Goal: Submit feedback/report problem: Provide input to the site owners about the experience or issues

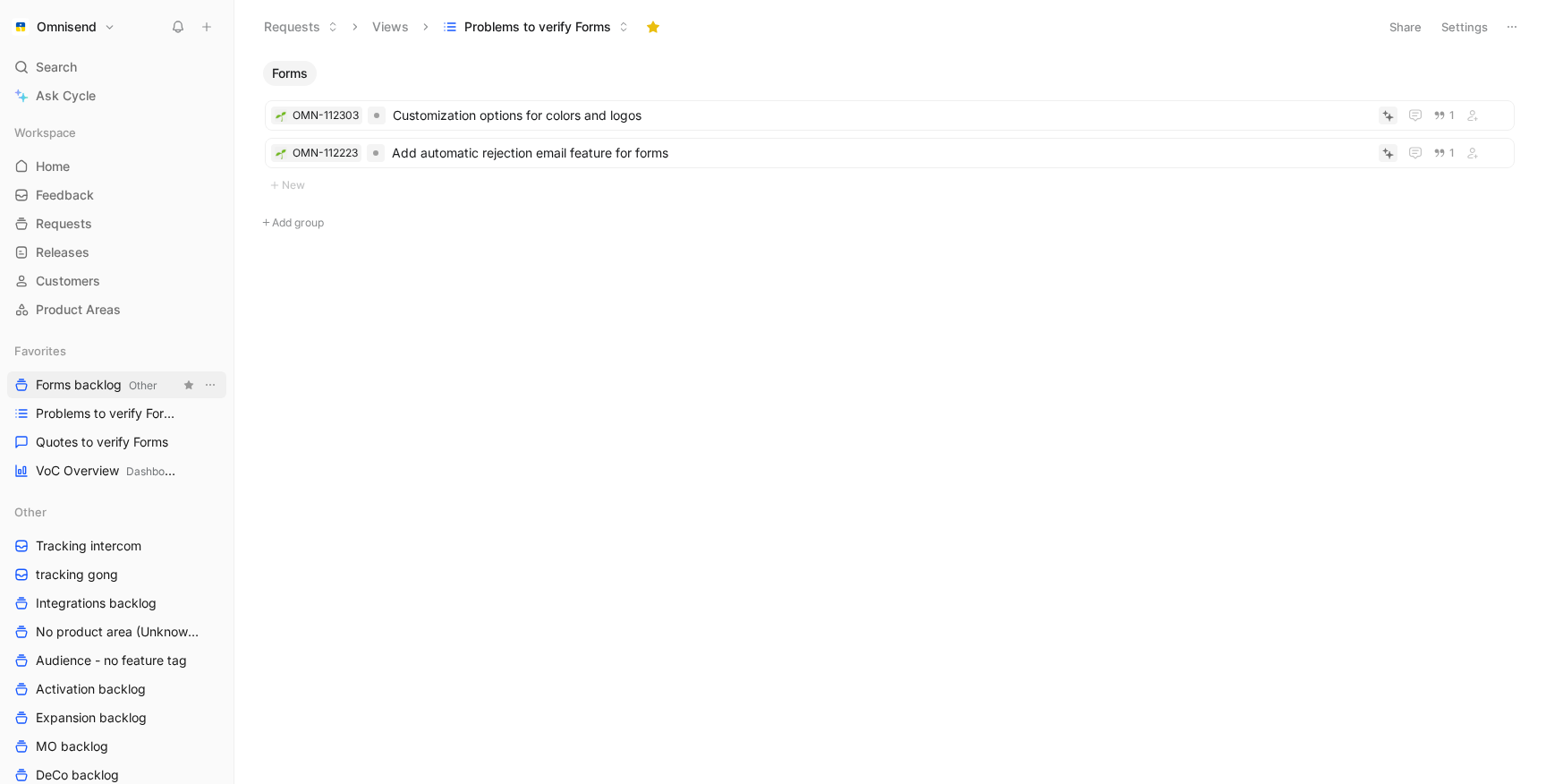
click at [85, 390] on span "Forms backlog Other" at bounding box center [96, 386] width 122 height 19
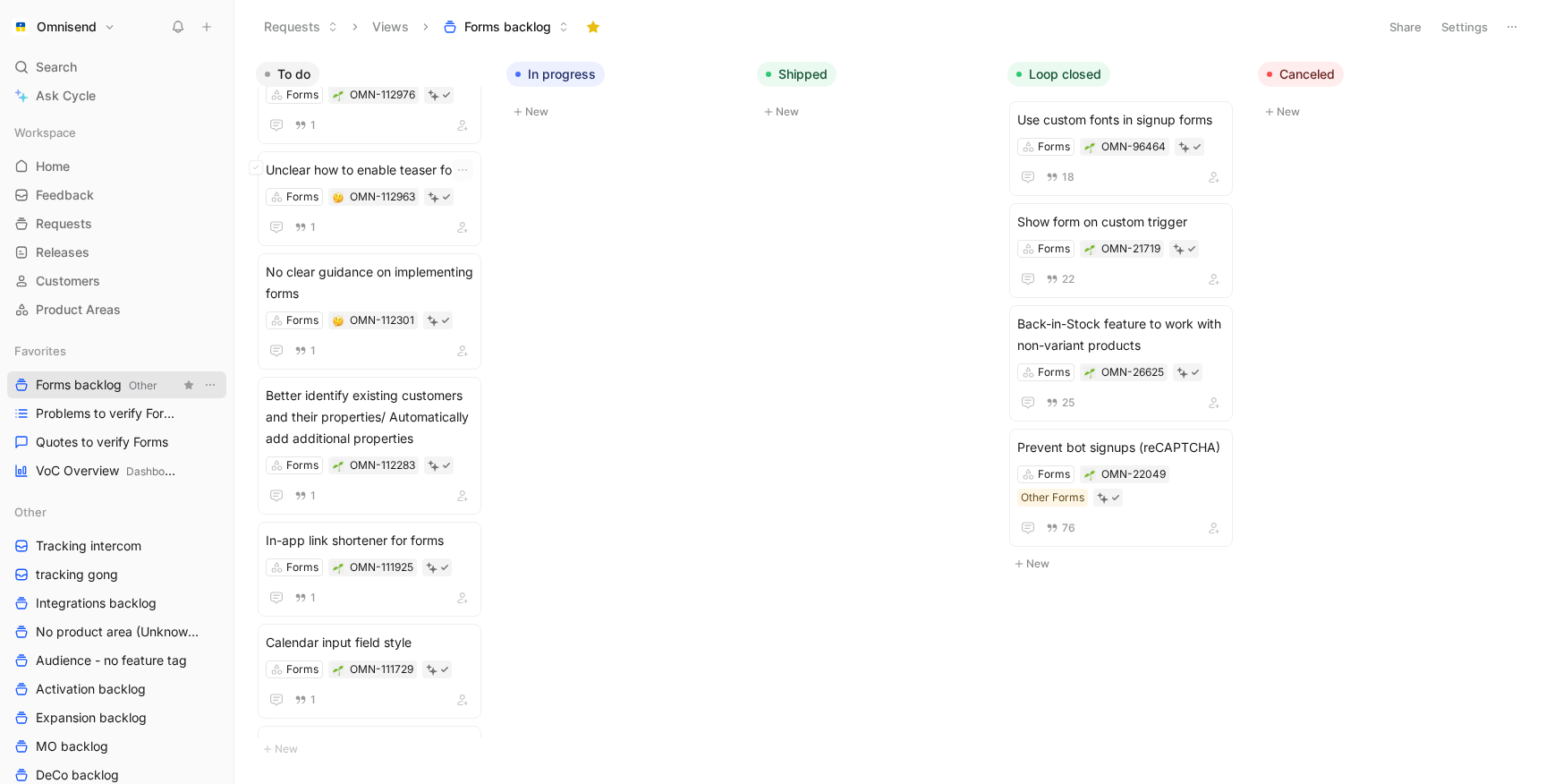
scroll to position [56, 0]
click at [402, 164] on span "Unclear how to enable teaser form" at bounding box center [369, 166] width 207 height 21
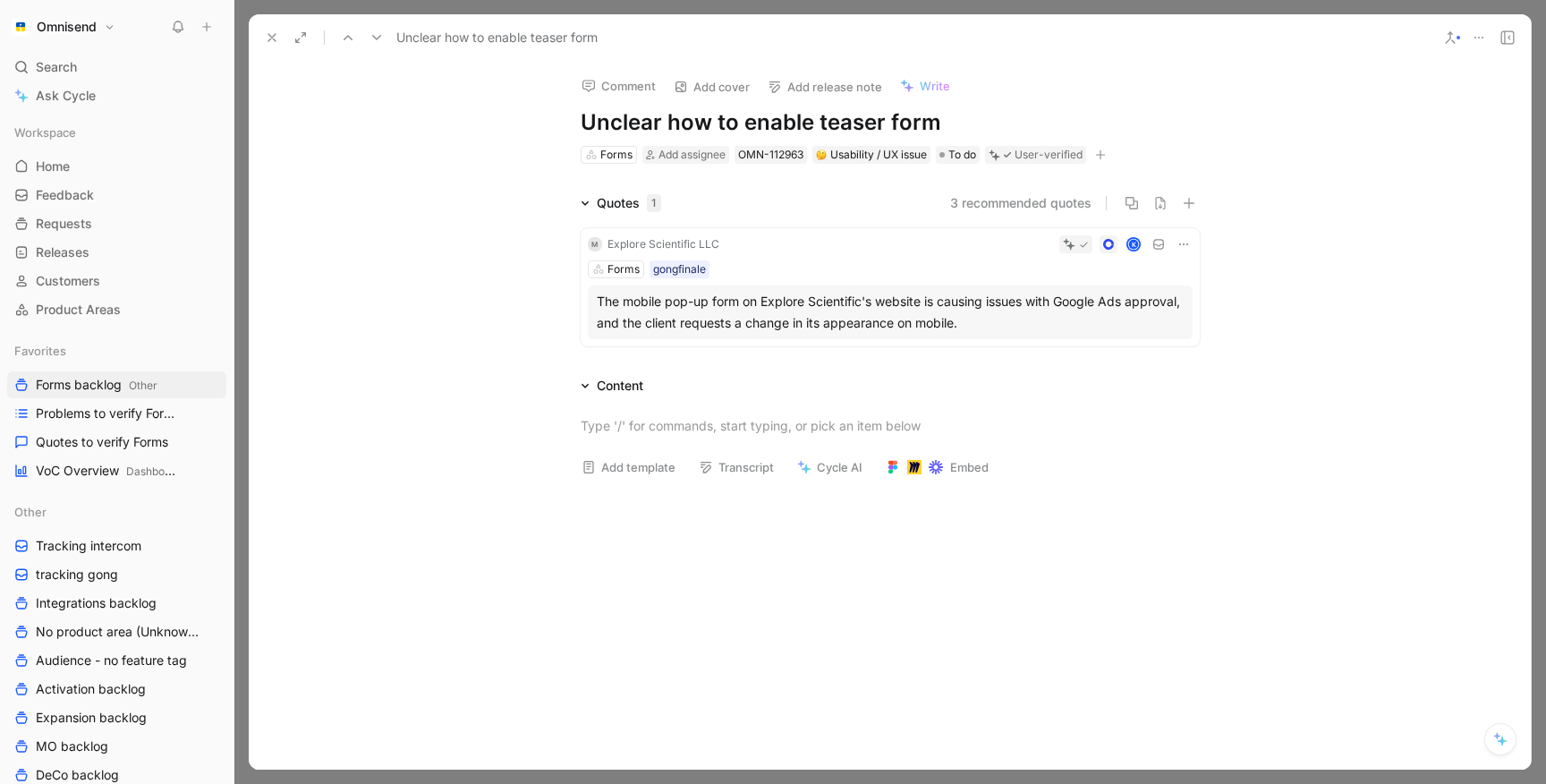
click at [844, 310] on div "The mobile pop-up form on Explore Scientific's website is causing issues with G…" at bounding box center [891, 312] width 587 height 43
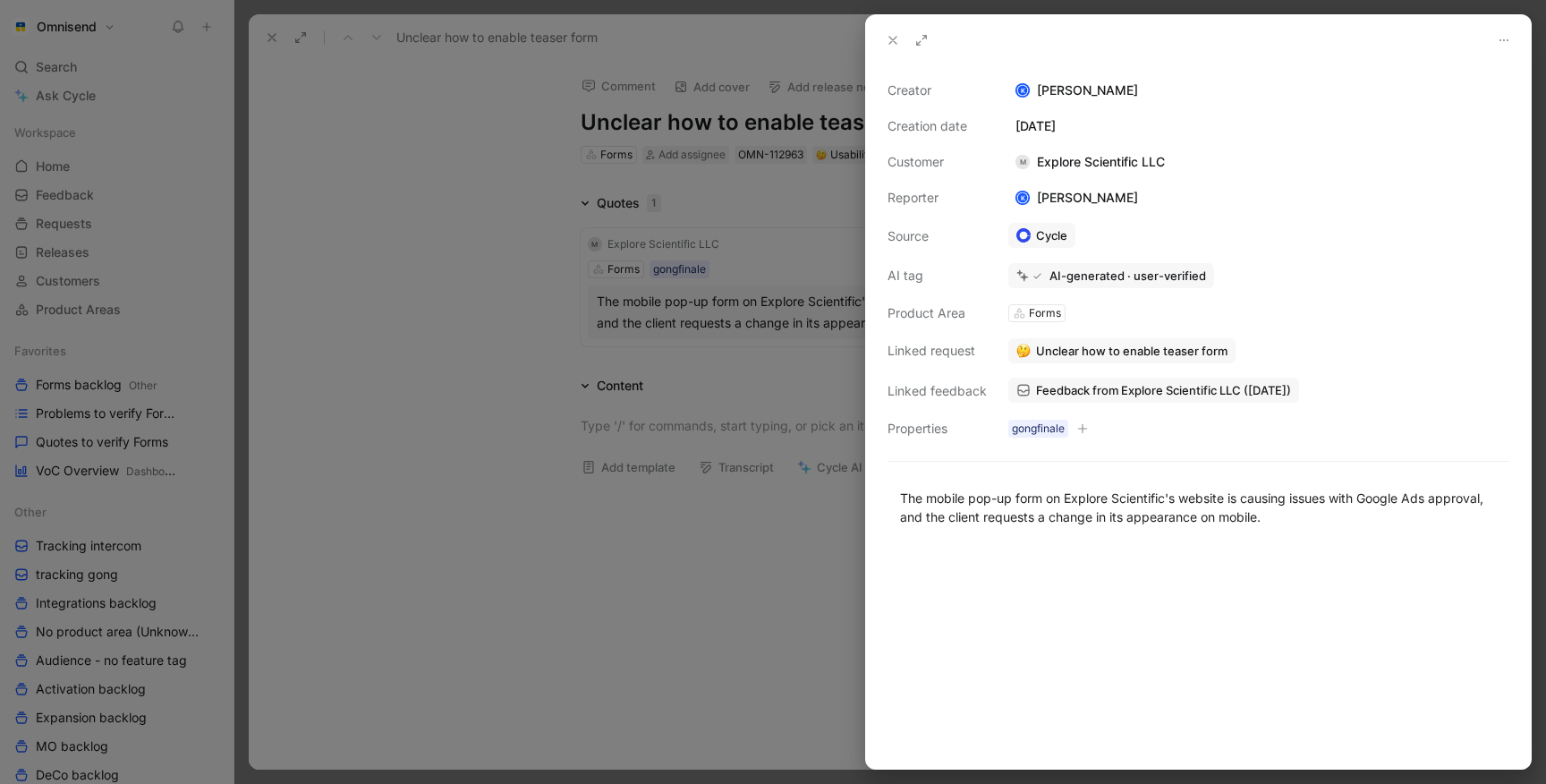
click at [733, 267] on div at bounding box center [773, 392] width 1546 height 784
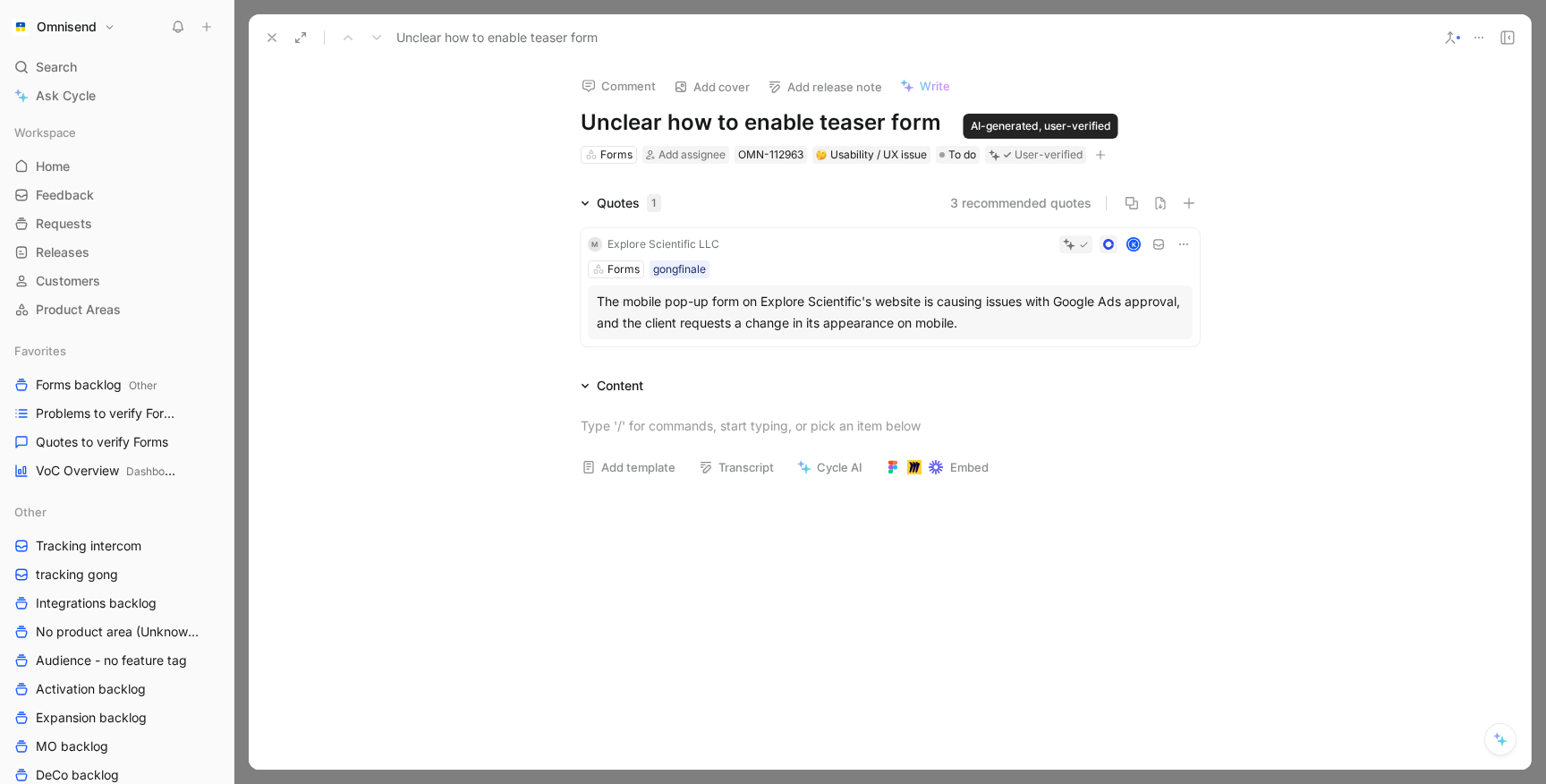
click at [1047, 146] on div "User-verified" at bounding box center [1048, 154] width 68 height 18
click at [889, 252] on div "K" at bounding box center [960, 244] width 466 height 18
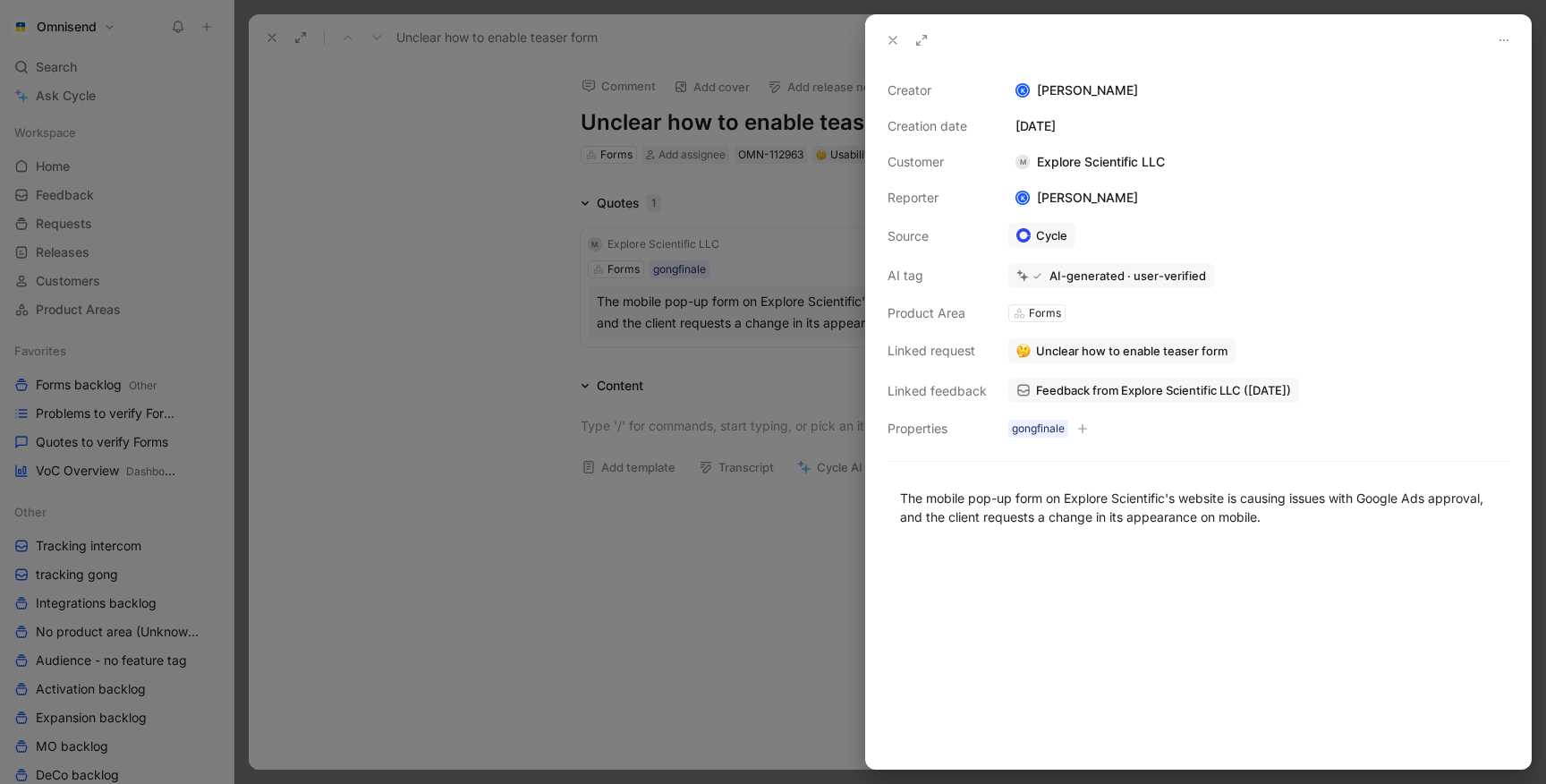
click at [795, 243] on div at bounding box center [773, 392] width 1546 height 784
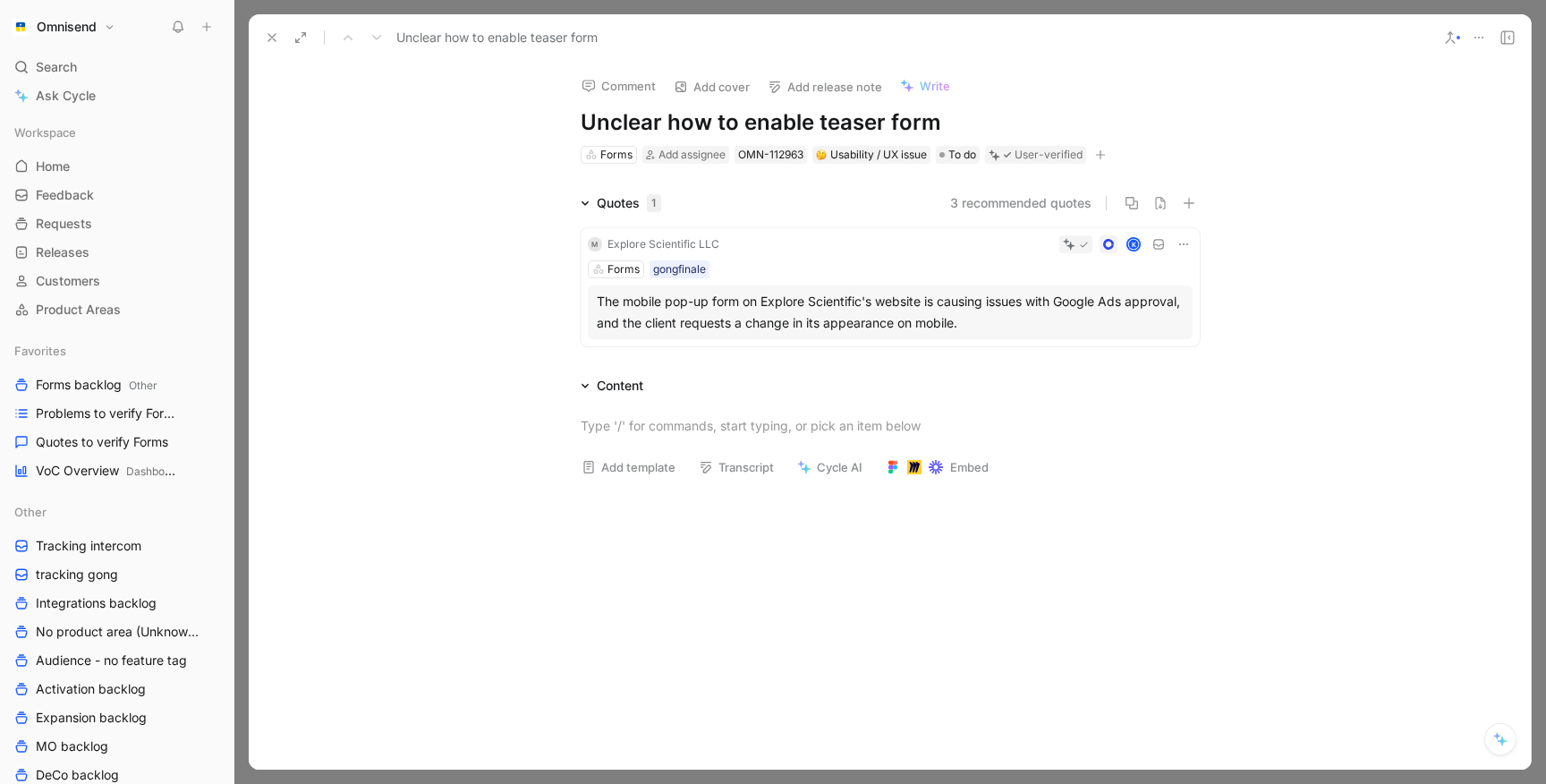
click at [1479, 38] on icon at bounding box center [1479, 37] width 14 height 14
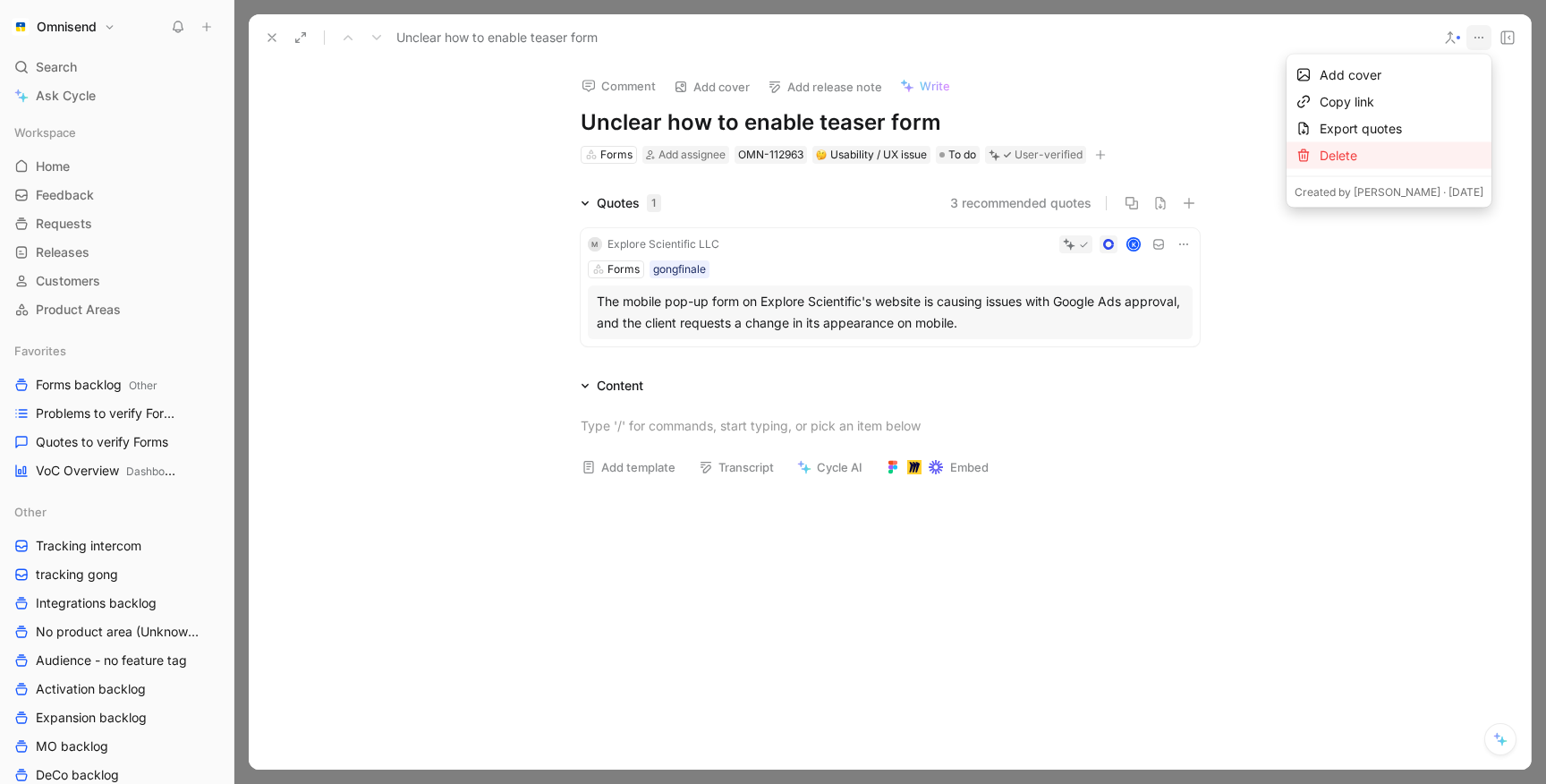
click at [1371, 155] on div "Delete" at bounding box center [1401, 155] width 164 height 21
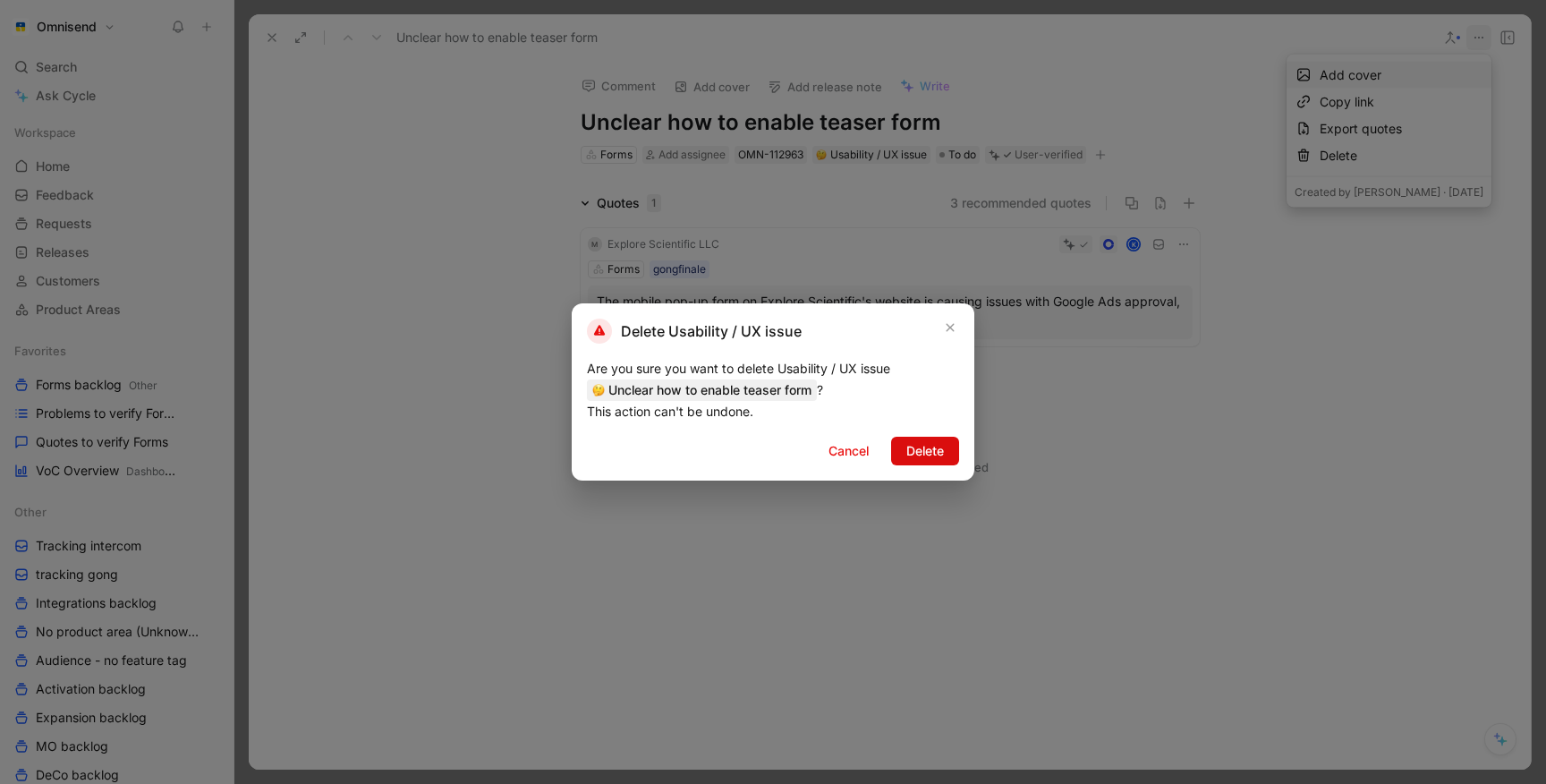
click at [944, 453] on button "Delete" at bounding box center [925, 451] width 68 height 29
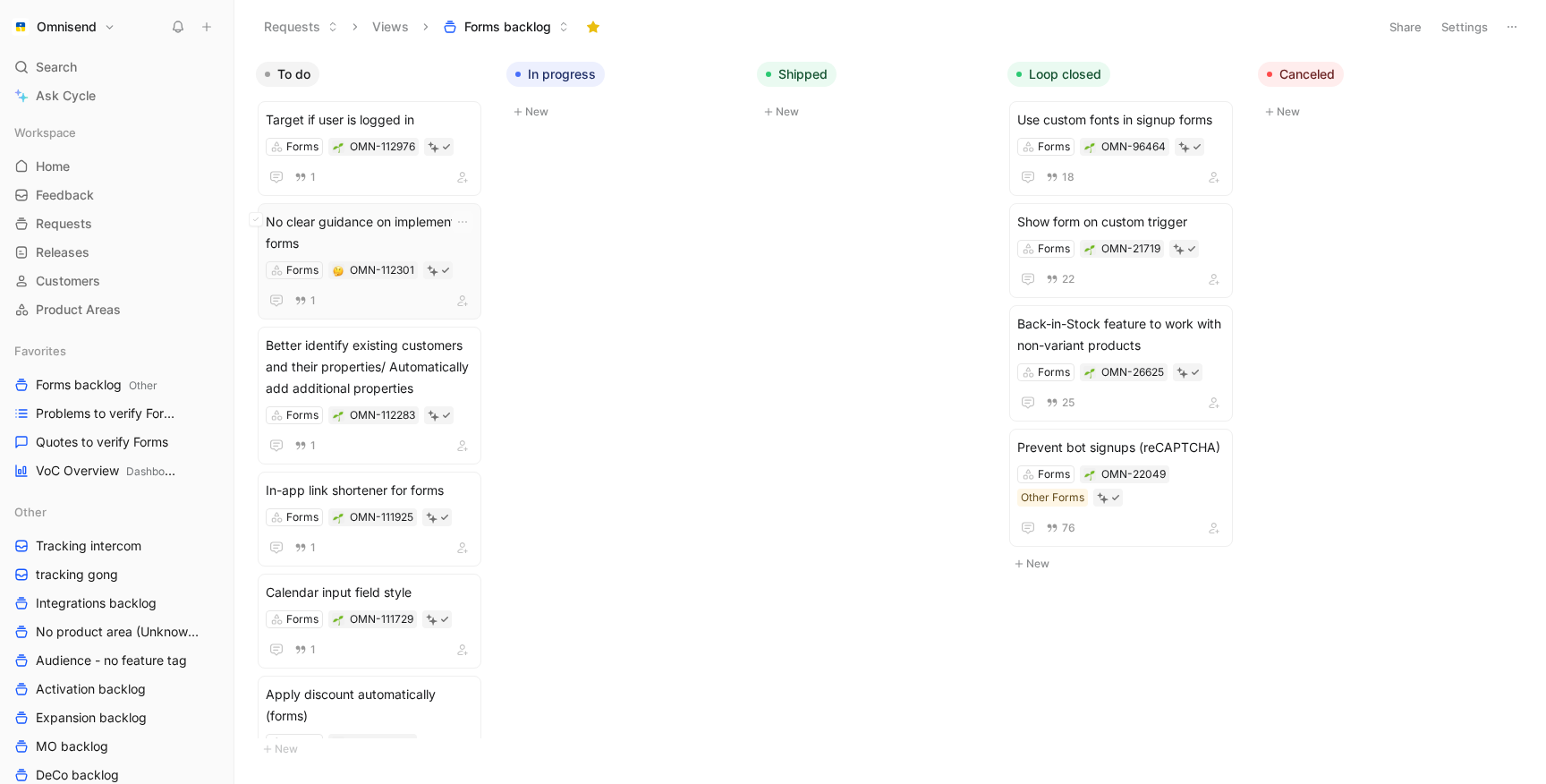
click at [382, 221] on span "No clear guidance on implementing forms" at bounding box center [369, 232] width 207 height 43
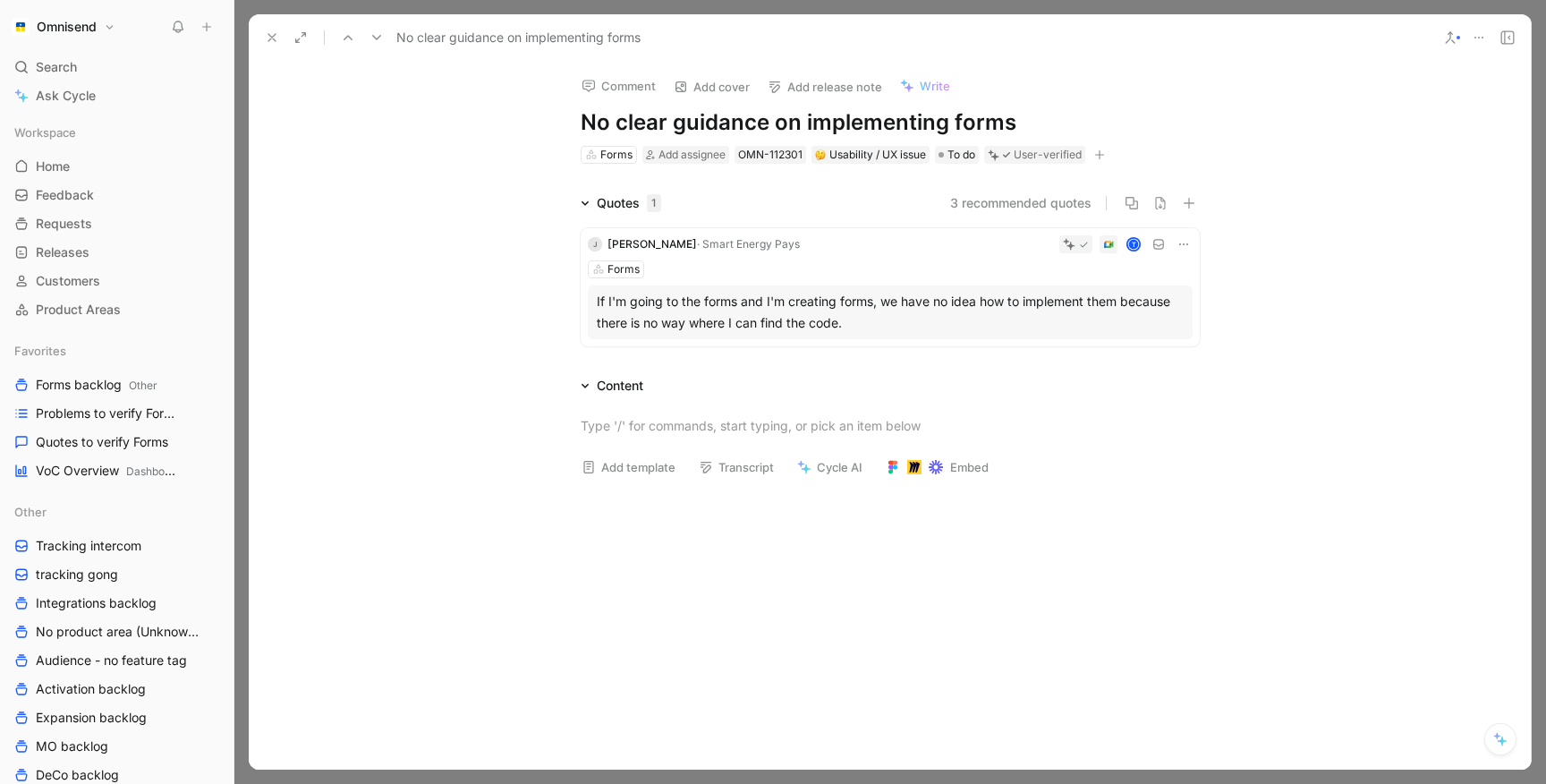
click at [759, 271] on div "Forms" at bounding box center [890, 269] width 605 height 18
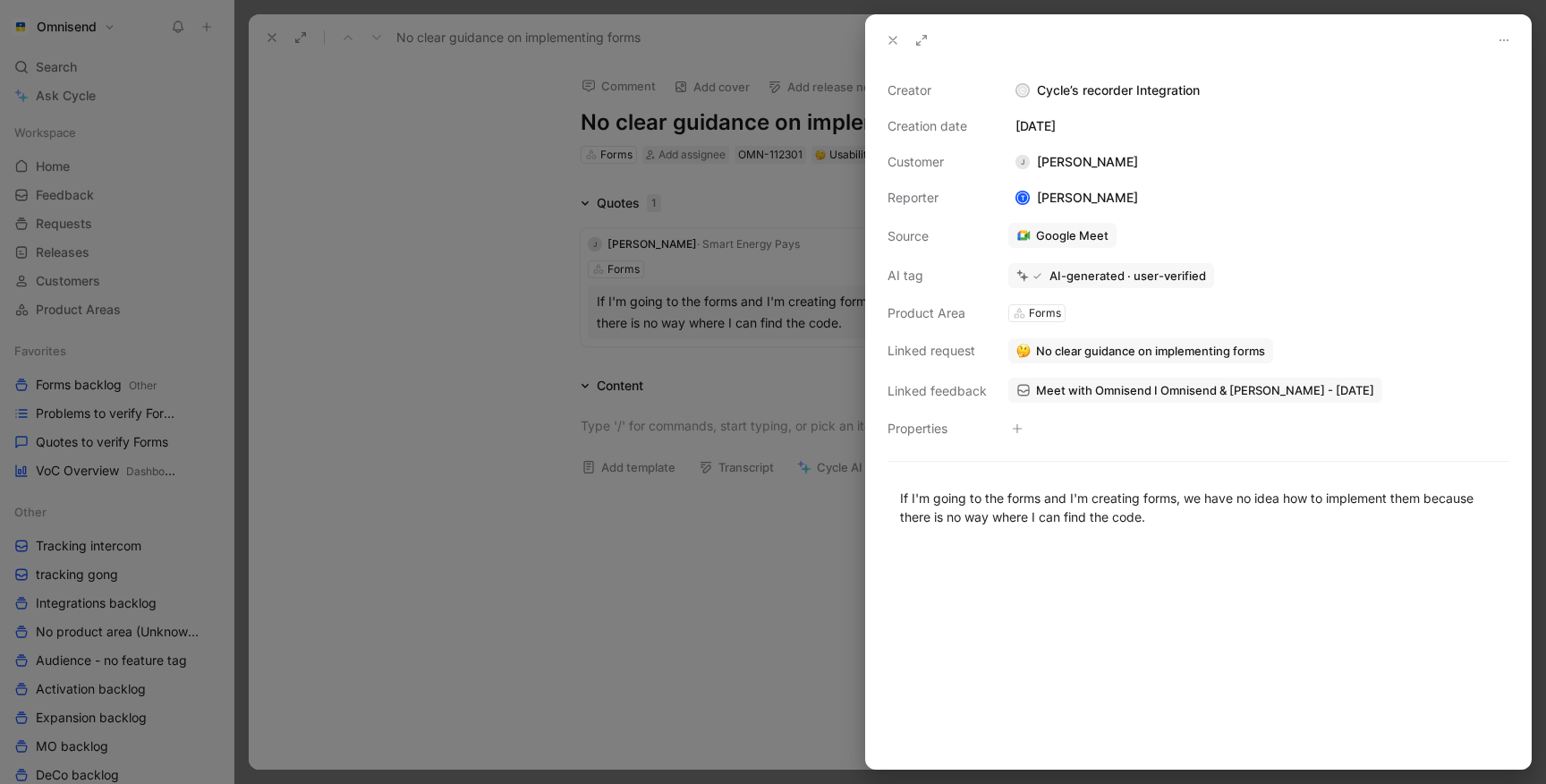
click at [274, 39] on div at bounding box center [773, 392] width 1546 height 784
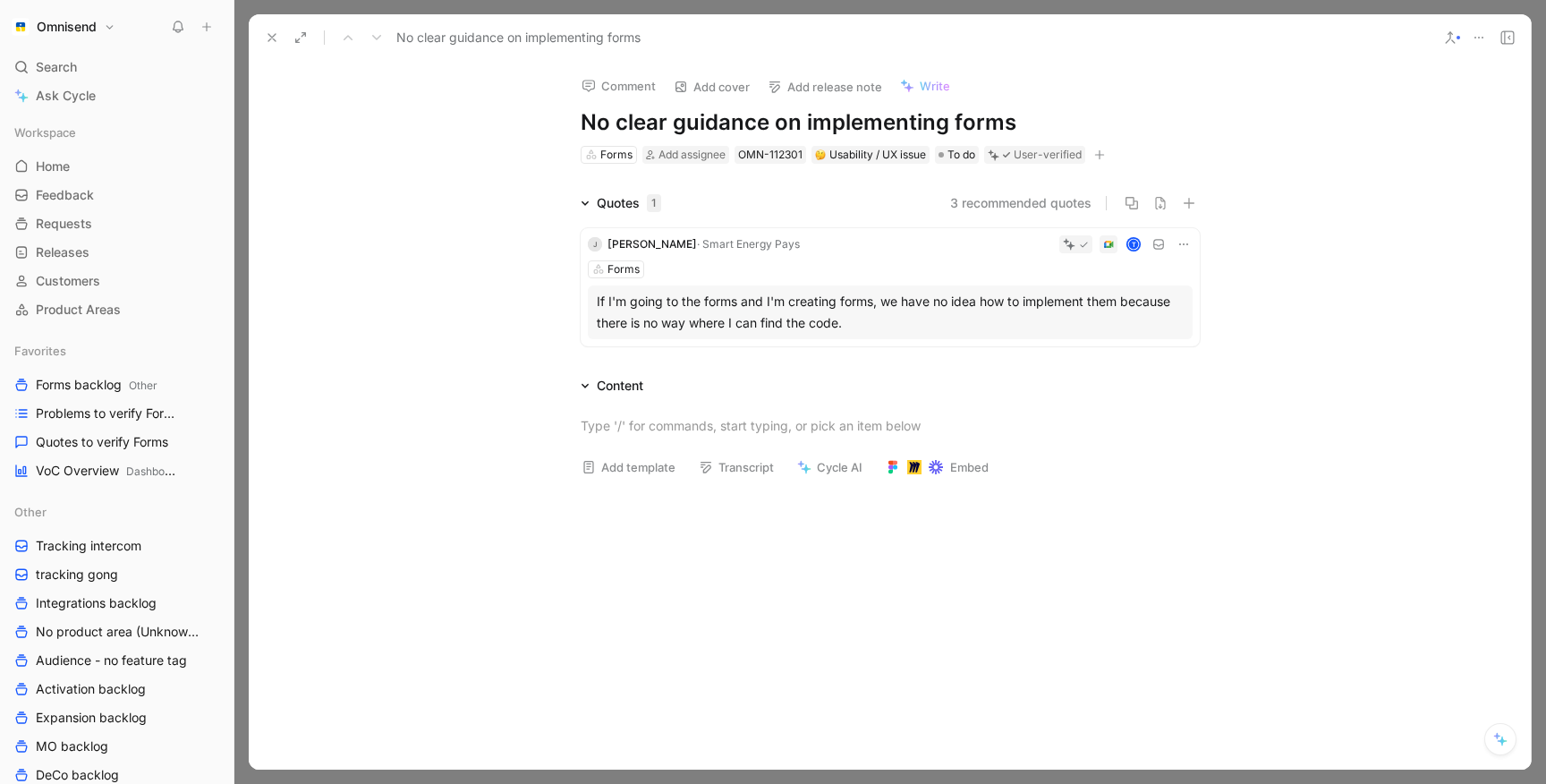
click at [274, 39] on use at bounding box center [272, 36] width 7 height 7
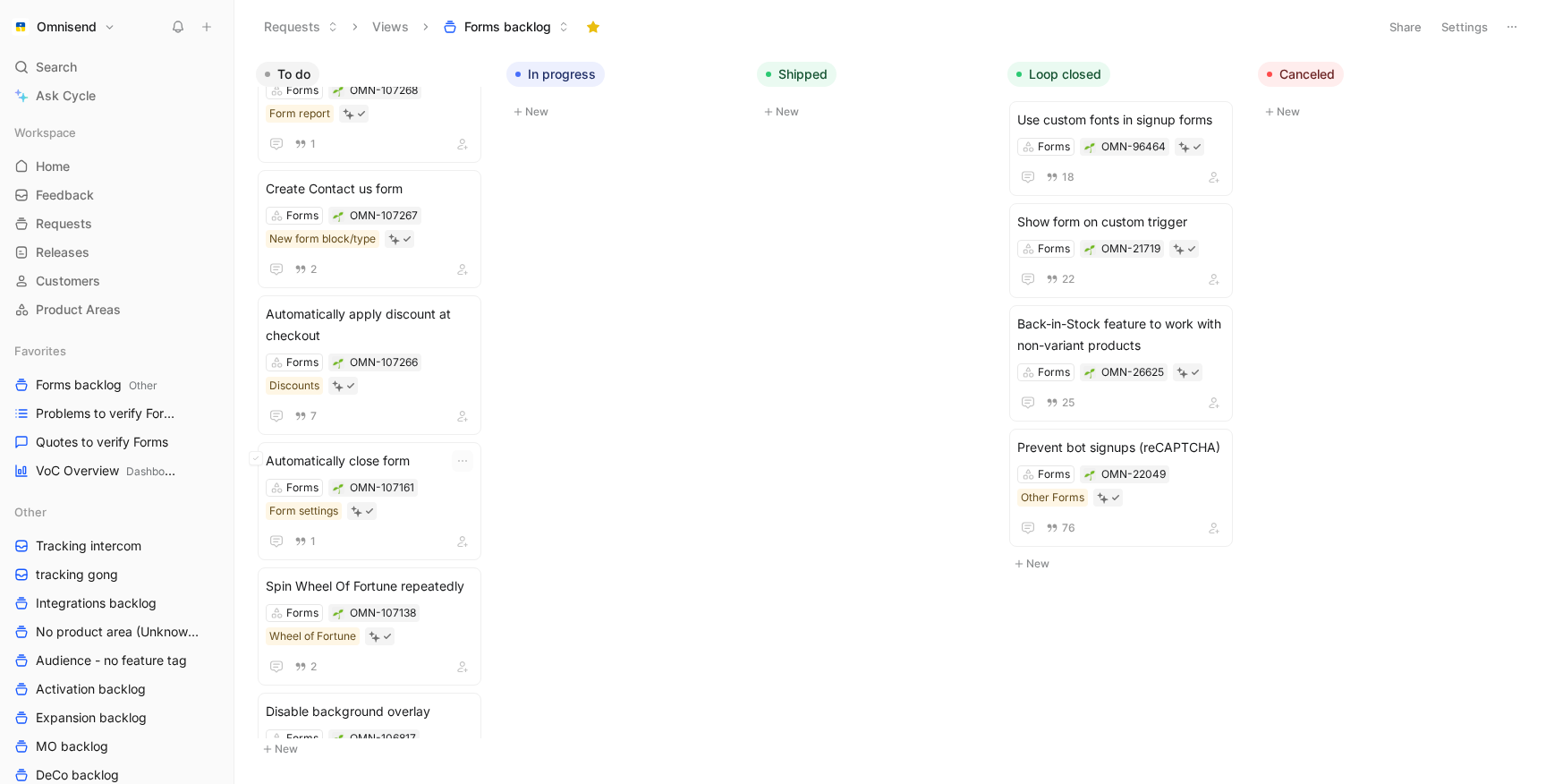
scroll to position [4599, 0]
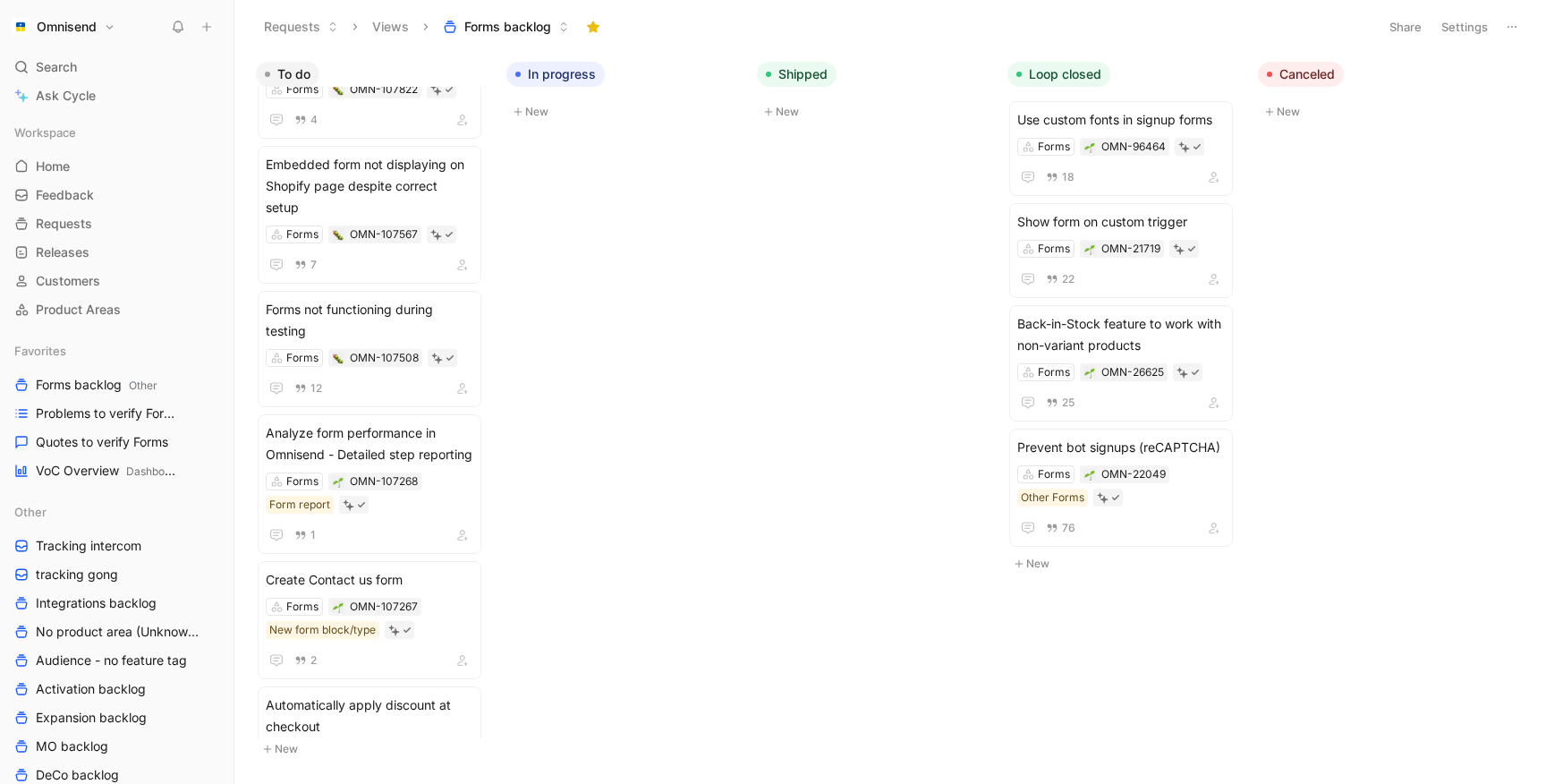
click at [1455, 20] on button "Settings" at bounding box center [1463, 27] width 62 height 25
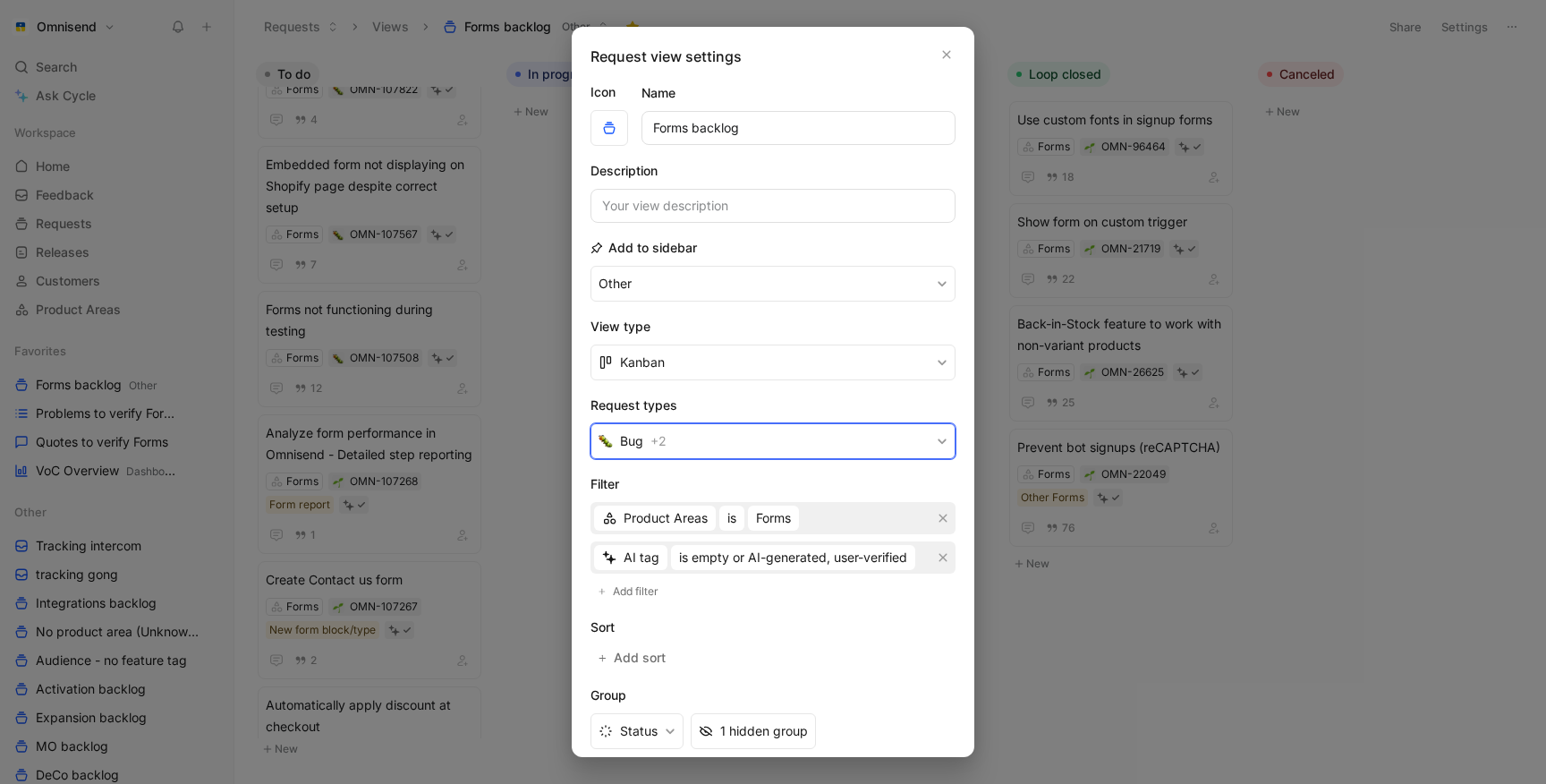
click at [676, 451] on button "Bug + 2" at bounding box center [773, 440] width 365 height 36
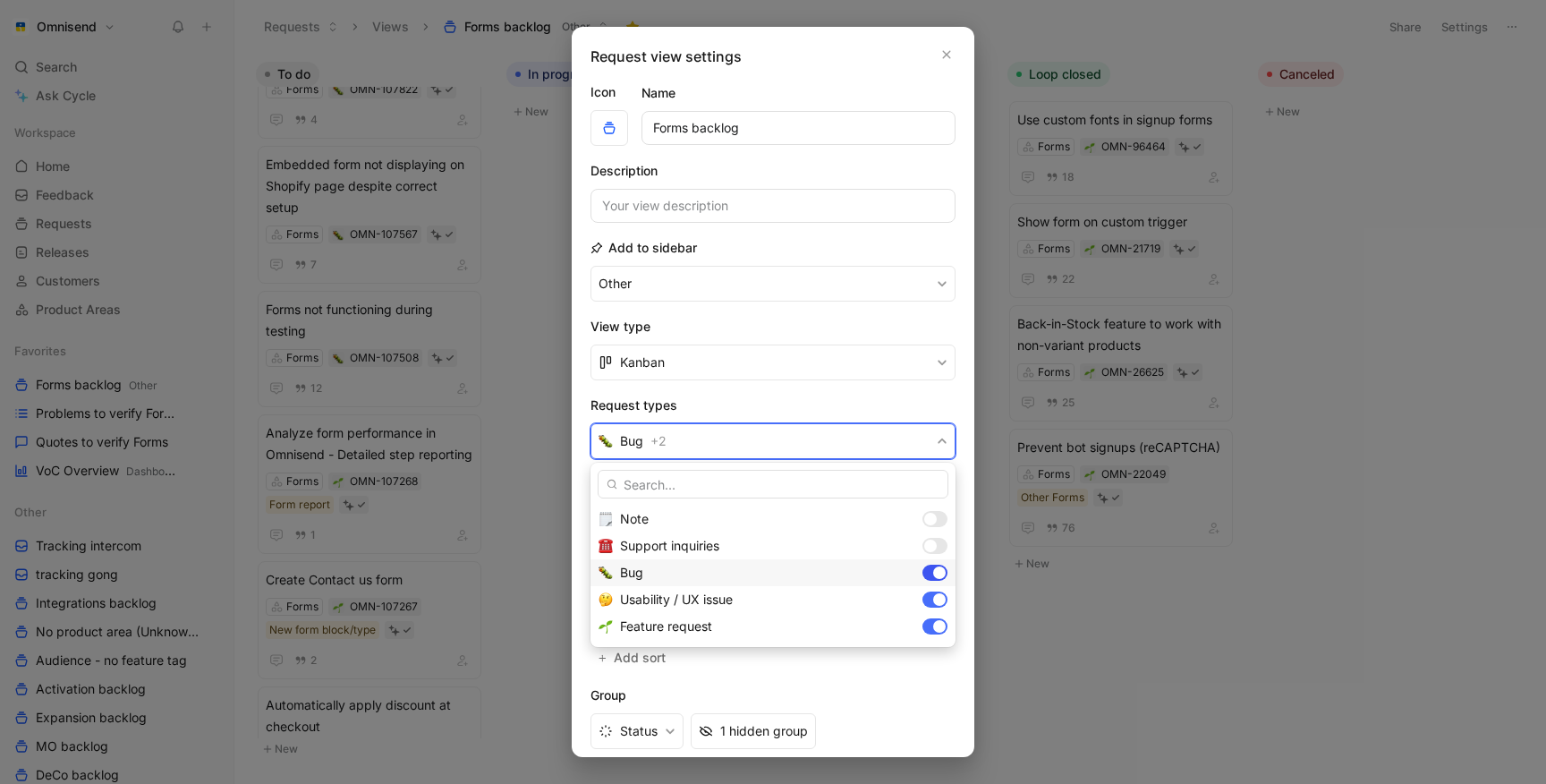
click at [941, 574] on div at bounding box center [939, 572] width 12 height 12
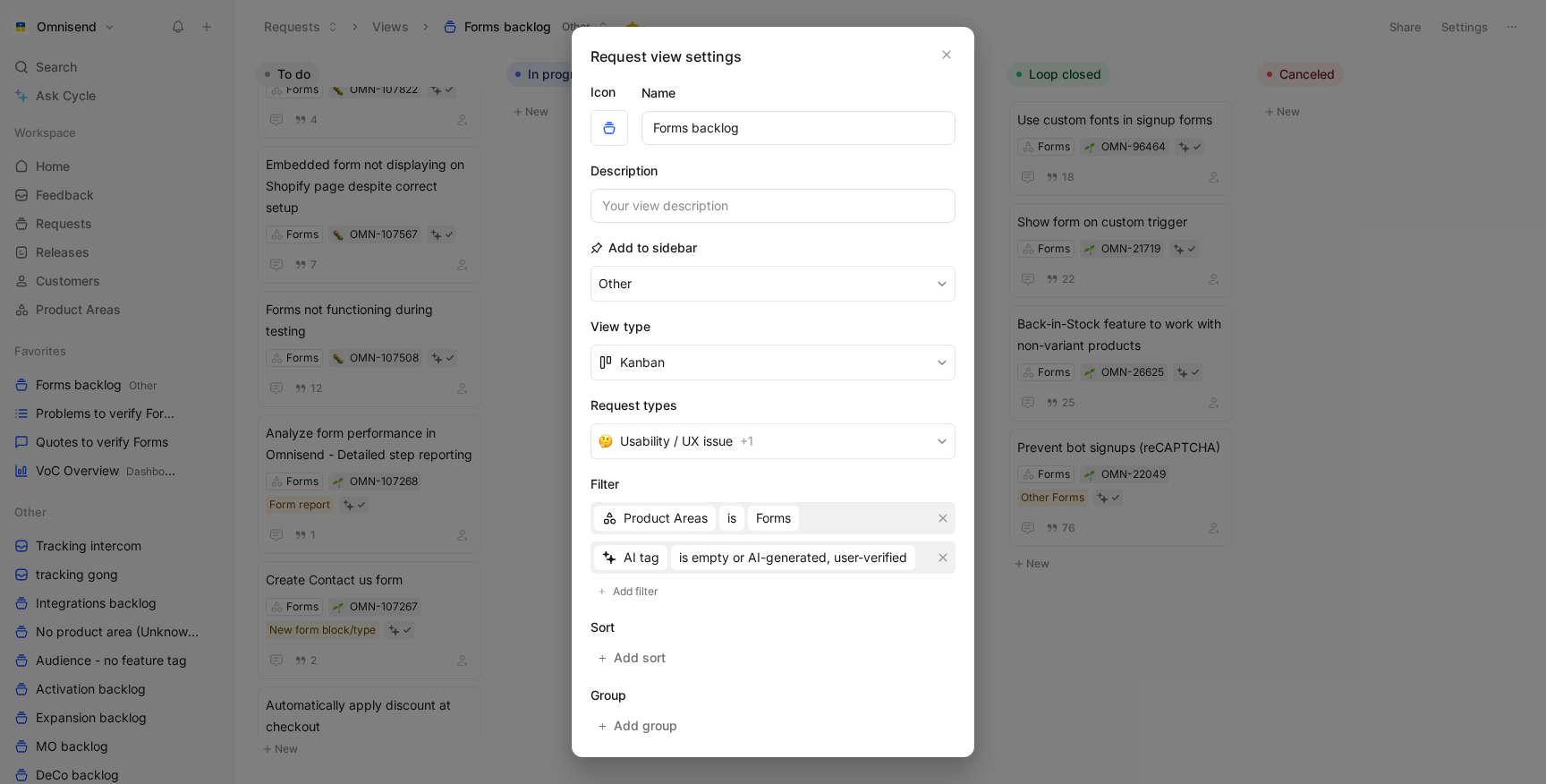
scroll to position [211, 0]
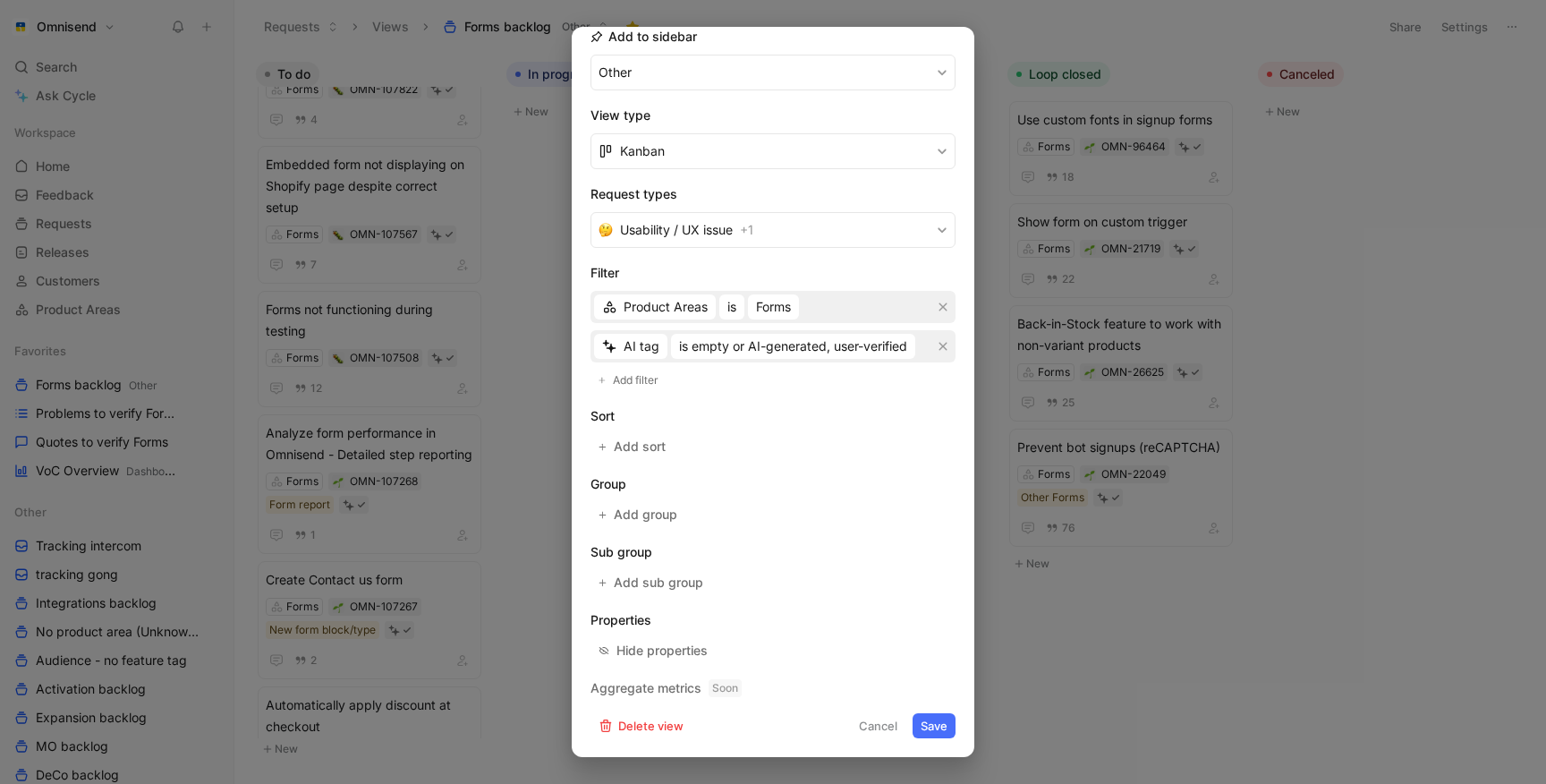
click at [924, 718] on button "Save" at bounding box center [934, 725] width 43 height 25
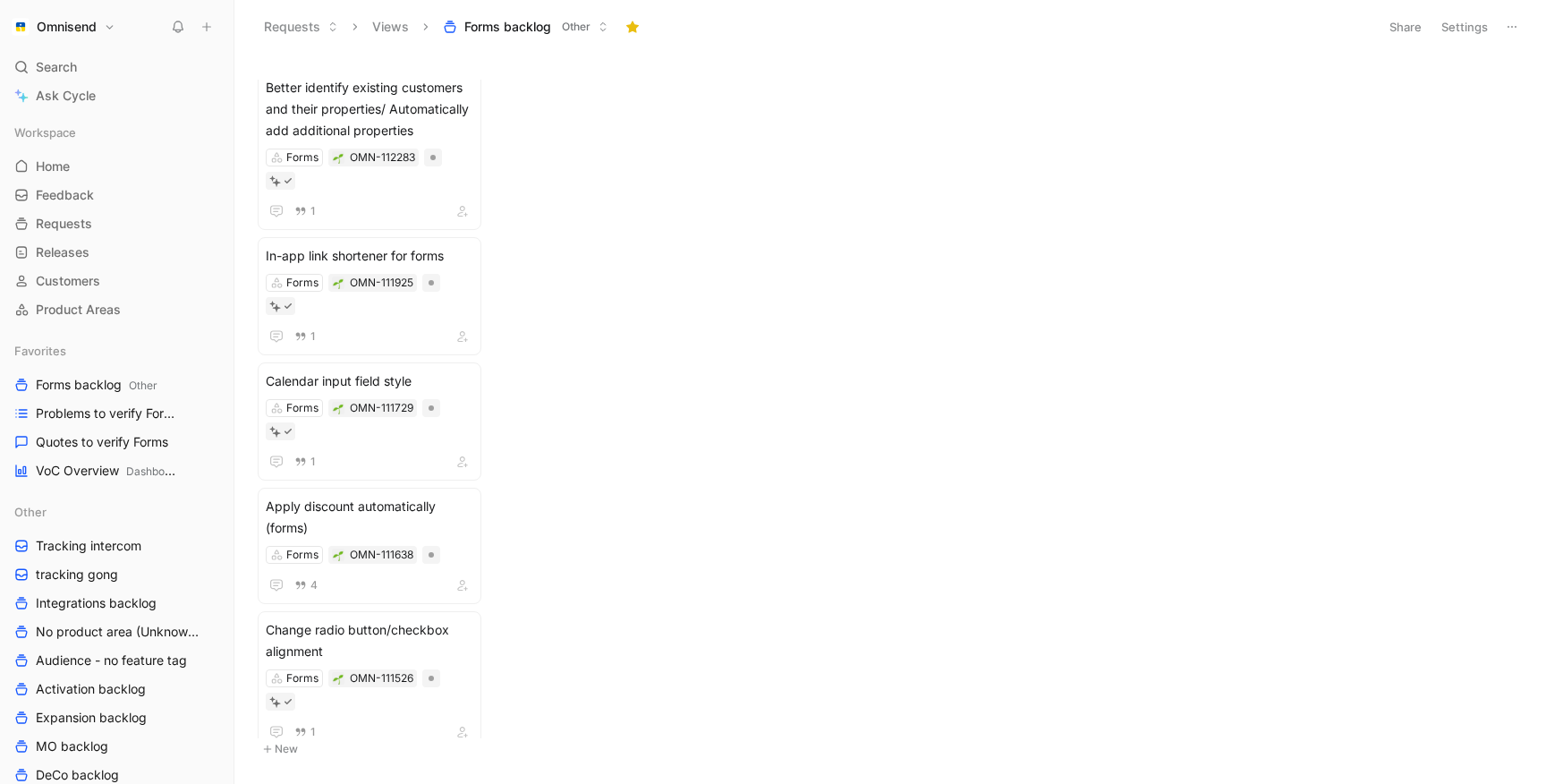
scroll to position [0, 0]
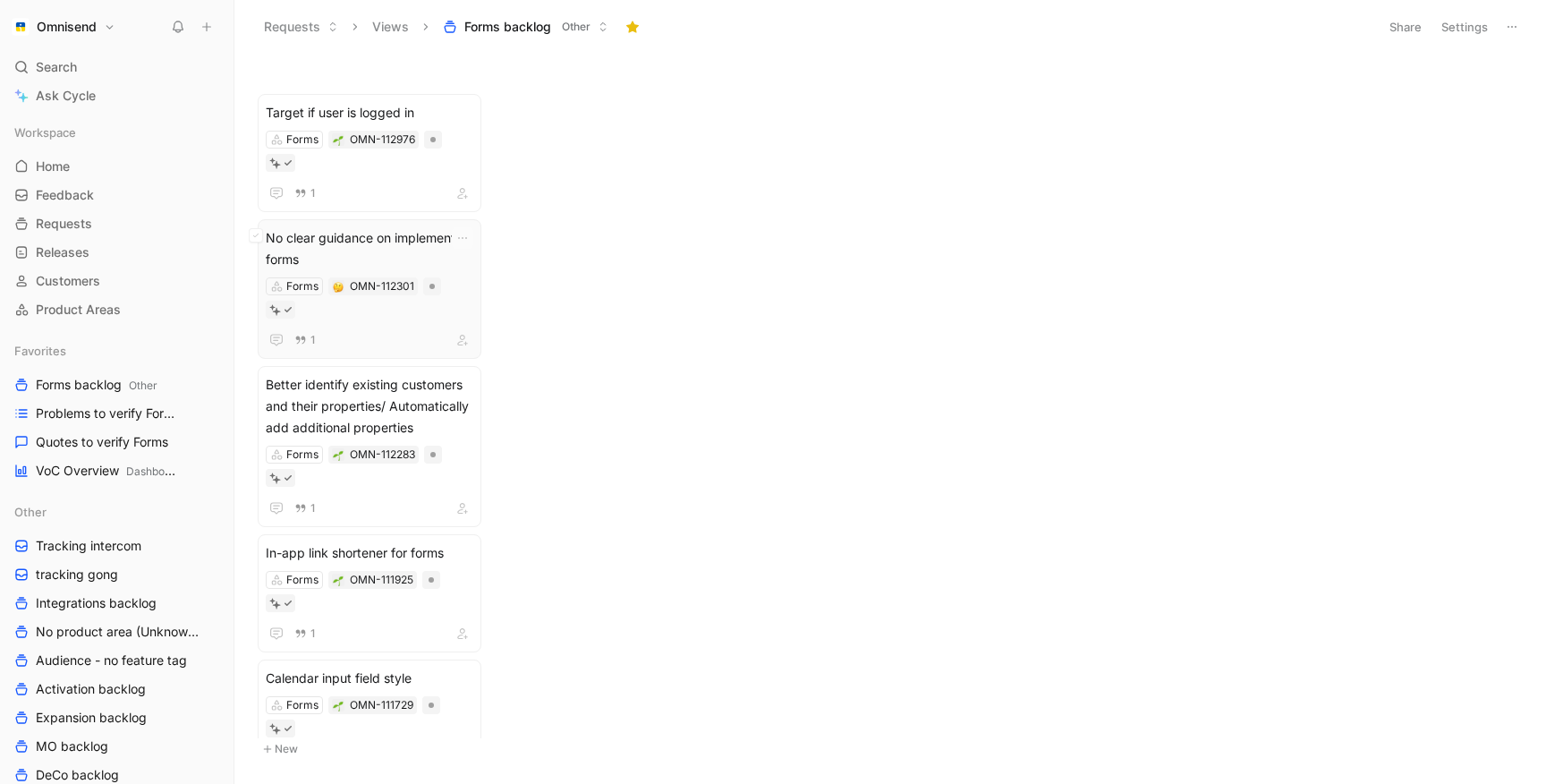
click at [410, 227] on span "No clear guidance on implementing forms" at bounding box center [369, 249] width 207 height 43
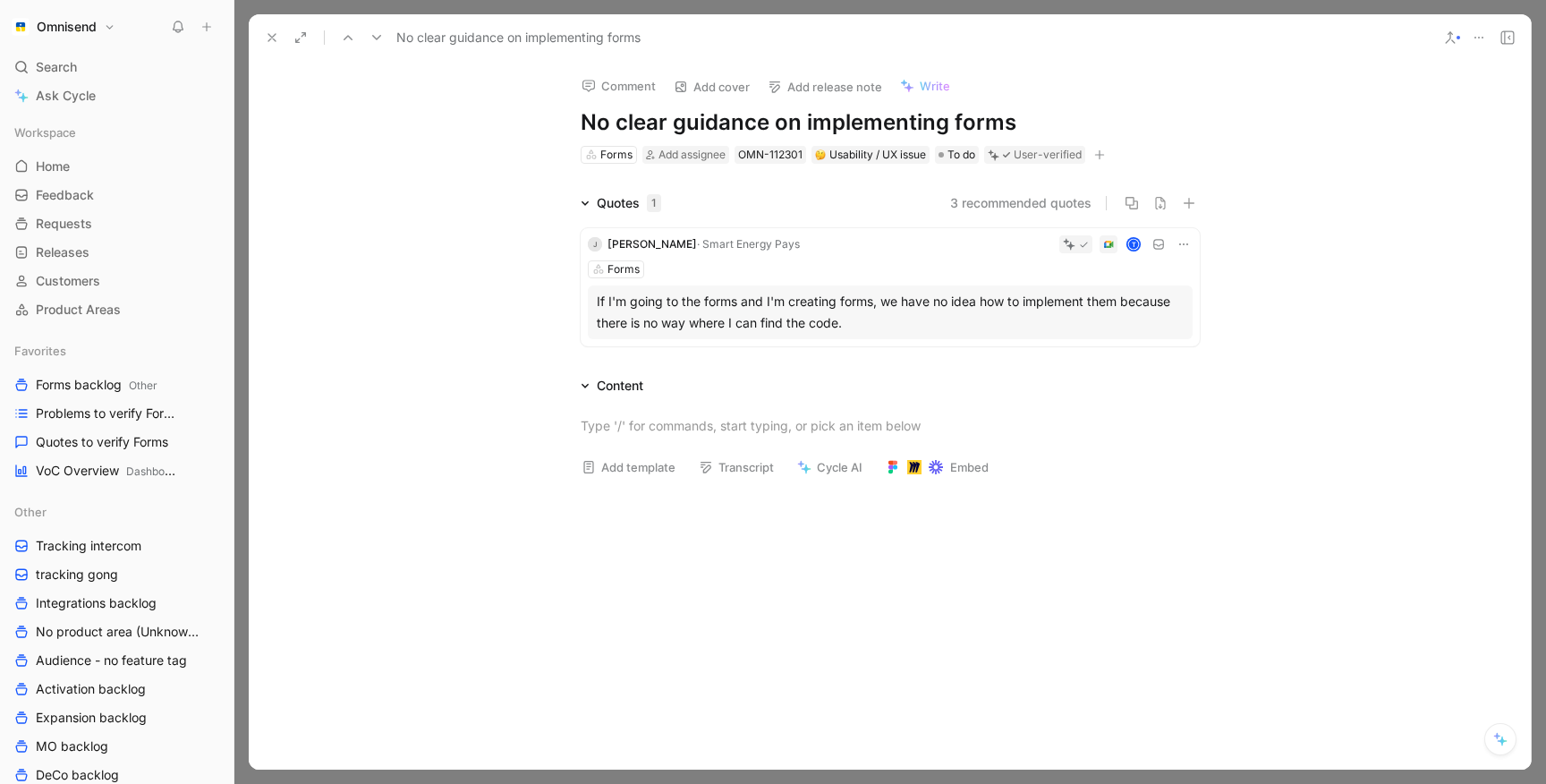
click at [706, 304] on div "If I'm going to the forms and I'm creating forms, we have no idea how to implem…" at bounding box center [891, 312] width 587 height 43
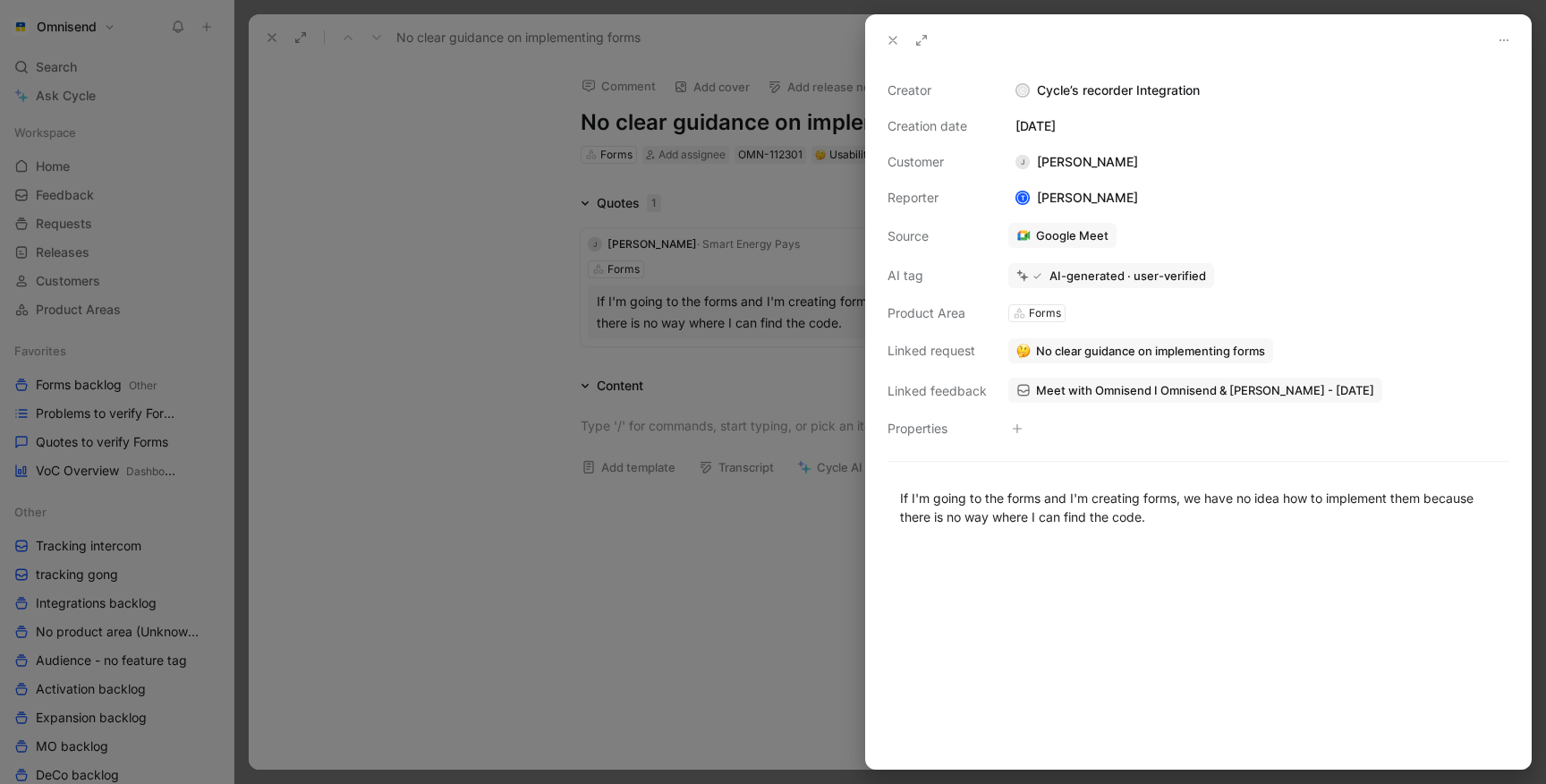
click at [313, 103] on div at bounding box center [773, 392] width 1546 height 784
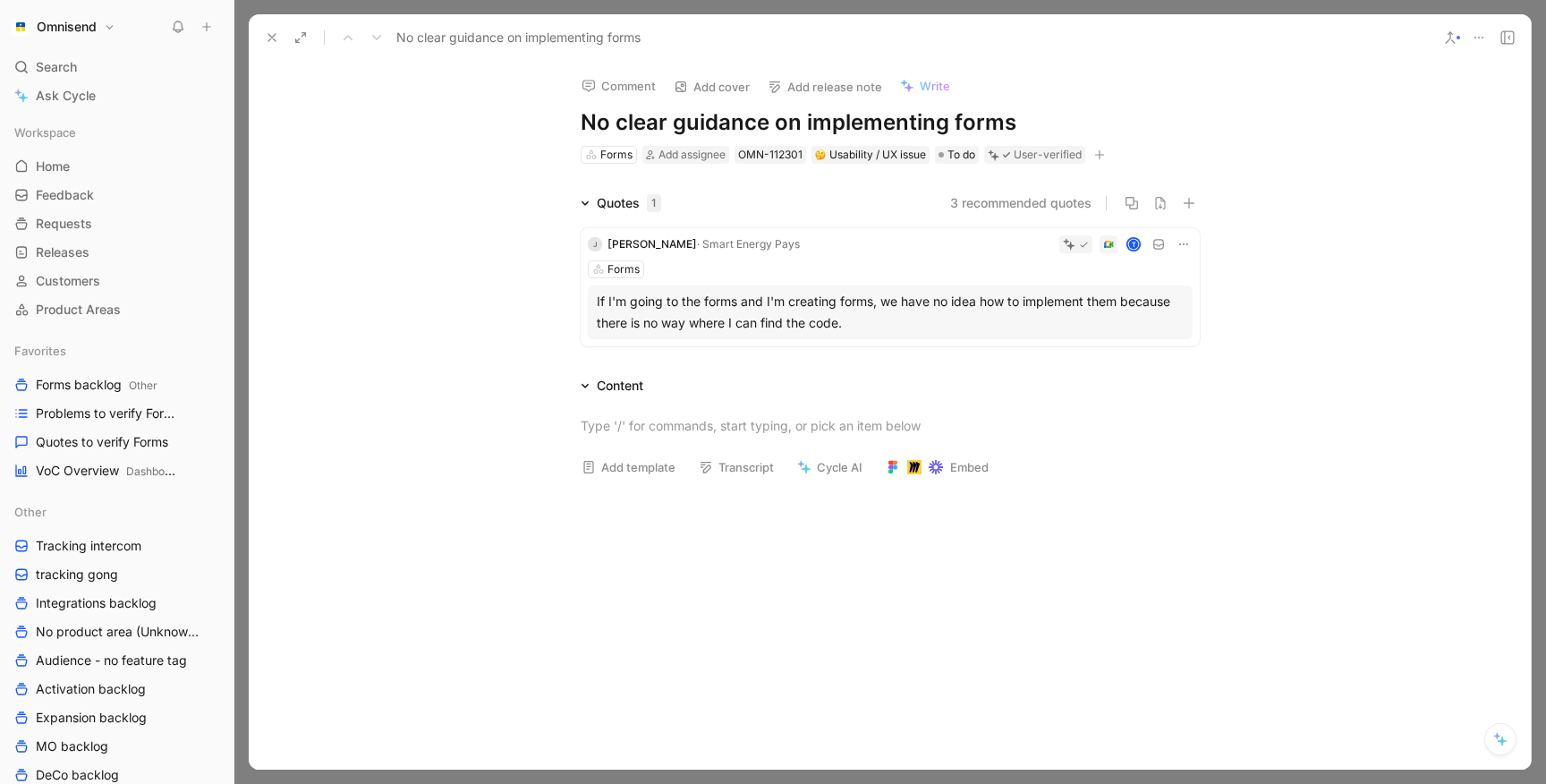
click at [280, 40] on button at bounding box center [272, 37] width 25 height 25
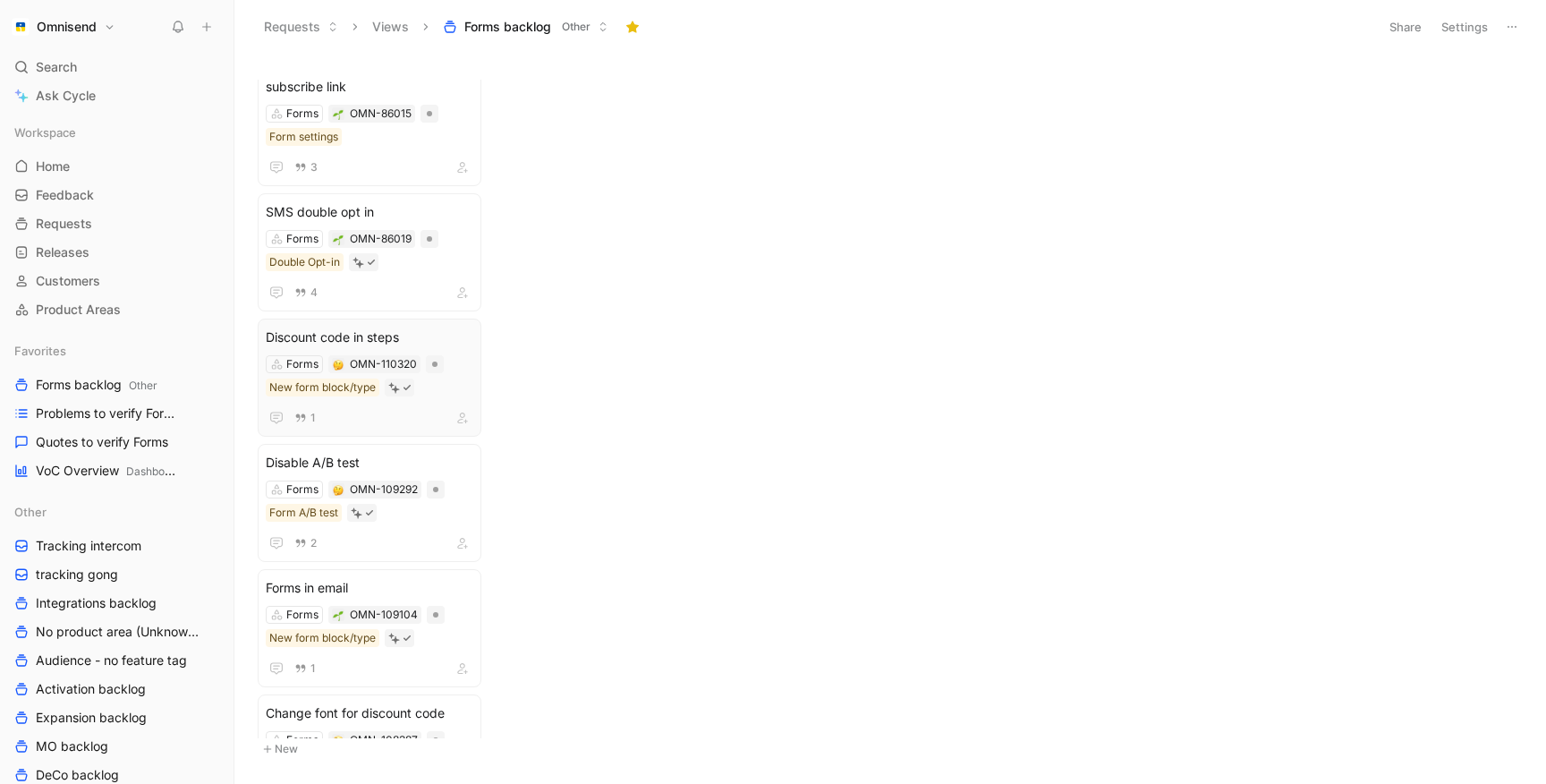
scroll to position [4308, 0]
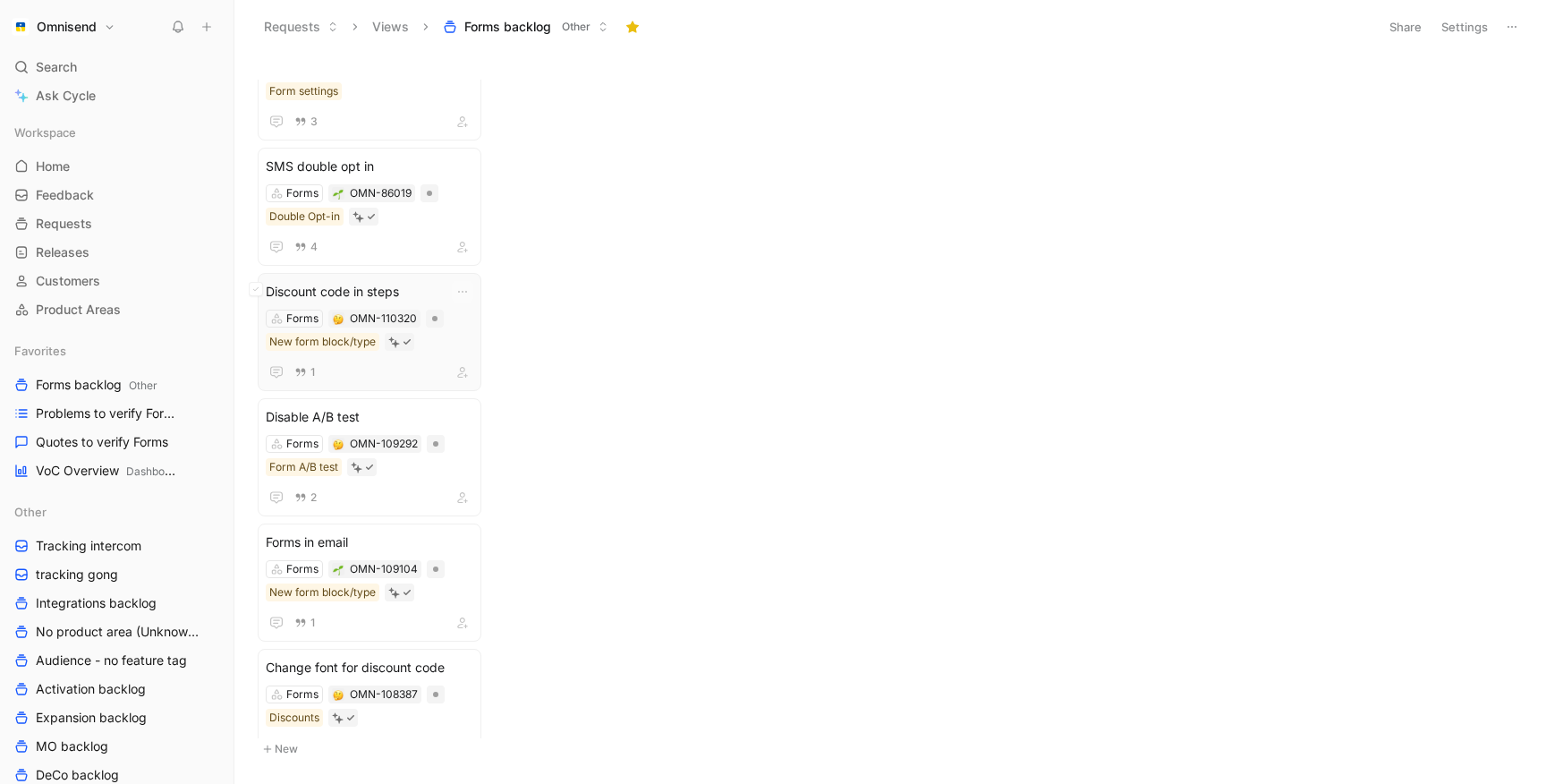
click at [354, 297] on span "Discount code in steps" at bounding box center [369, 292] width 207 height 21
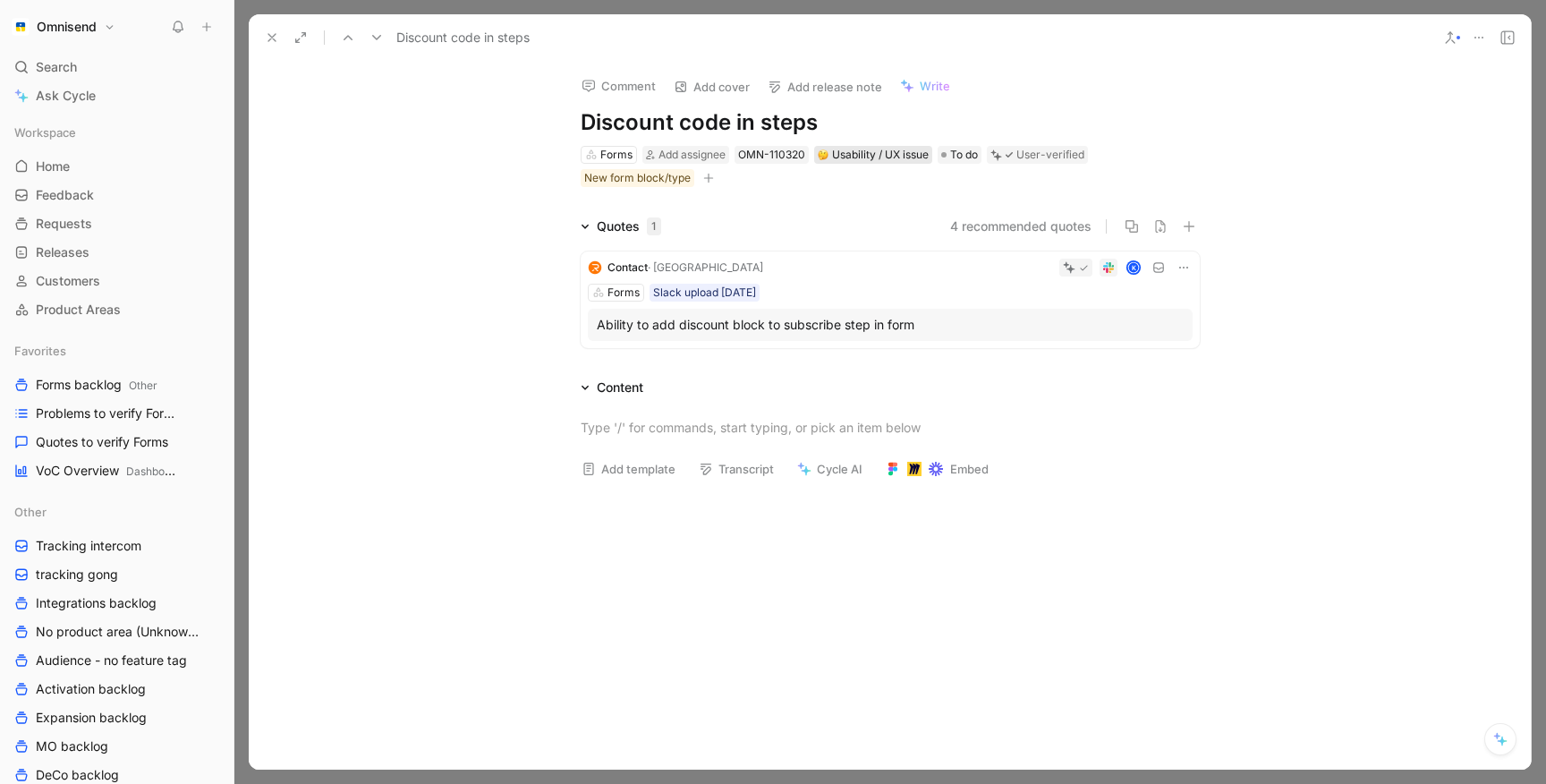
click at [851, 155] on div "Usability / UX issue" at bounding box center [873, 154] width 111 height 18
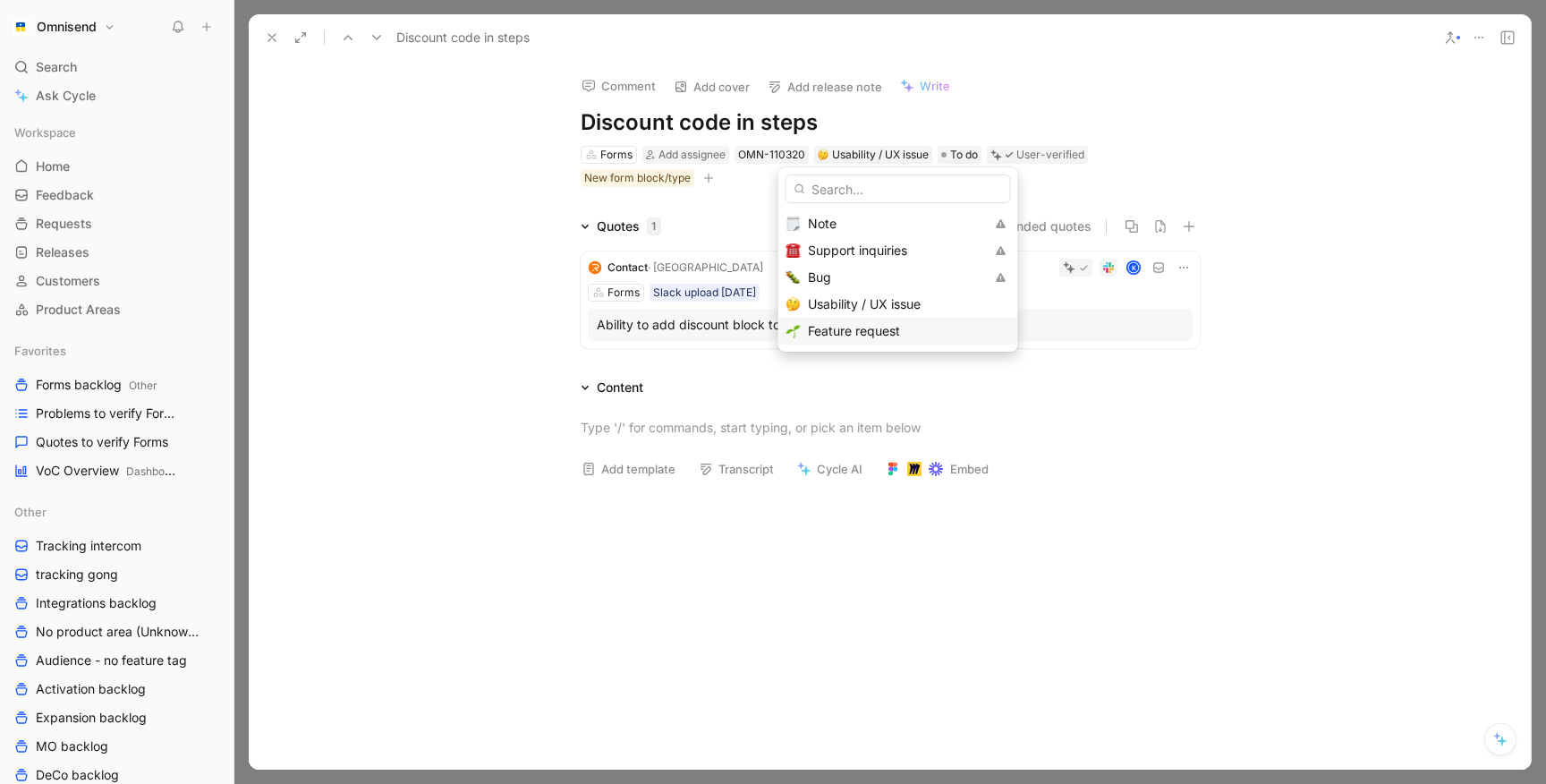
click at [819, 326] on span "Feature request" at bounding box center [854, 331] width 92 height 15
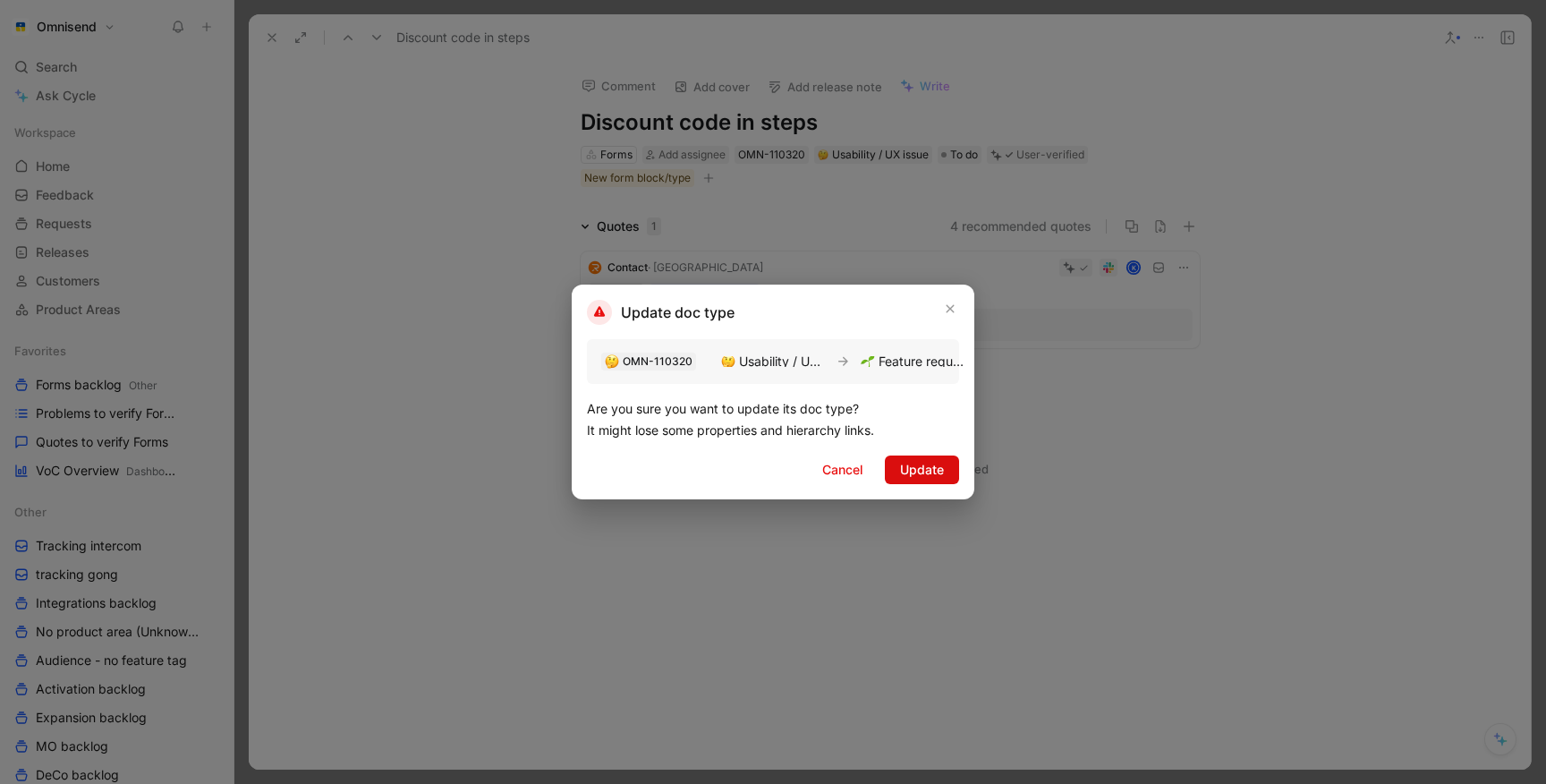
click at [915, 465] on span "Update" at bounding box center [922, 469] width 44 height 21
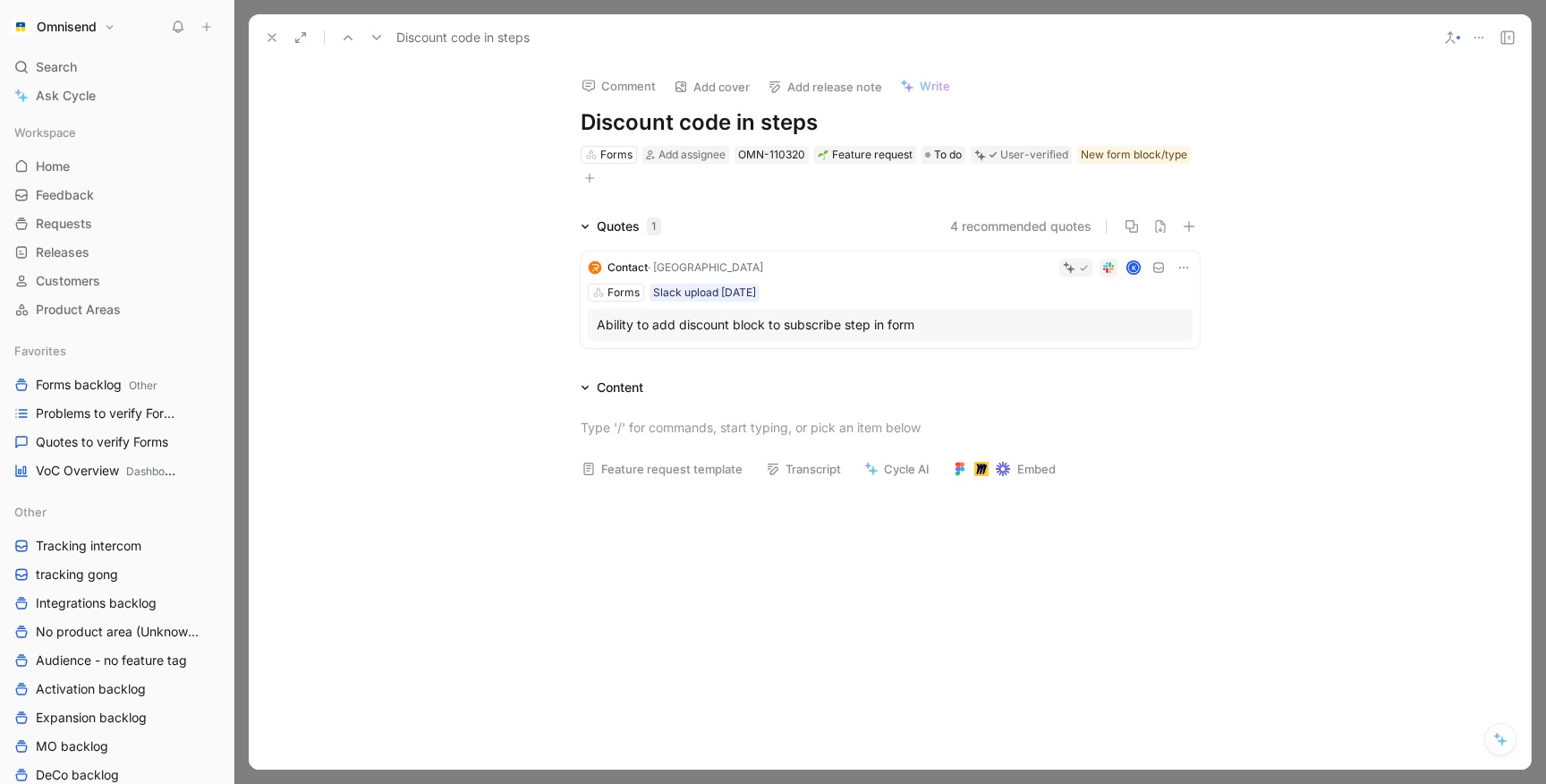
click at [270, 46] on button at bounding box center [272, 37] width 25 height 25
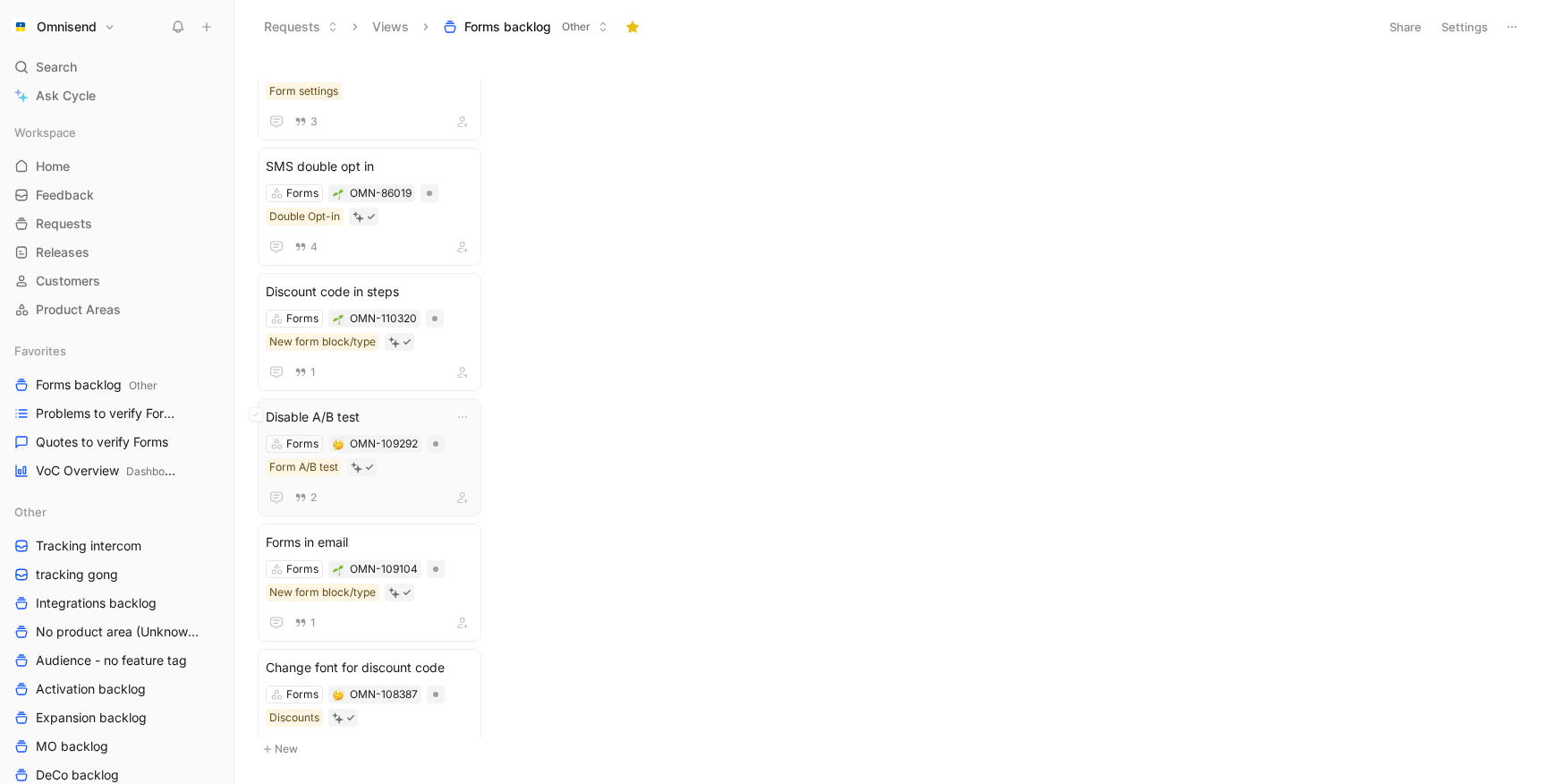
click at [415, 418] on span "Disable A/B test" at bounding box center [369, 416] width 207 height 21
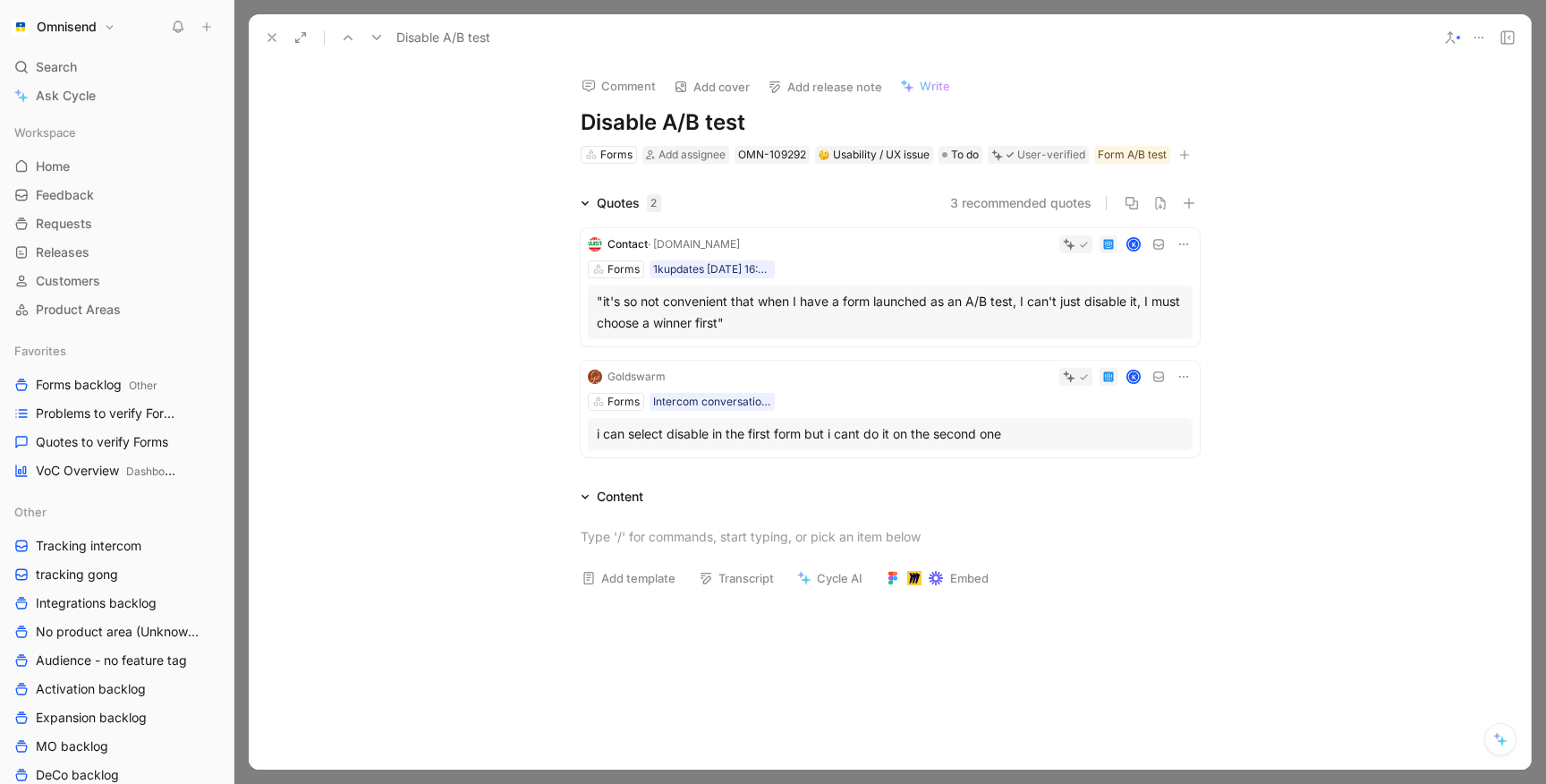
click at [266, 39] on icon at bounding box center [272, 37] width 14 height 14
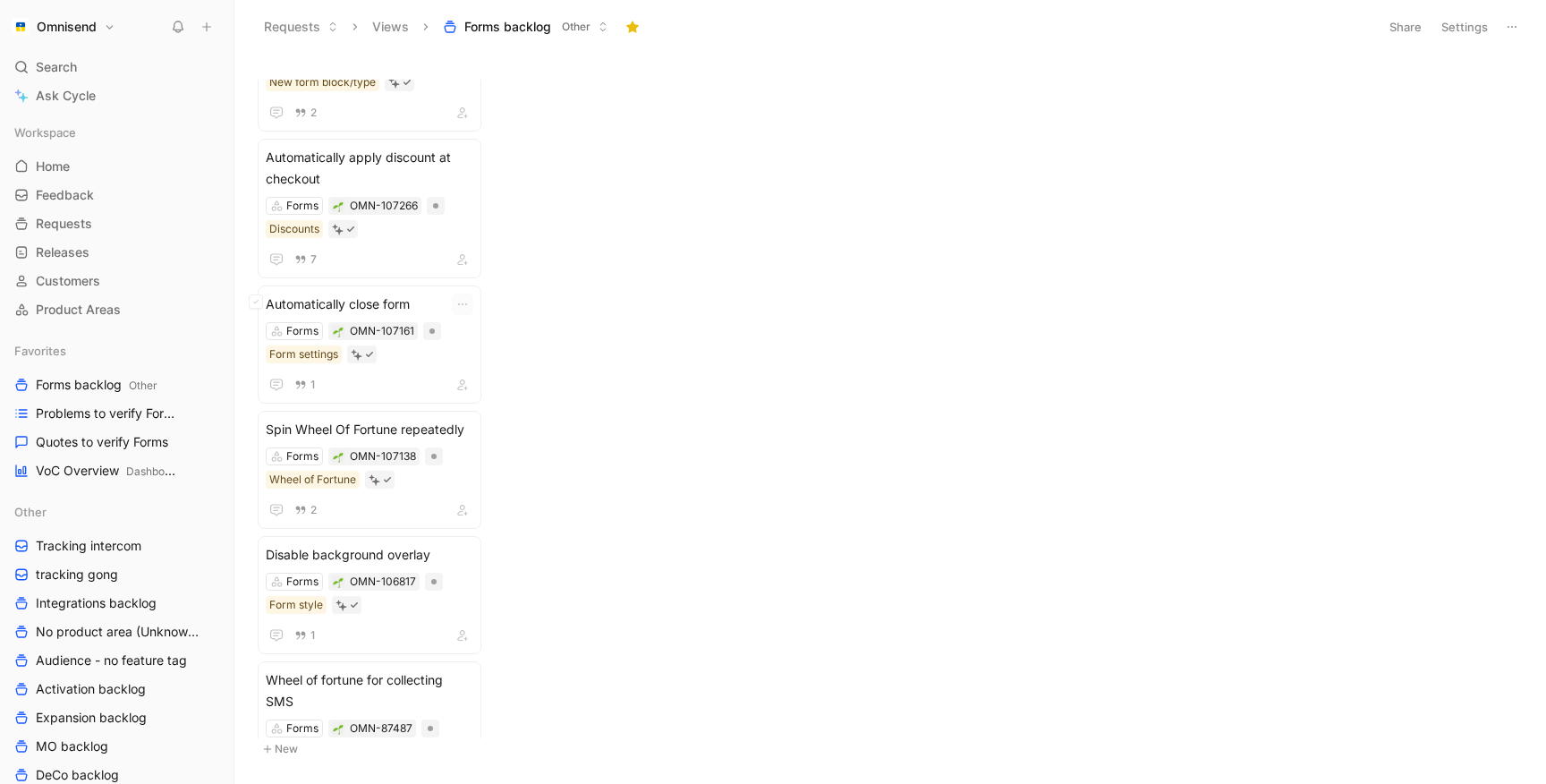
scroll to position [4588, 0]
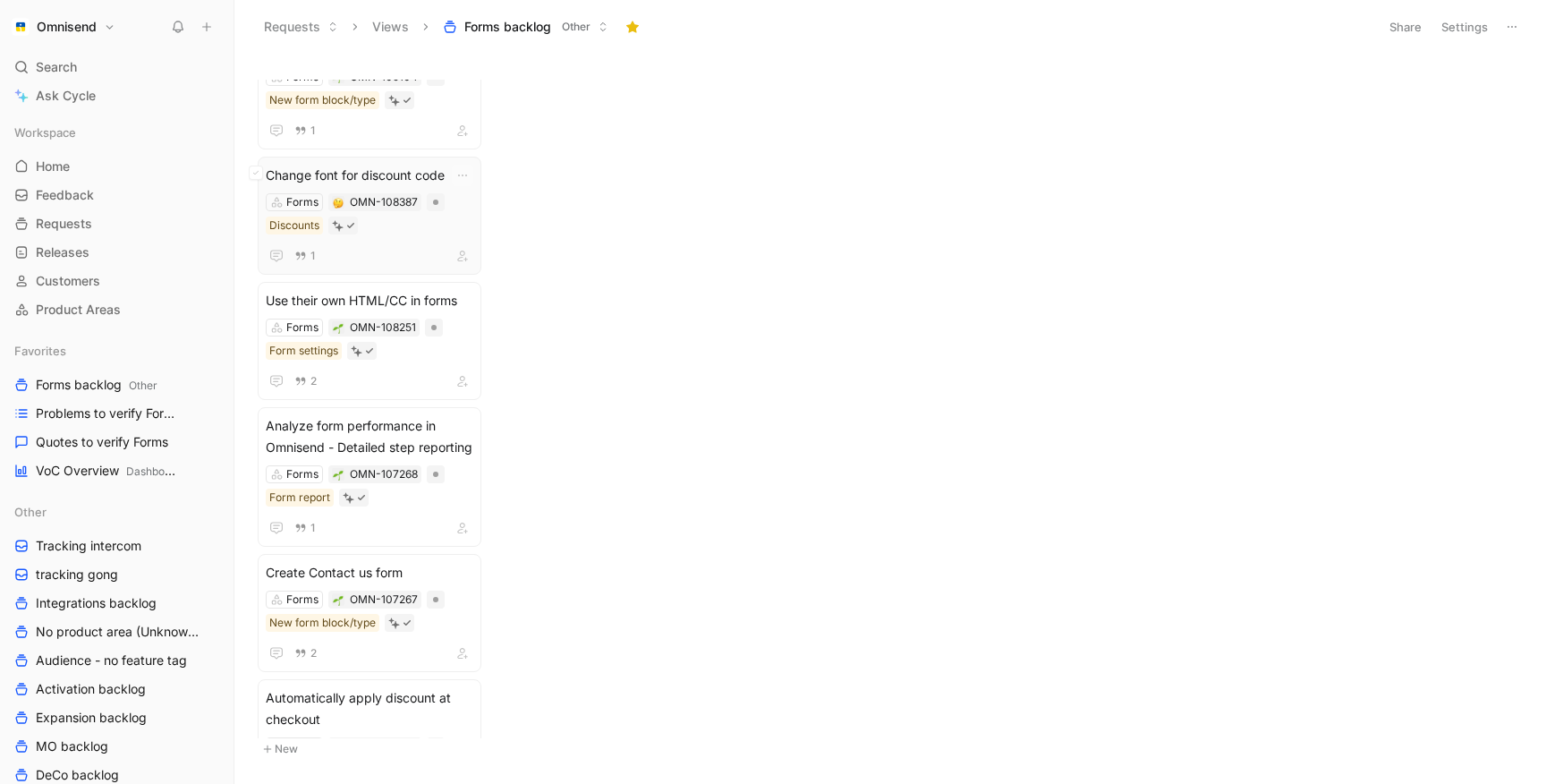
click at [402, 231] on div "Forms OMN-108387 Discounts" at bounding box center [369, 213] width 207 height 41
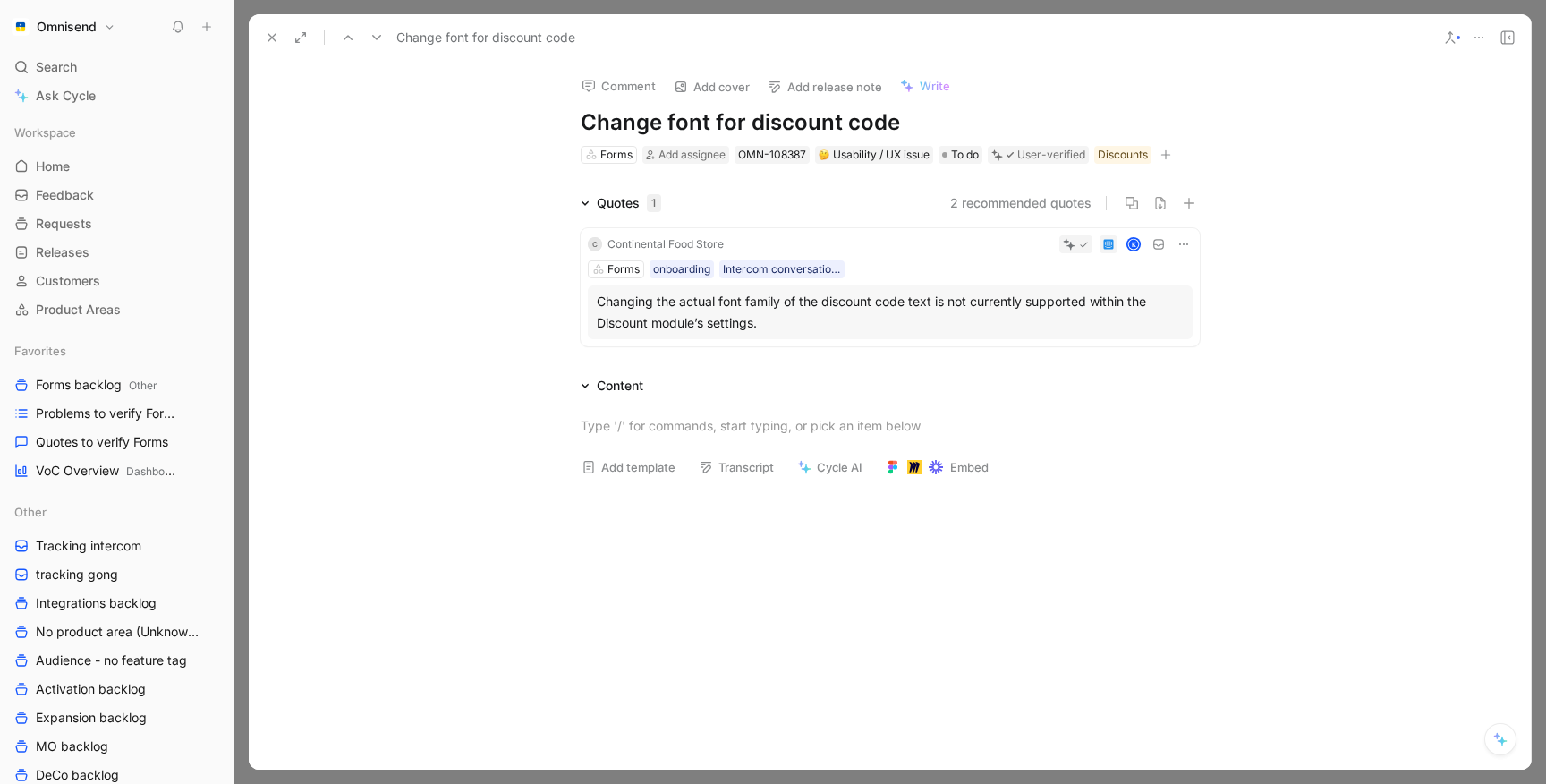
click at [262, 34] on button at bounding box center [272, 37] width 25 height 25
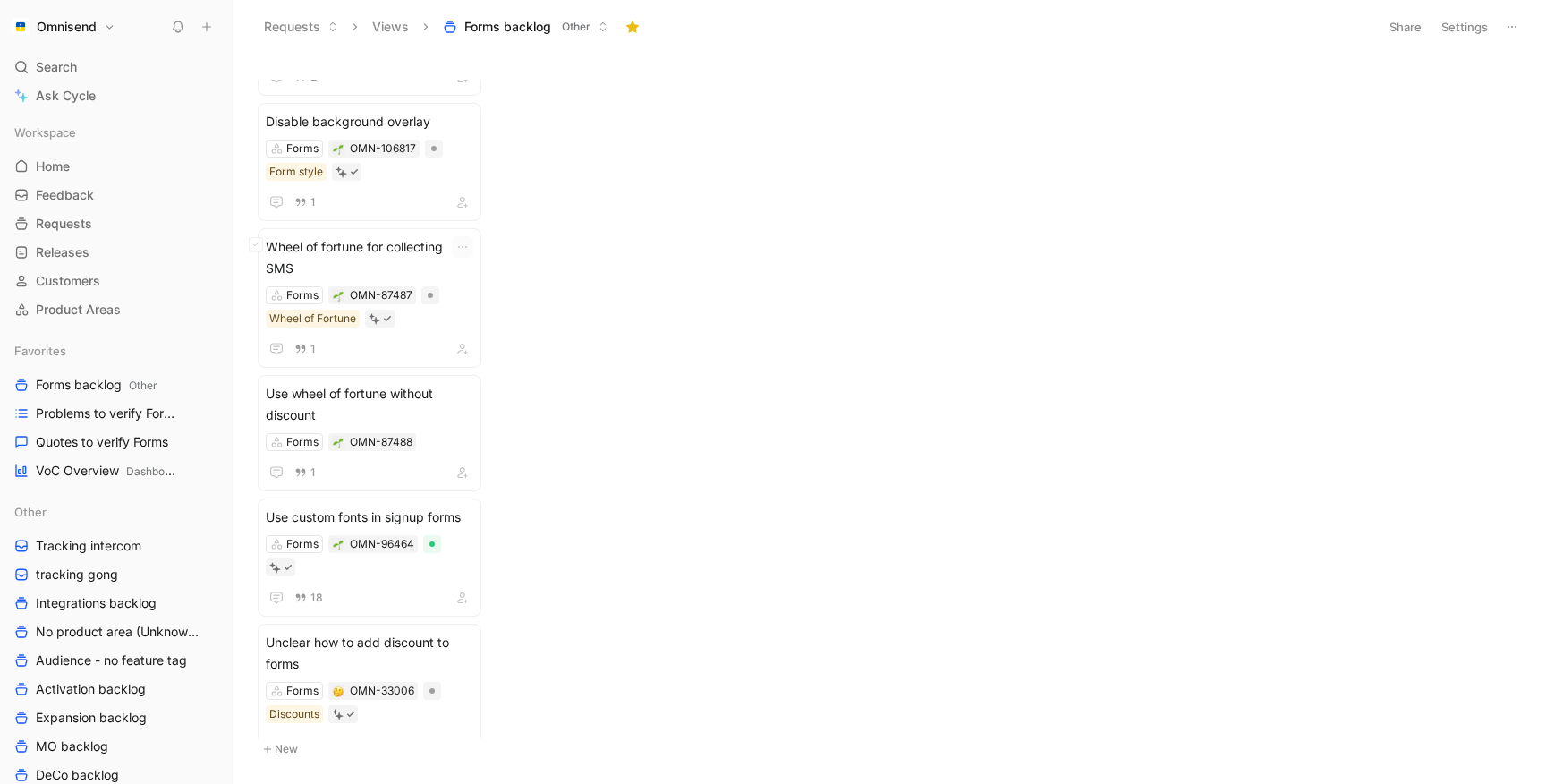
scroll to position [5255, 0]
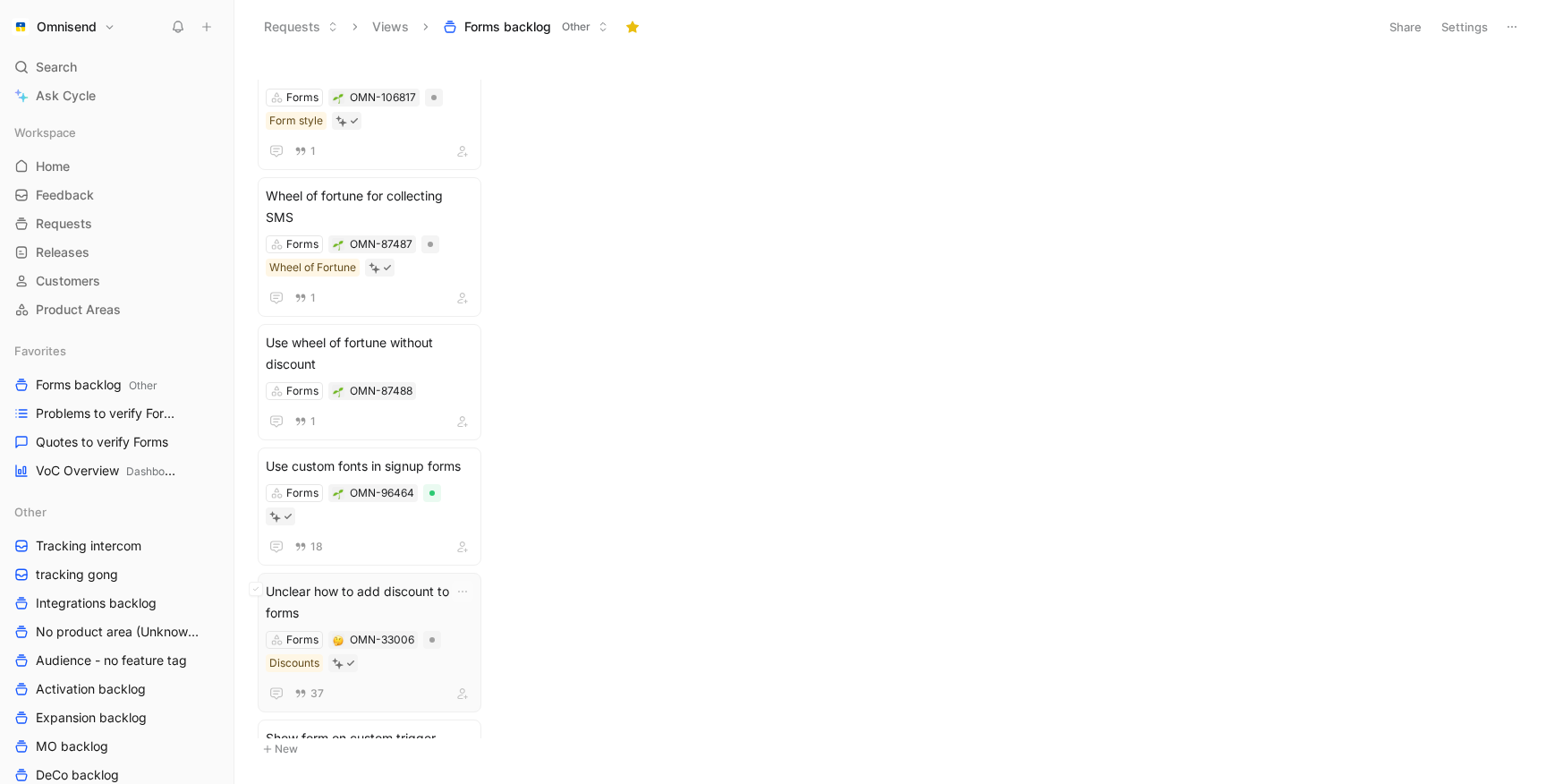
click at [379, 581] on span "Unclear how to add discount to forms" at bounding box center [369, 602] width 207 height 43
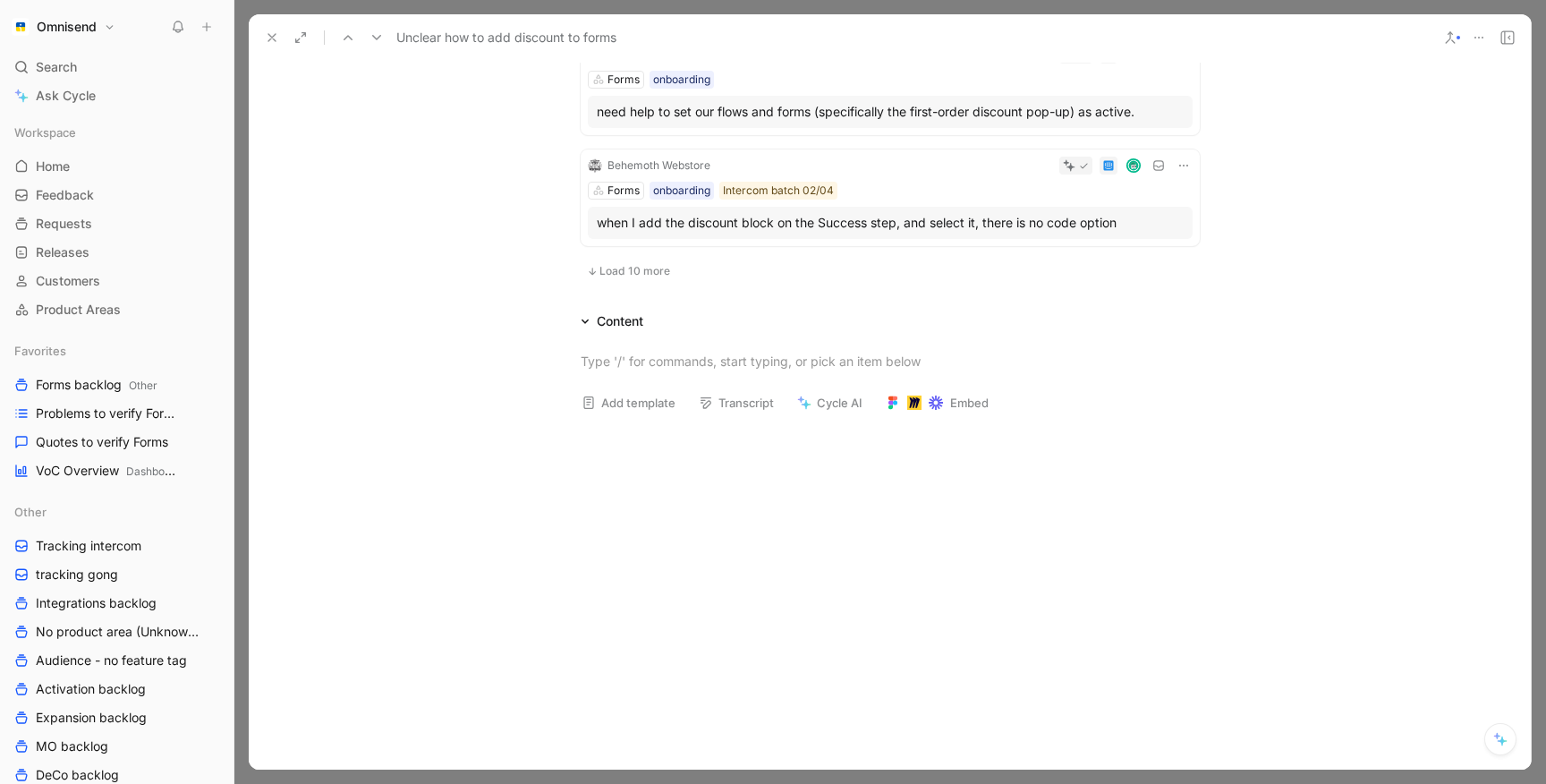
scroll to position [1174, 0]
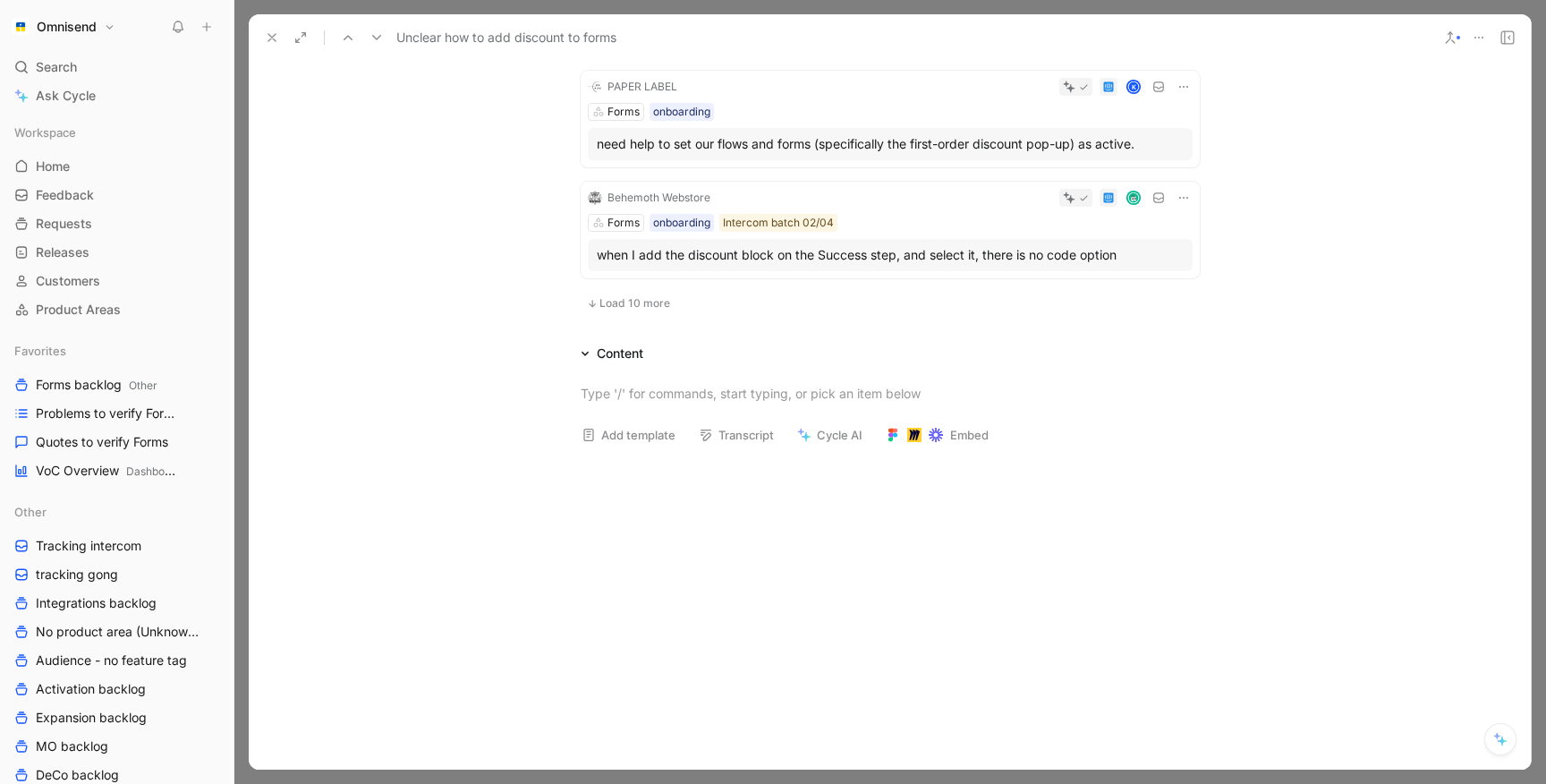
click at [621, 304] on span "Load 10 more" at bounding box center [635, 303] width 71 height 14
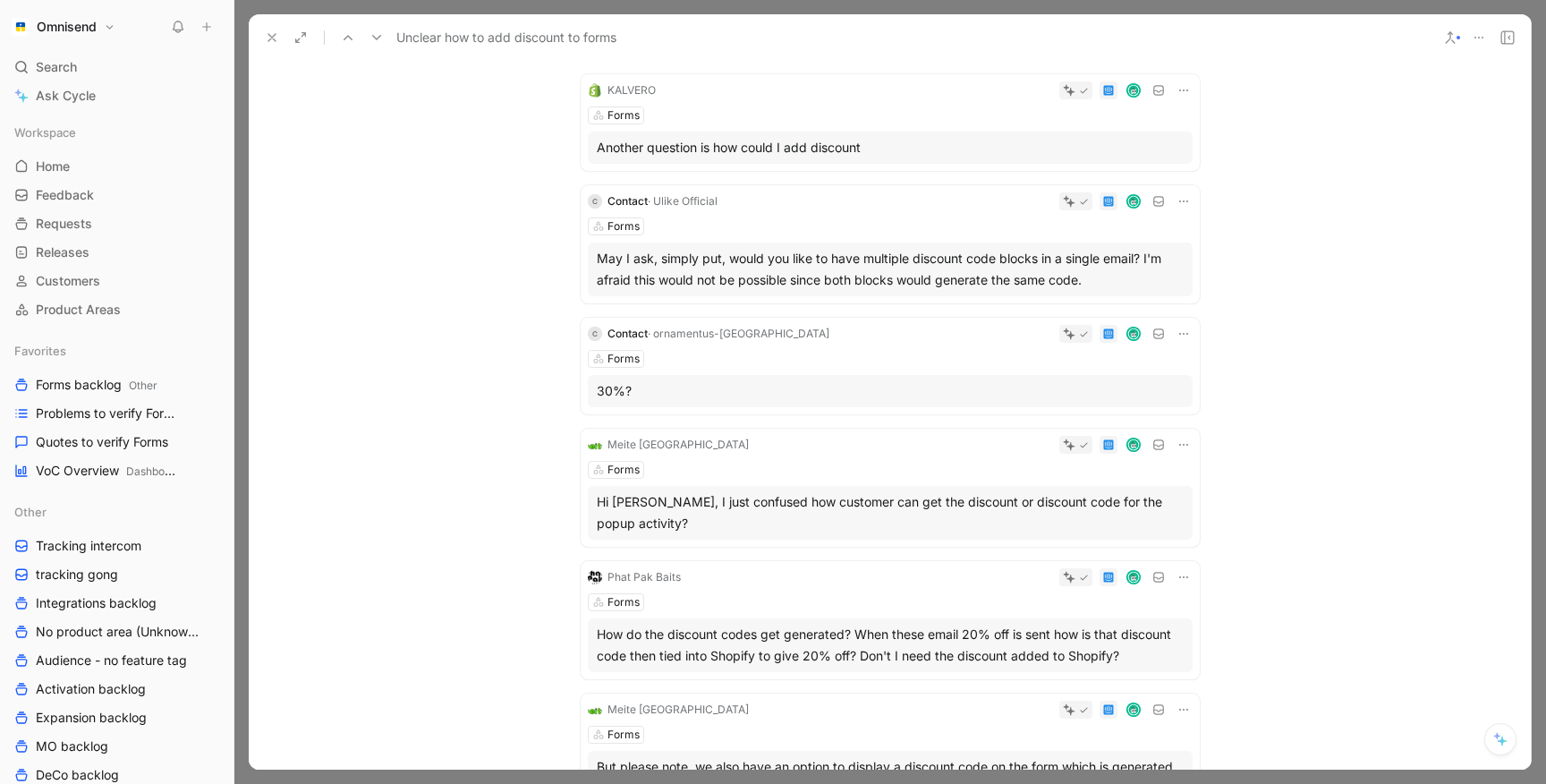
scroll to position [0, 0]
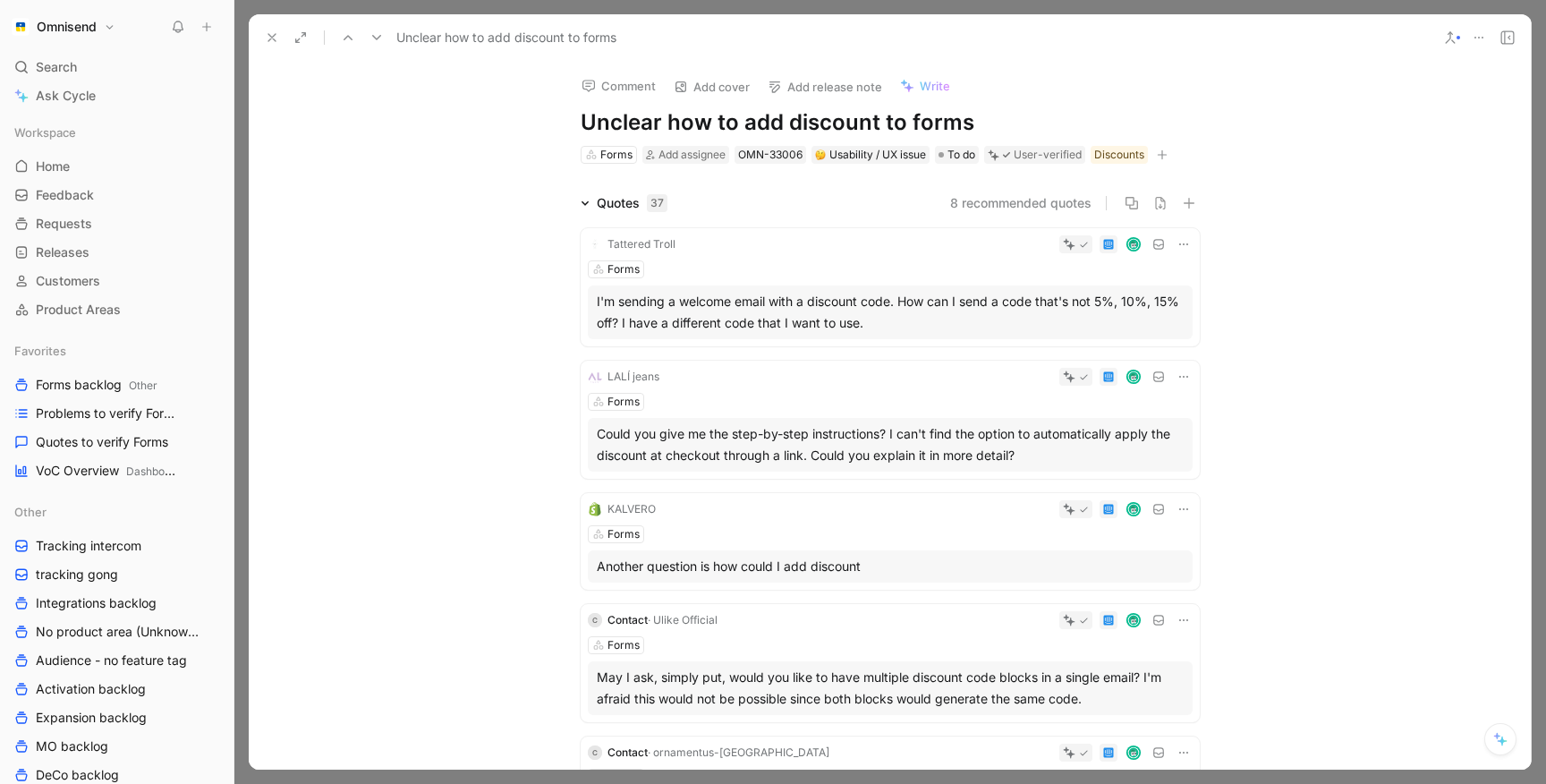
click at [803, 267] on div "Forms" at bounding box center [890, 269] width 605 height 18
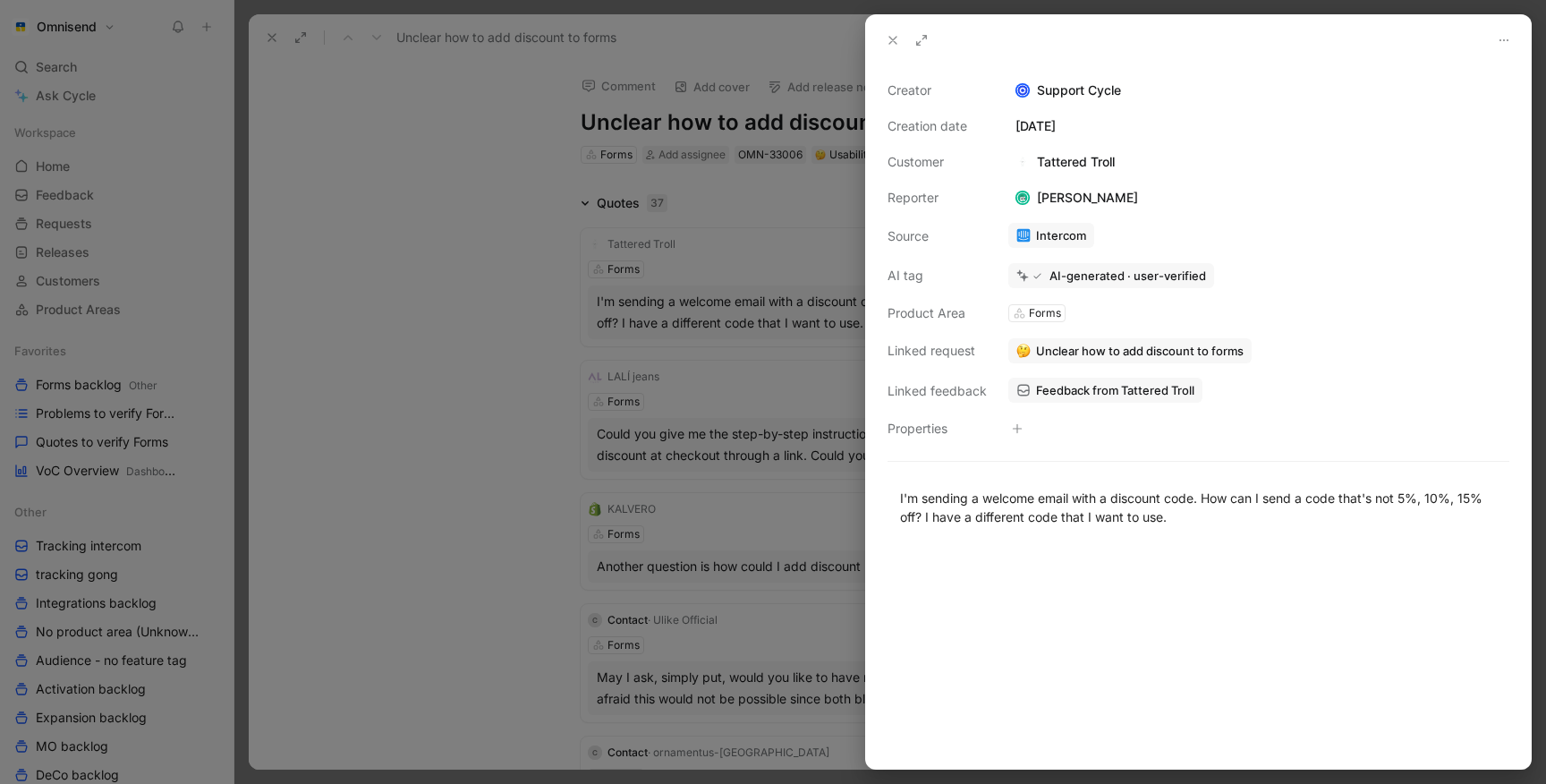
click at [1073, 392] on span "Feedback from Tattered Troll" at bounding box center [1115, 390] width 158 height 16
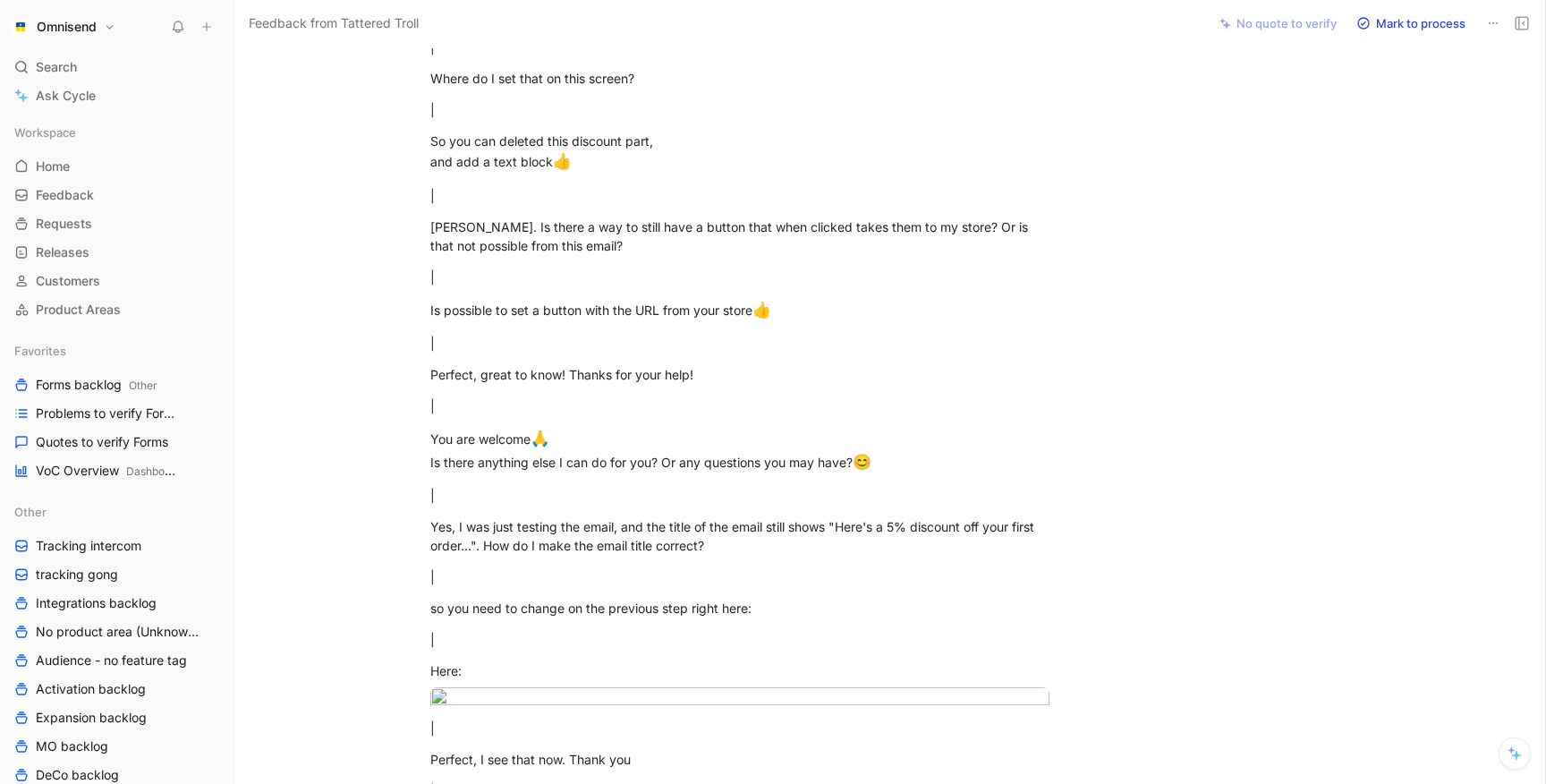
scroll to position [3629, 0]
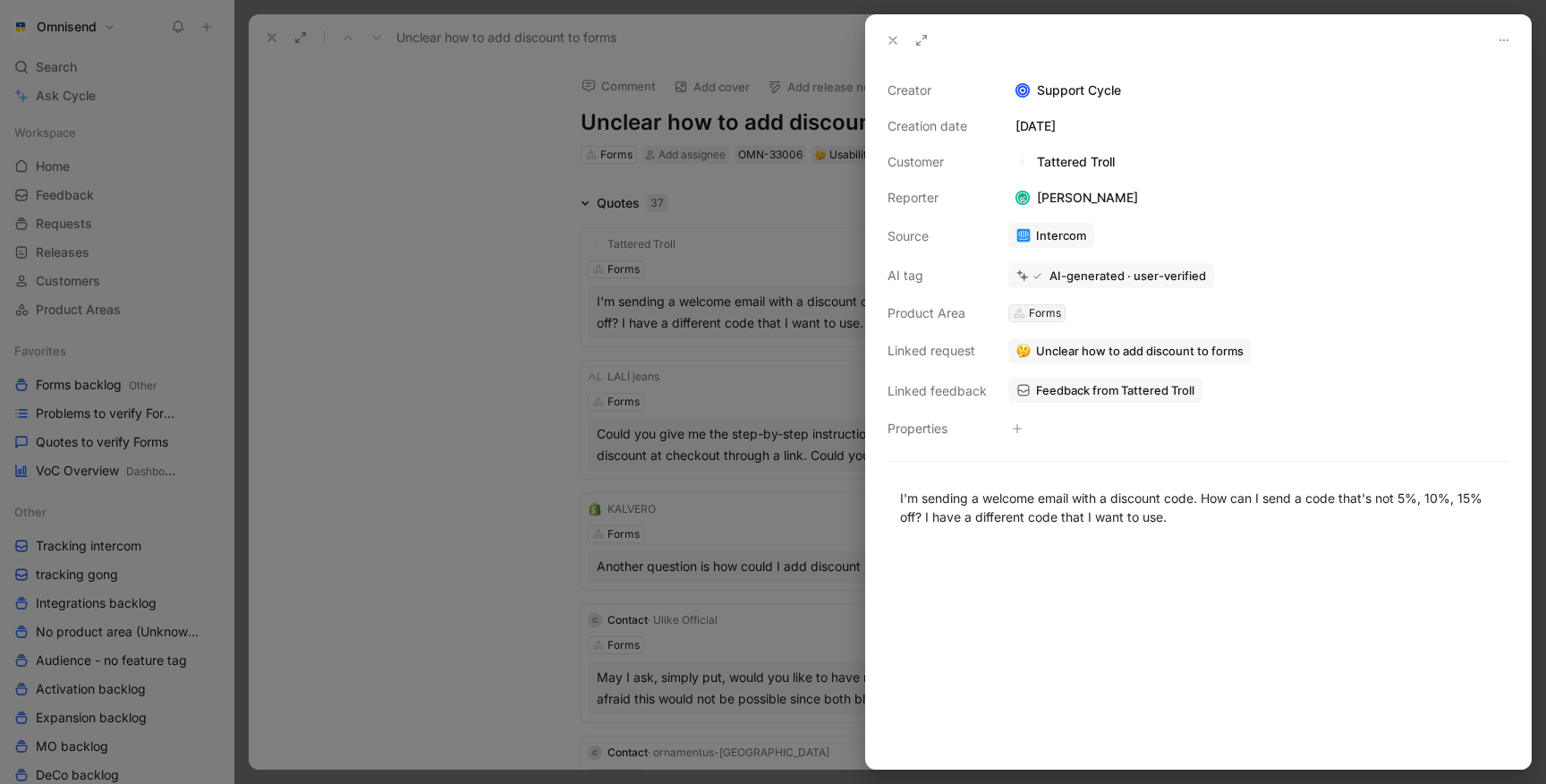
click at [1036, 307] on div "Forms" at bounding box center [1045, 313] width 33 height 18
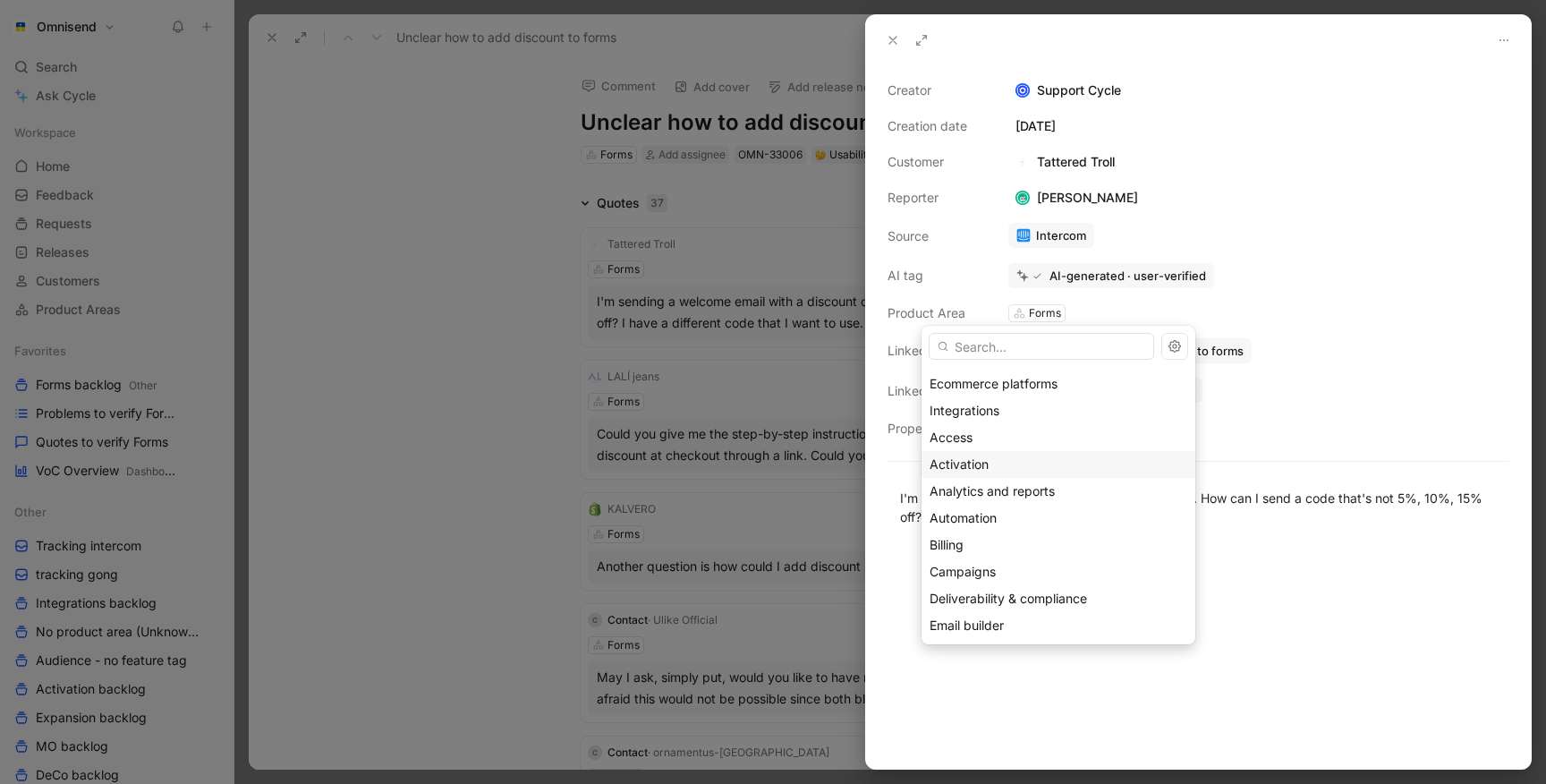
scroll to position [52, 0]
click at [1003, 521] on div "Automation" at bounding box center [1058, 516] width 257 height 21
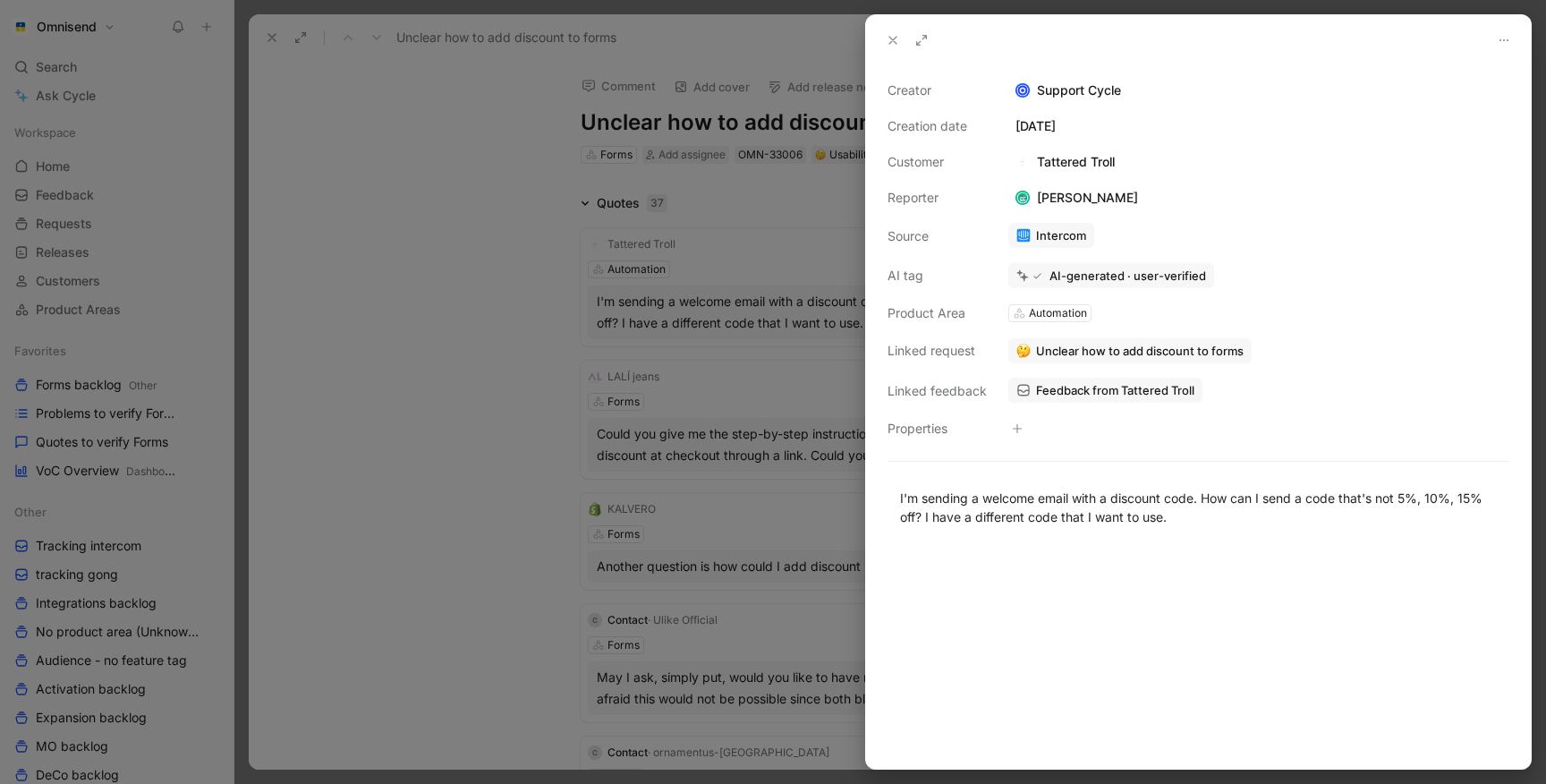
click at [512, 495] on div at bounding box center [773, 392] width 1546 height 784
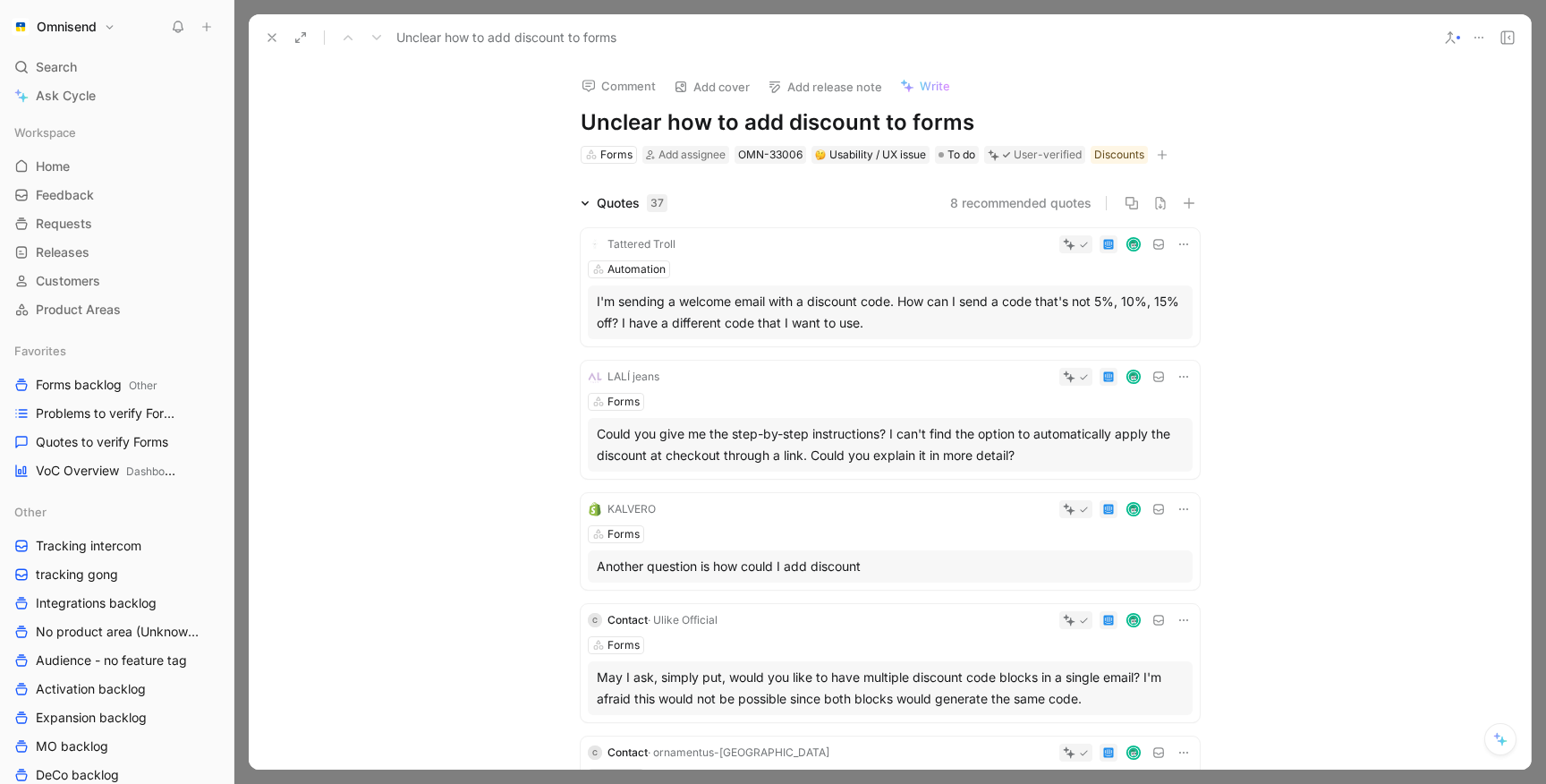
click at [805, 416] on div "LALÍ jeans Forms Could you give me the step-by-step instructions? I can't find …" at bounding box center [890, 419] width 619 height 118
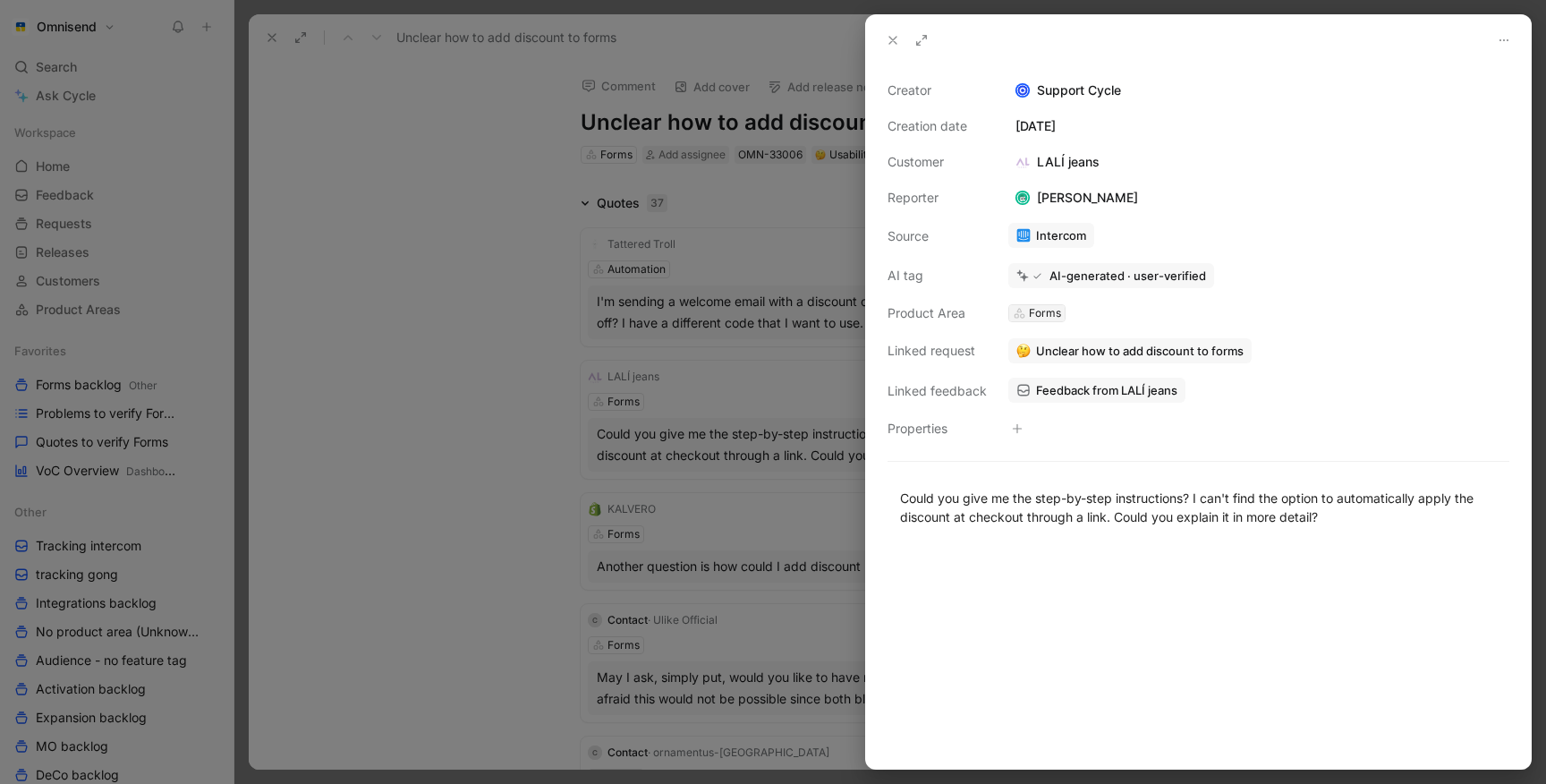
click at [1025, 315] on div "Forms" at bounding box center [1037, 313] width 56 height 16
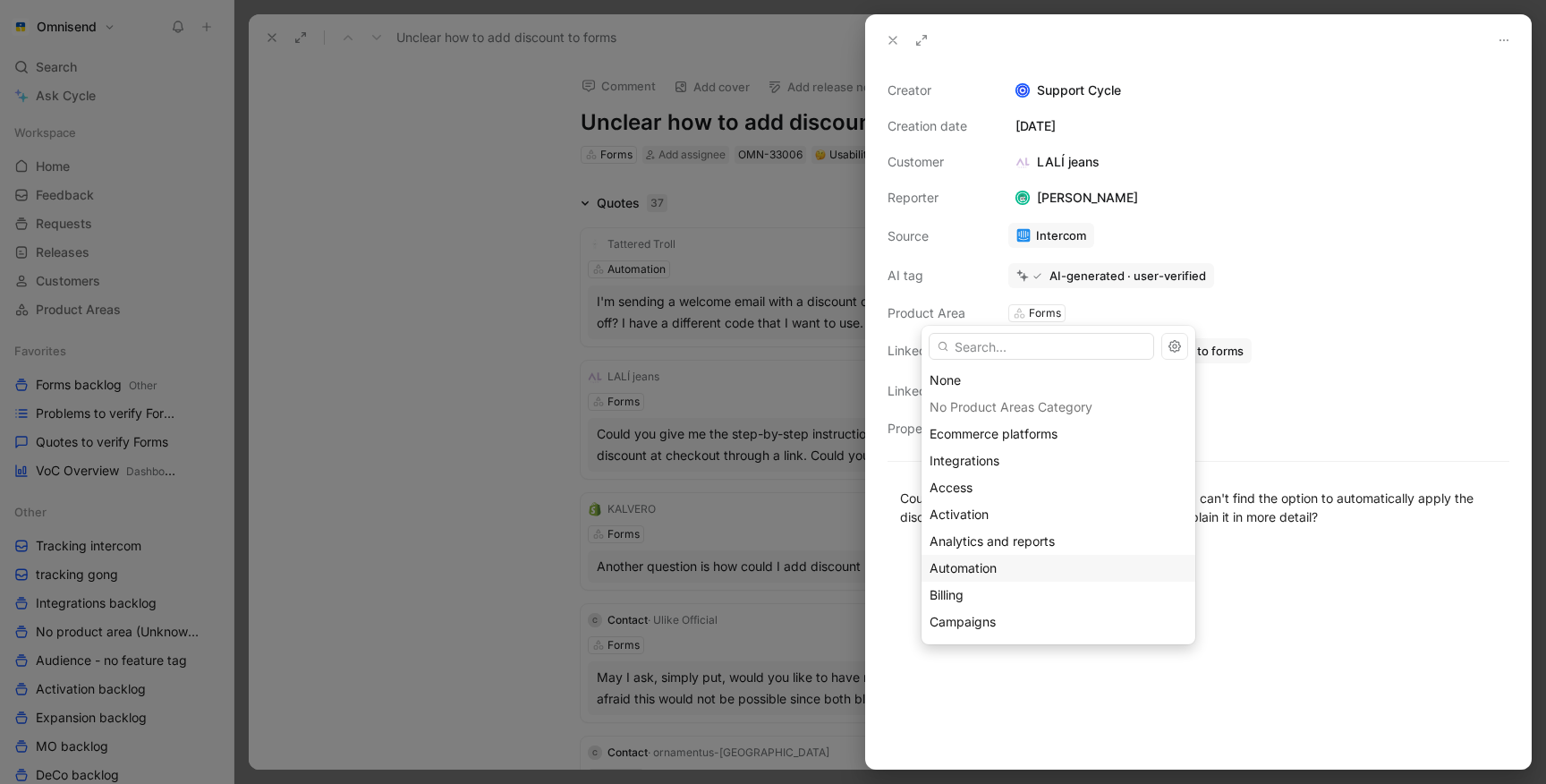
click at [965, 563] on span "Automation" at bounding box center [963, 568] width 67 height 15
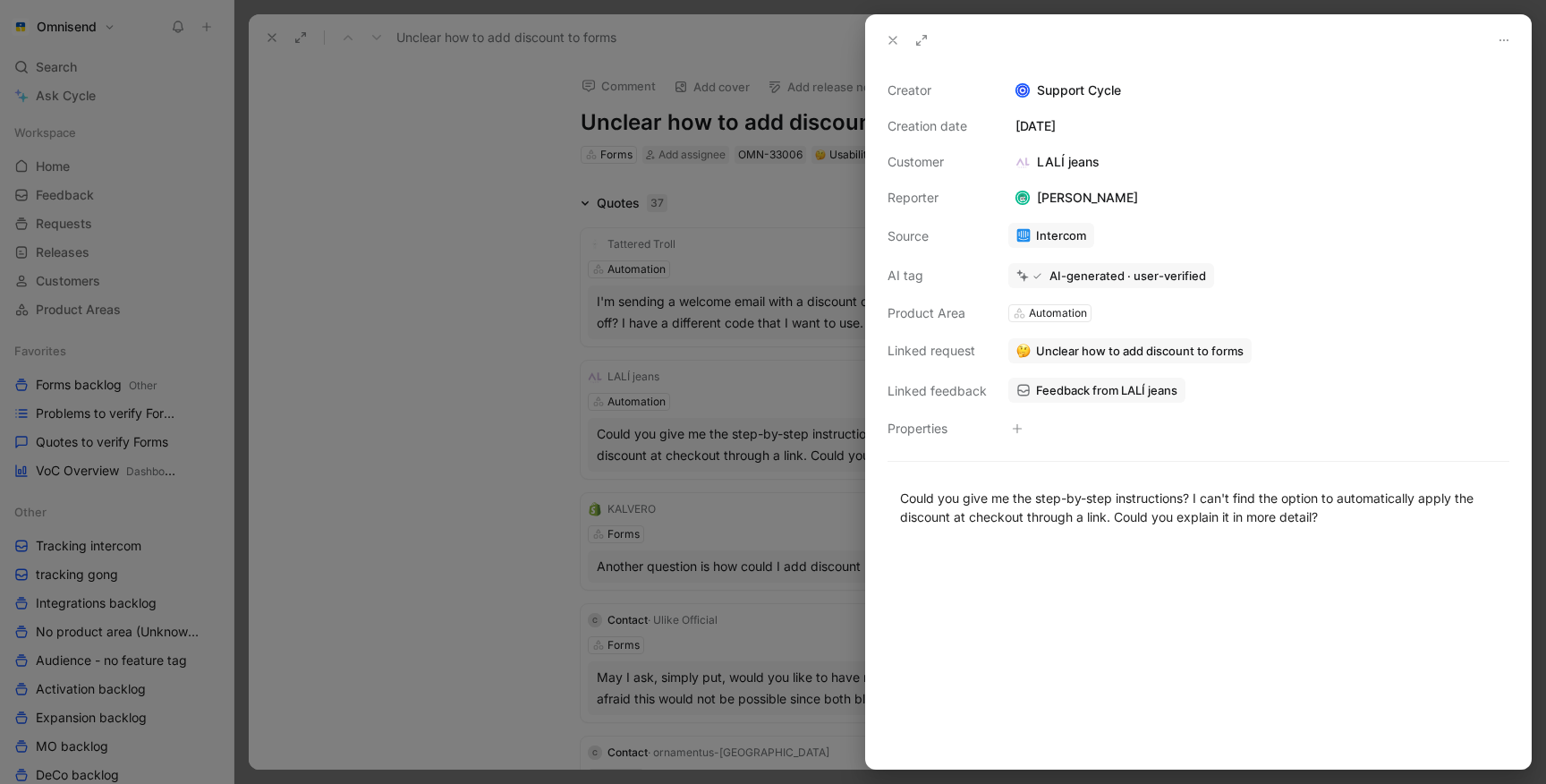
click at [461, 487] on div at bounding box center [773, 392] width 1546 height 784
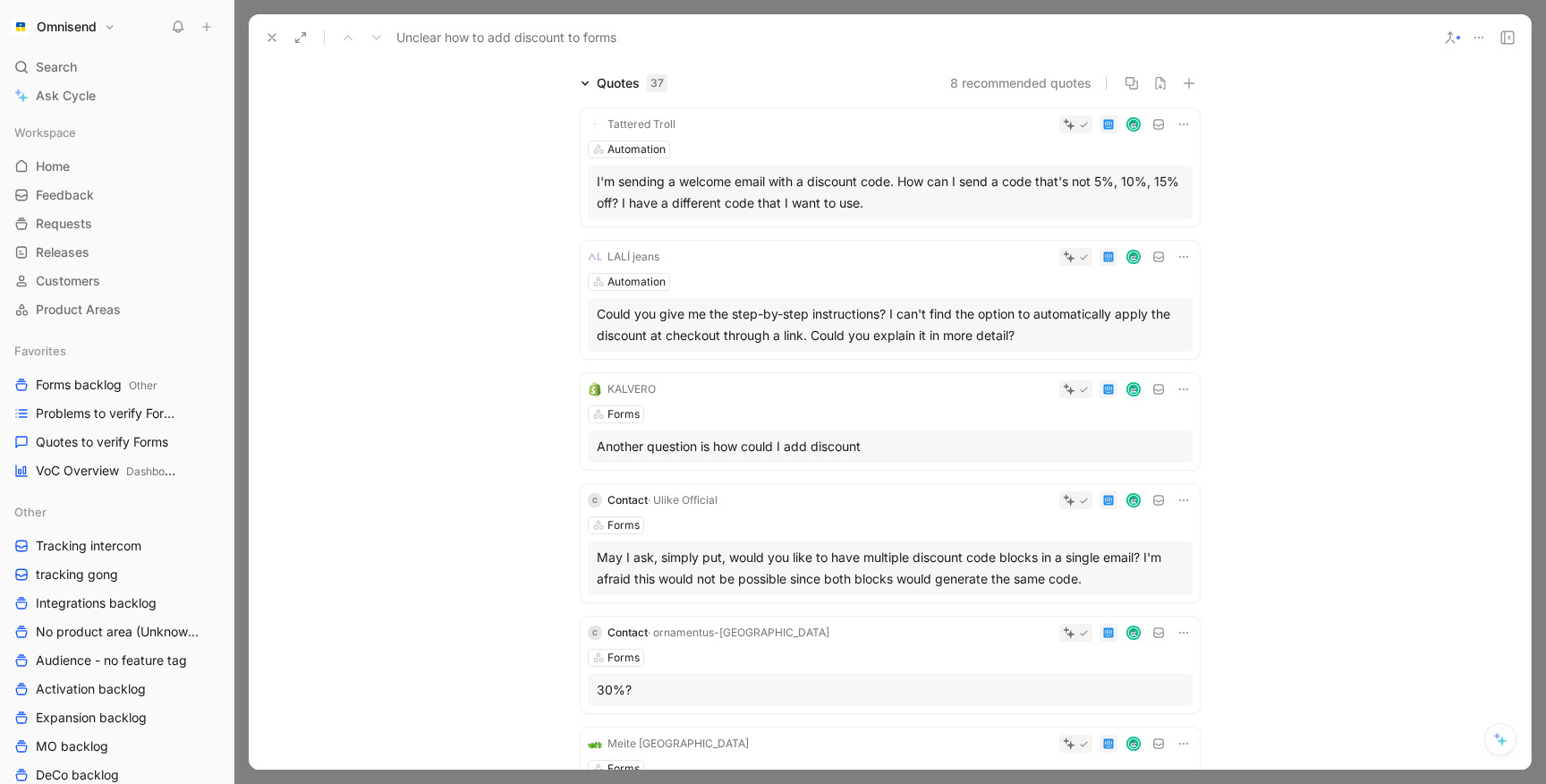
scroll to position [134, 0]
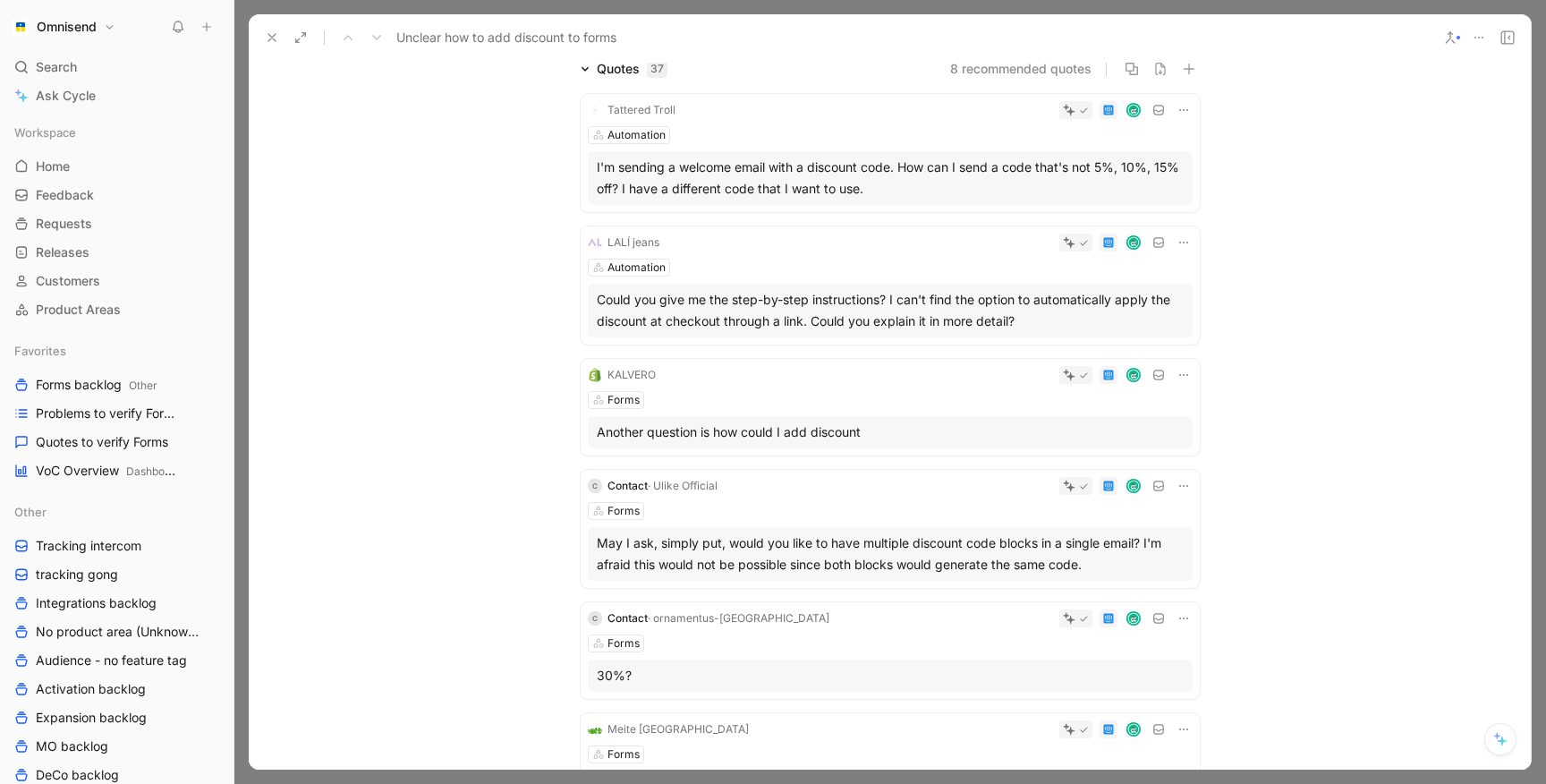
click at [747, 394] on div "Forms" at bounding box center [890, 399] width 605 height 18
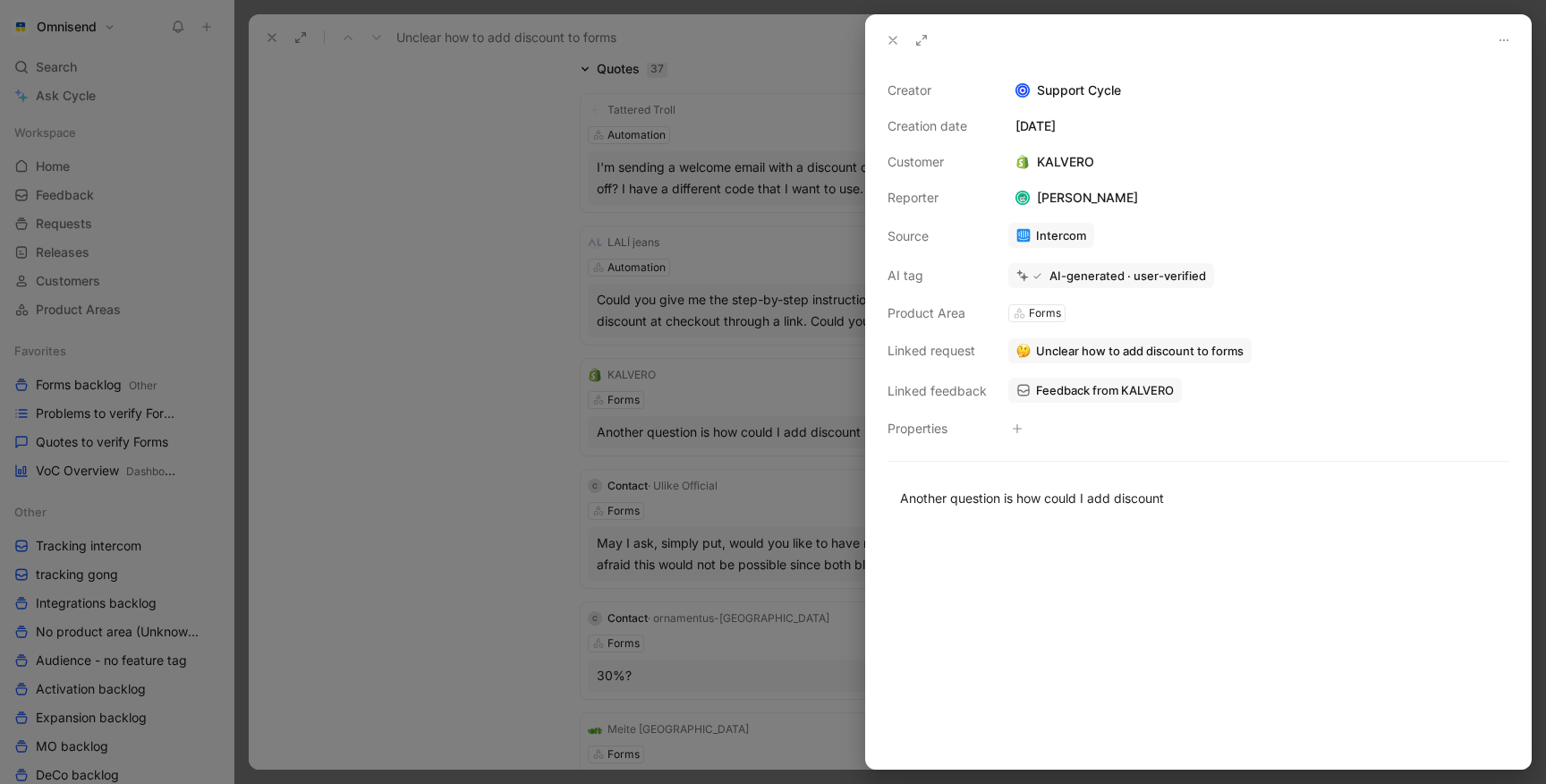
click at [1085, 355] on span "Unclear how to add discount to forms" at bounding box center [1140, 350] width 207 height 16
click at [1069, 392] on span "Feedback from KALVERO" at bounding box center [1106, 390] width 138 height 16
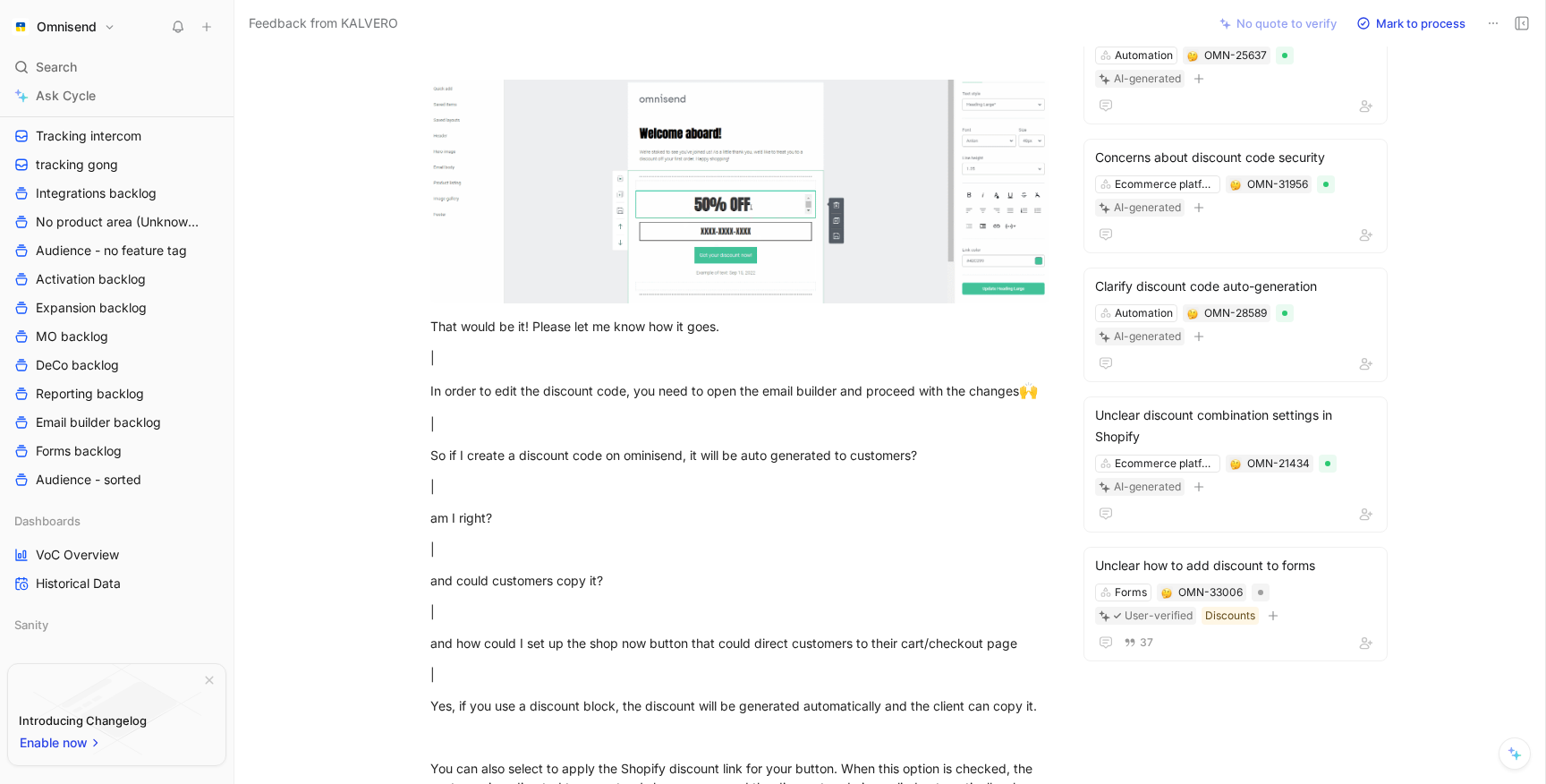
scroll to position [434, 0]
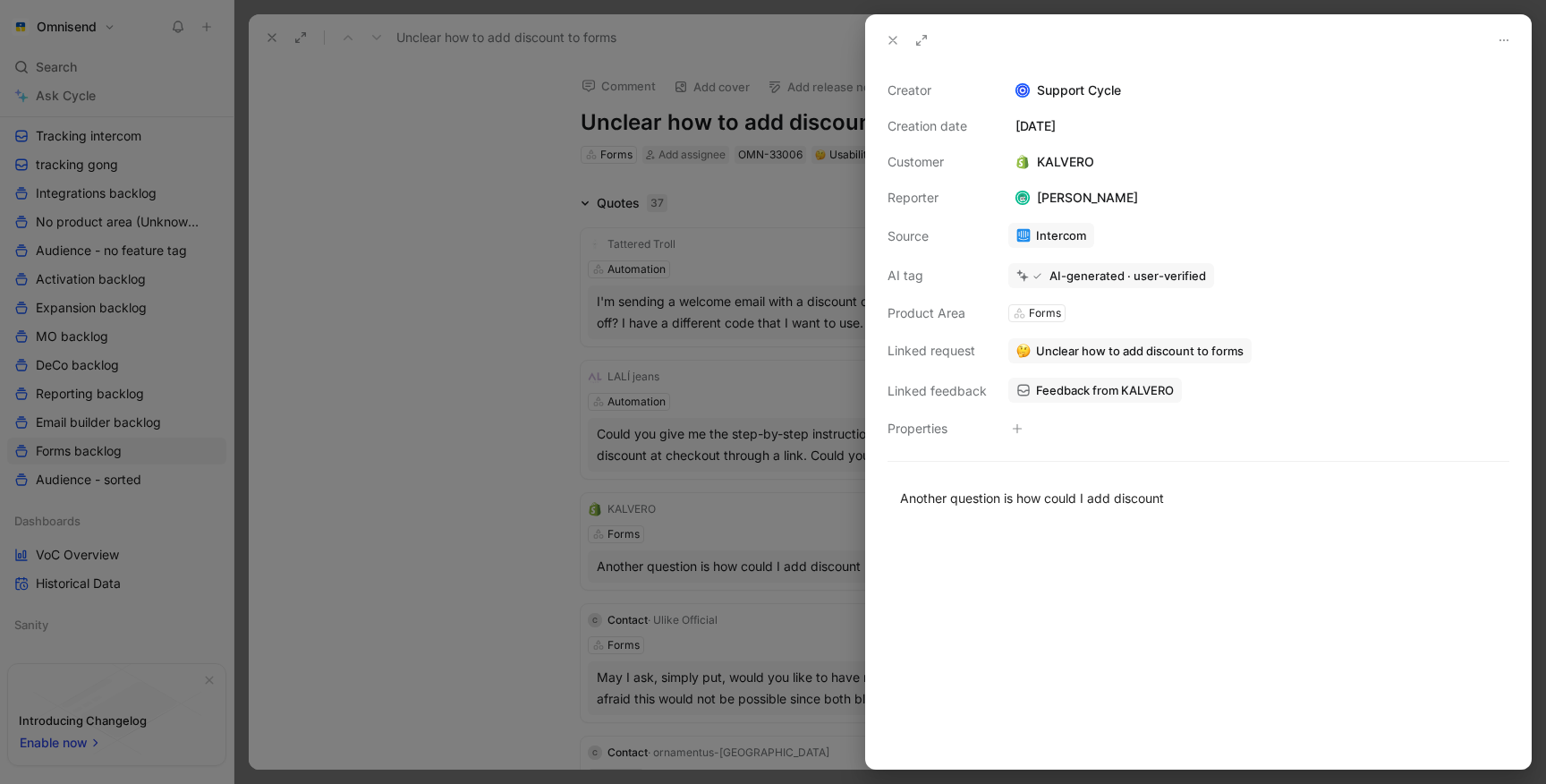
click at [528, 202] on div at bounding box center [773, 392] width 1546 height 784
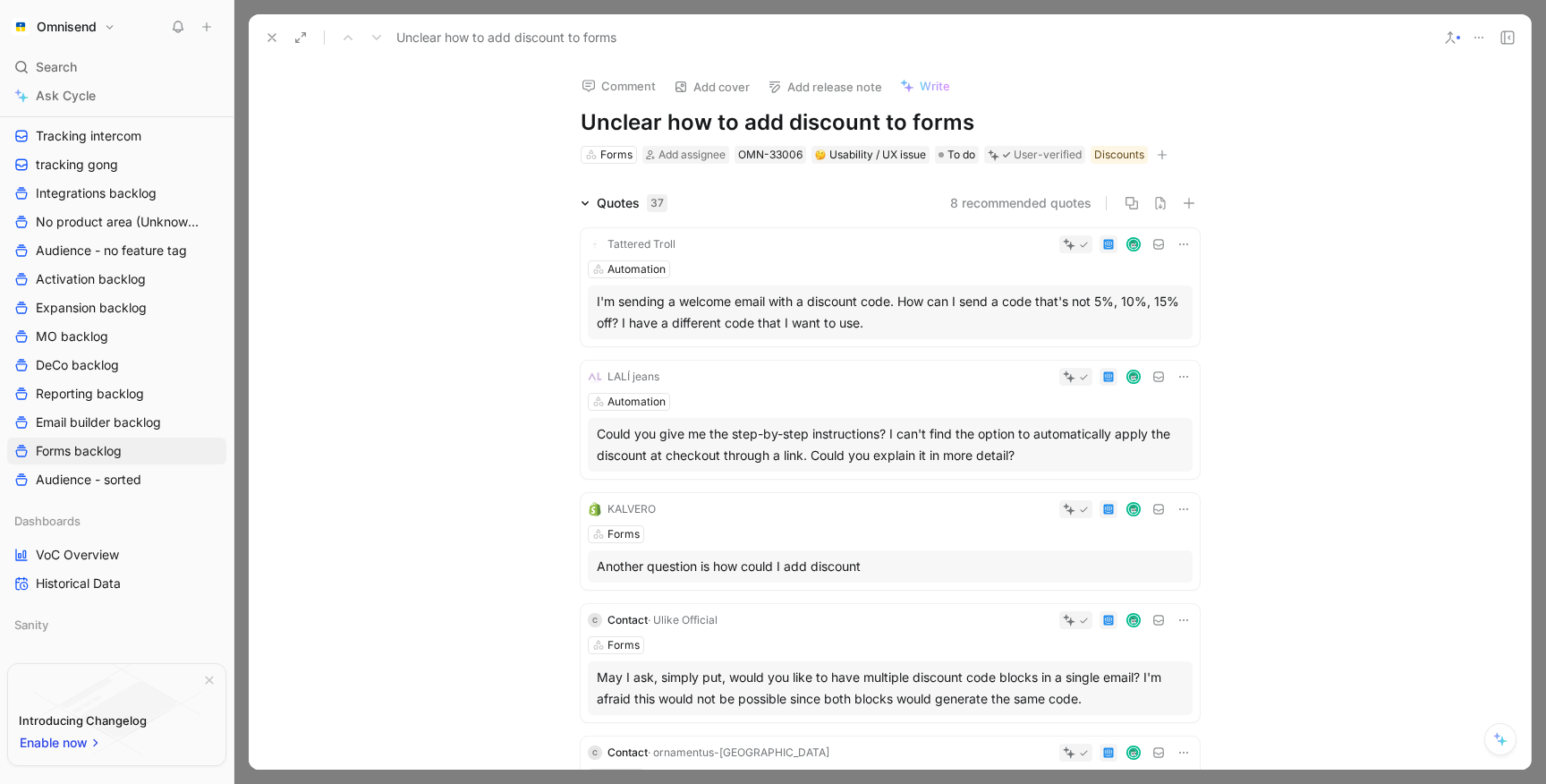
click at [1487, 36] on button at bounding box center [1479, 37] width 25 height 25
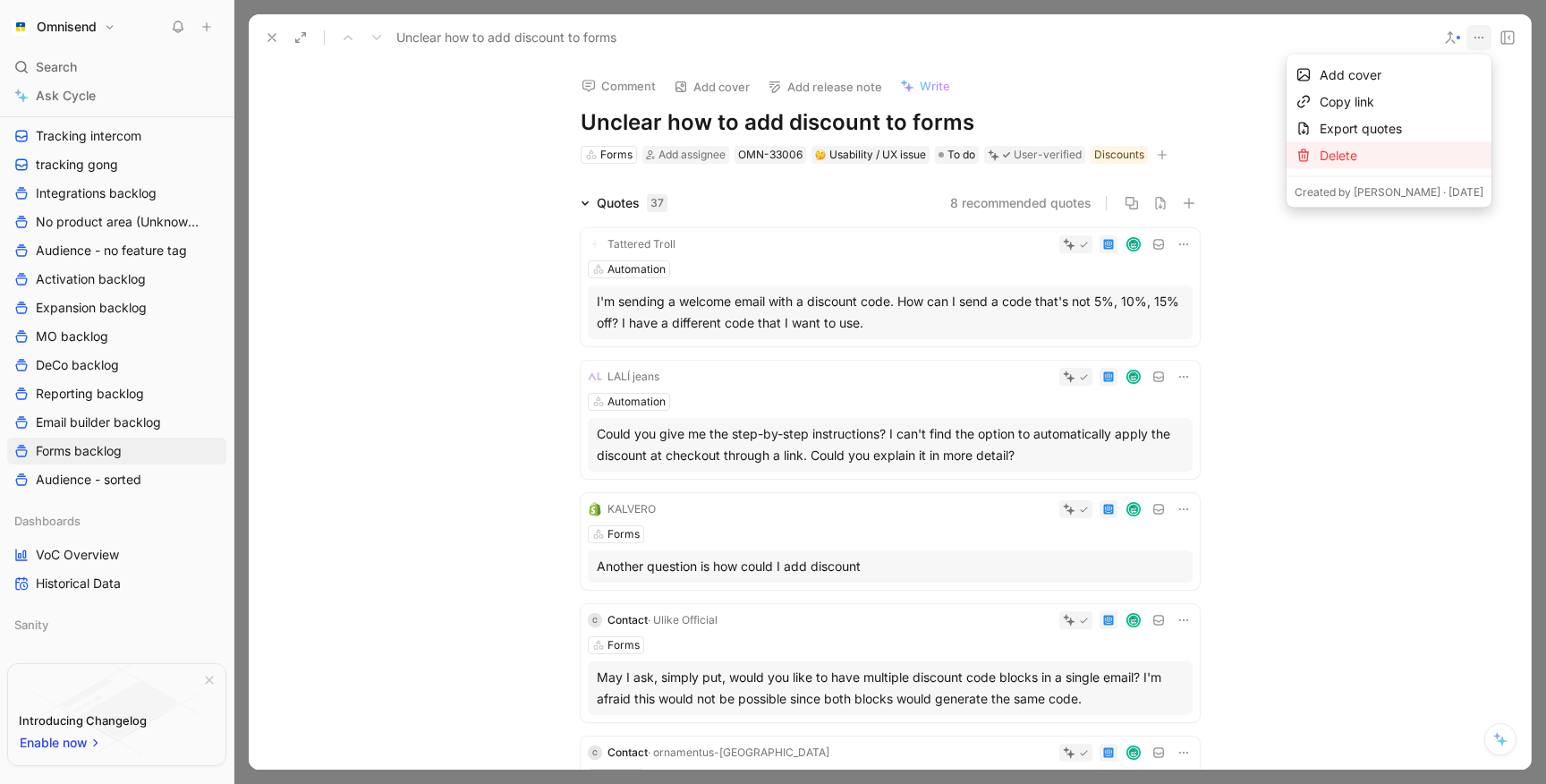
click at [1358, 150] on div "Delete" at bounding box center [1401, 155] width 164 height 21
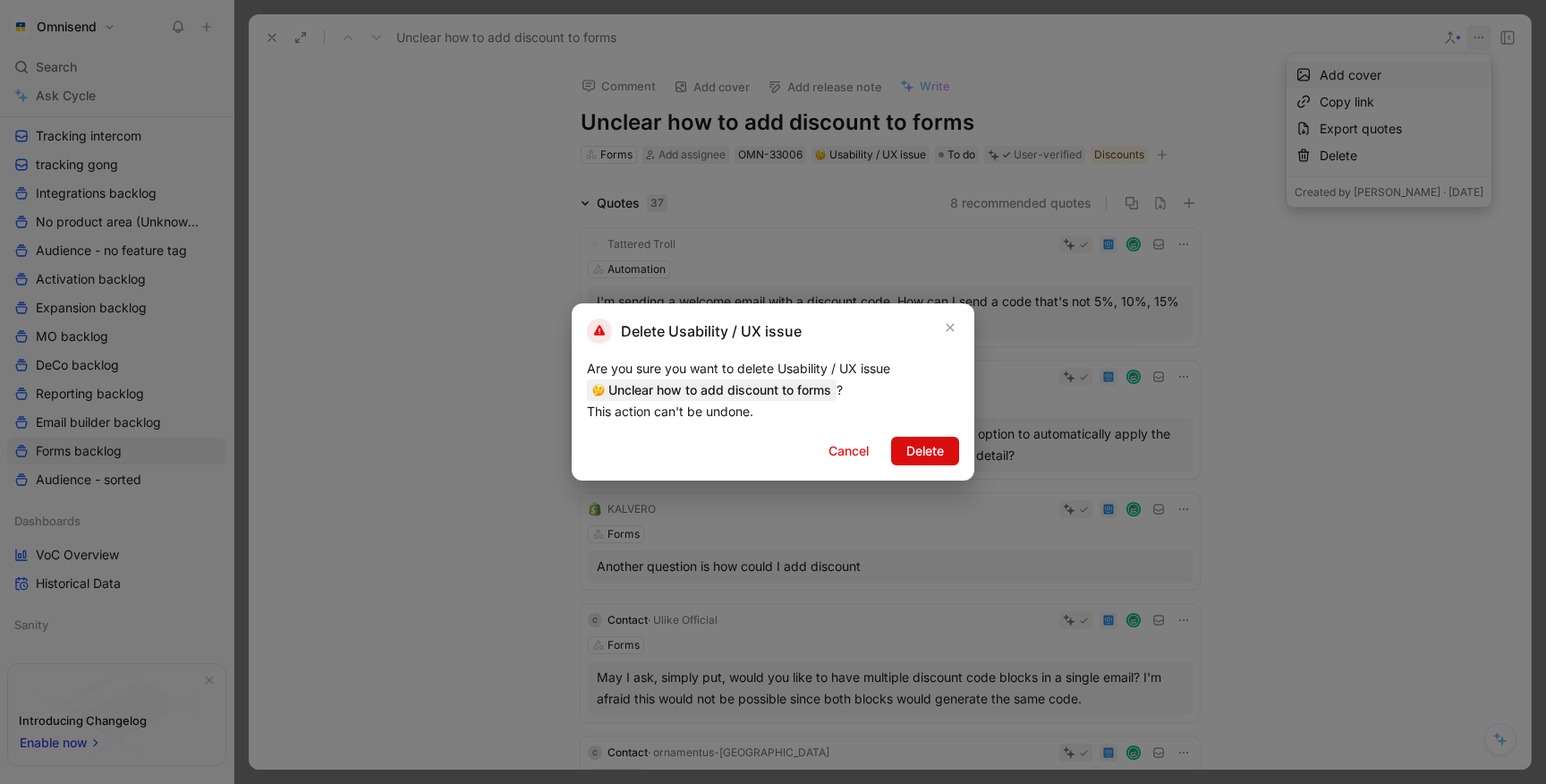
click at [925, 456] on span "Delete" at bounding box center [924, 451] width 37 height 21
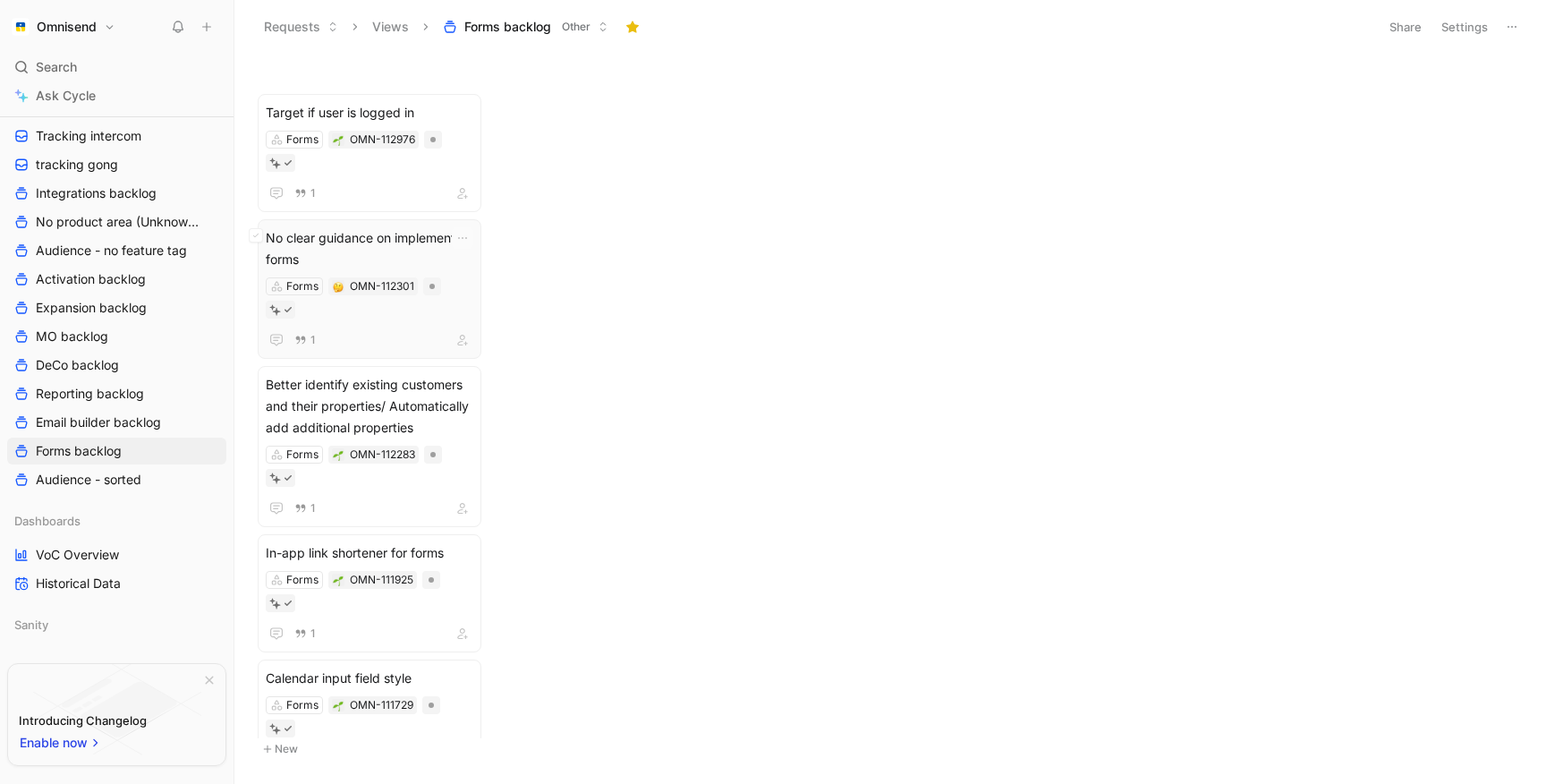
click at [404, 227] on span "No clear guidance on implementing forms" at bounding box center [369, 249] width 207 height 43
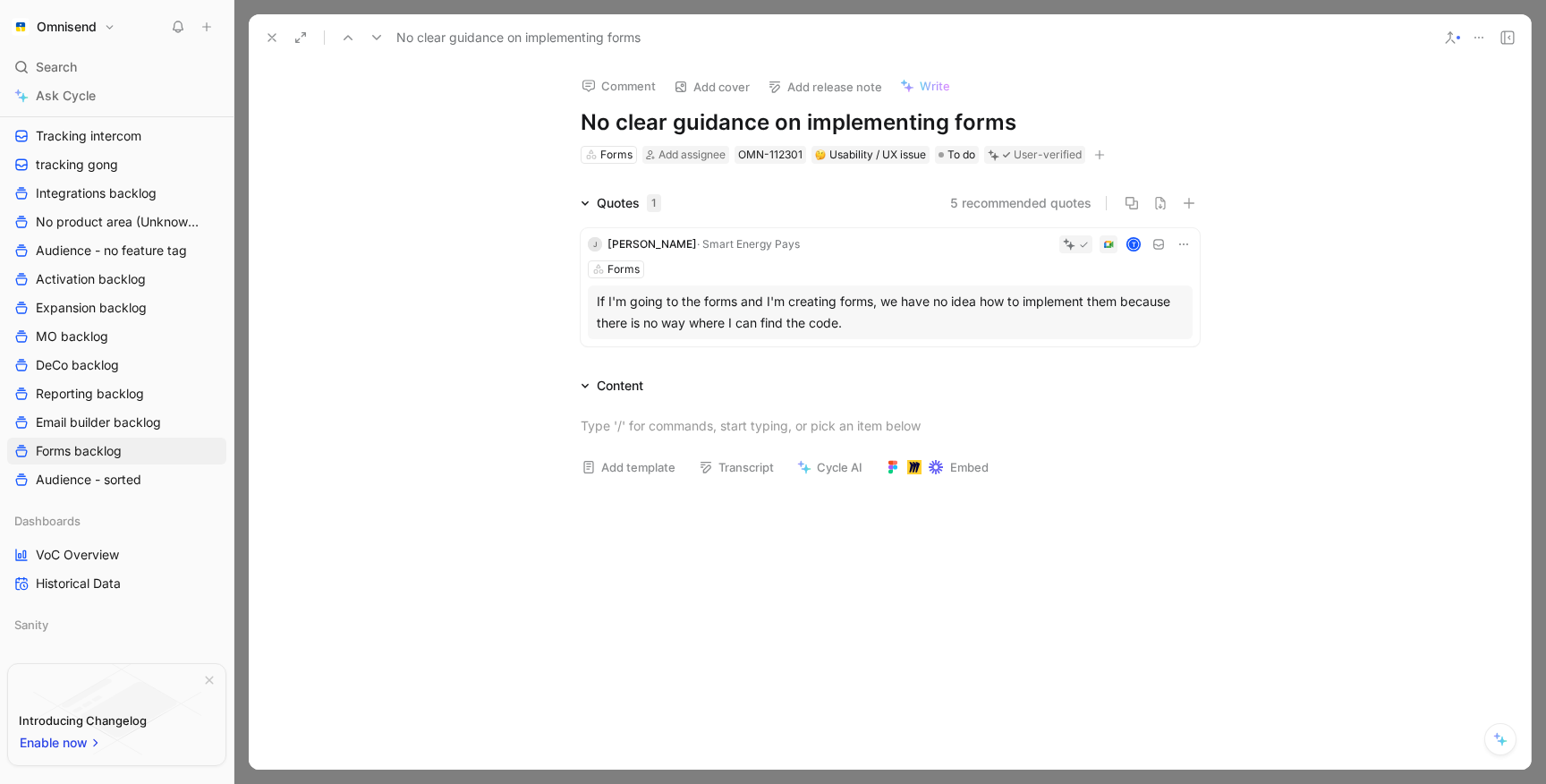
click at [808, 290] on div "If I'm going to the forms and I'm creating forms, we have no idea how to implem…" at bounding box center [890, 312] width 605 height 54
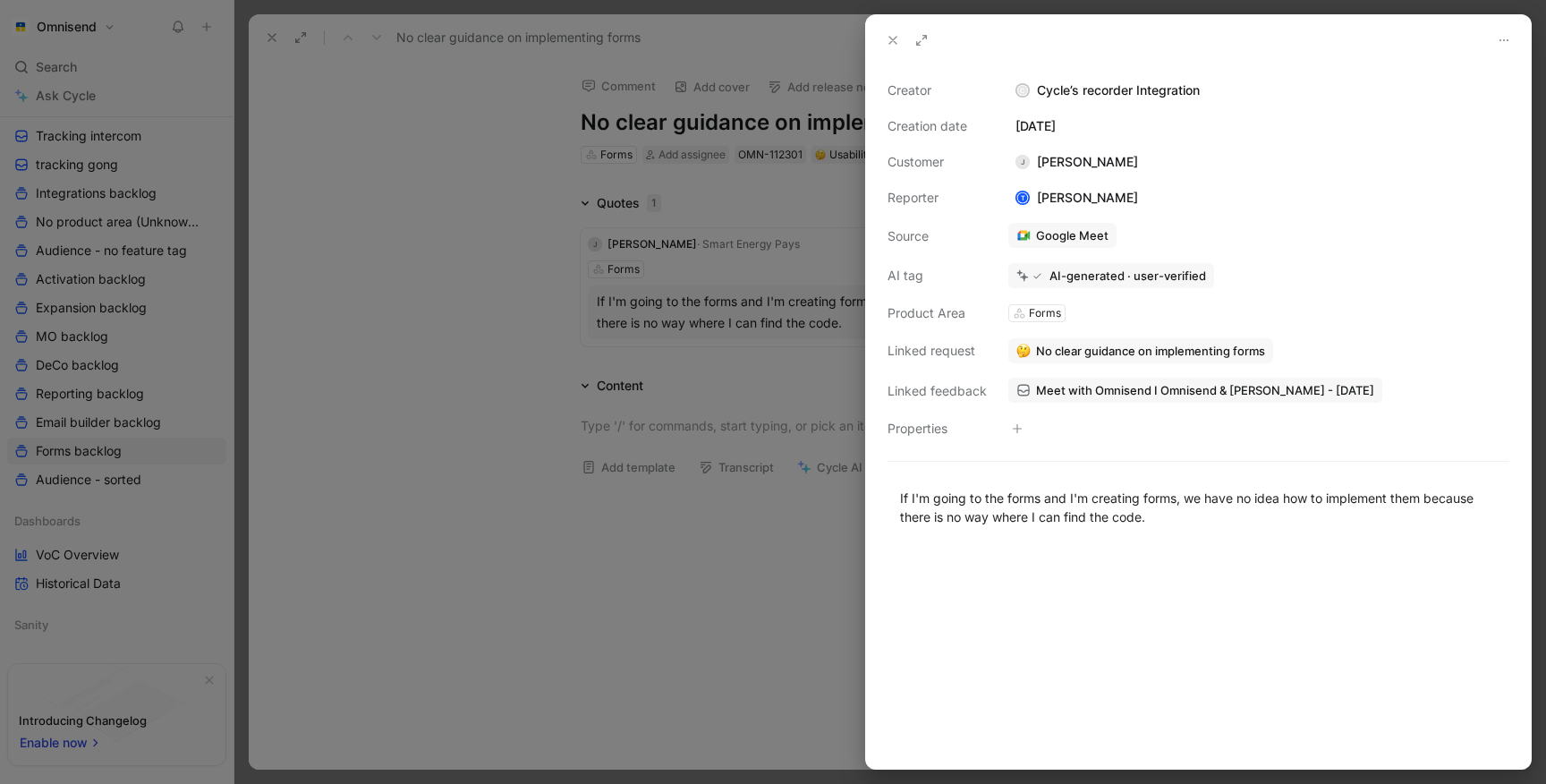
click at [1022, 388] on icon at bounding box center [1023, 390] width 14 height 14
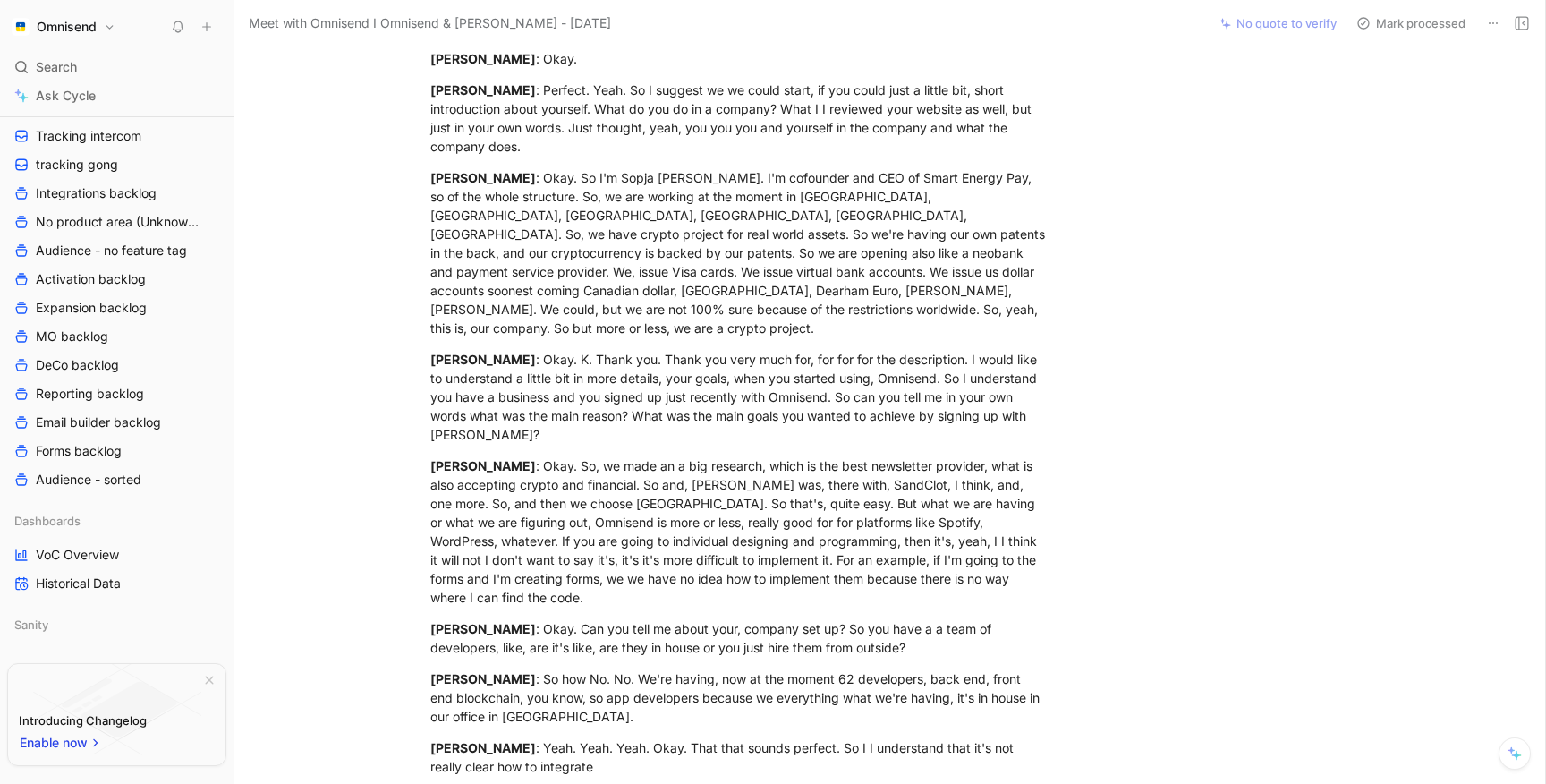
scroll to position [1610, 0]
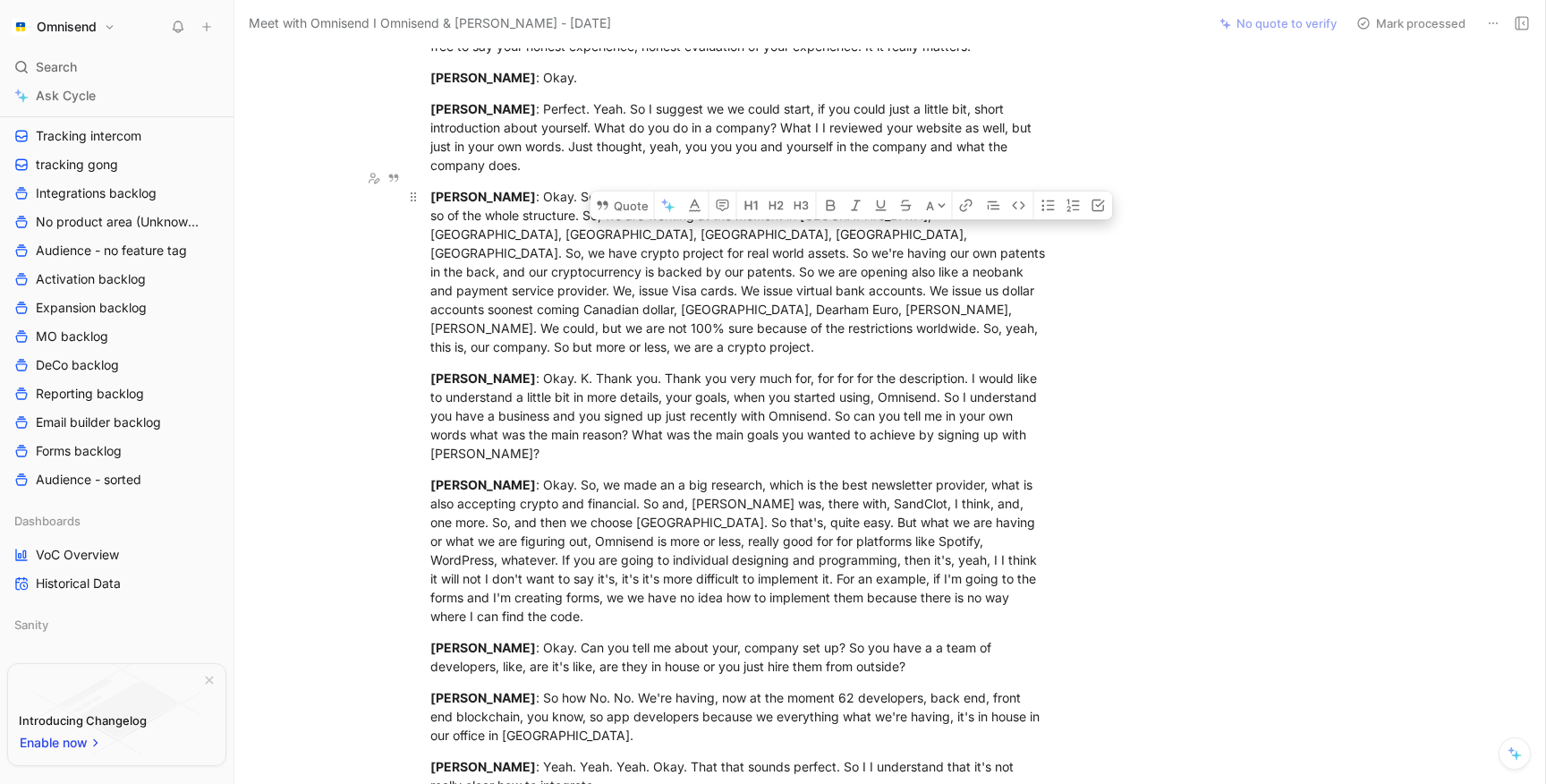
drag, startPoint x: 838, startPoint y: 178, endPoint x: 863, endPoint y: 297, distance: 121.6
click at [863, 297] on div "[PERSON_NAME] : Okay. So I'm Sopja [PERSON_NAME]. I'm cofounder and CEO of Smar…" at bounding box center [739, 272] width 619 height 169
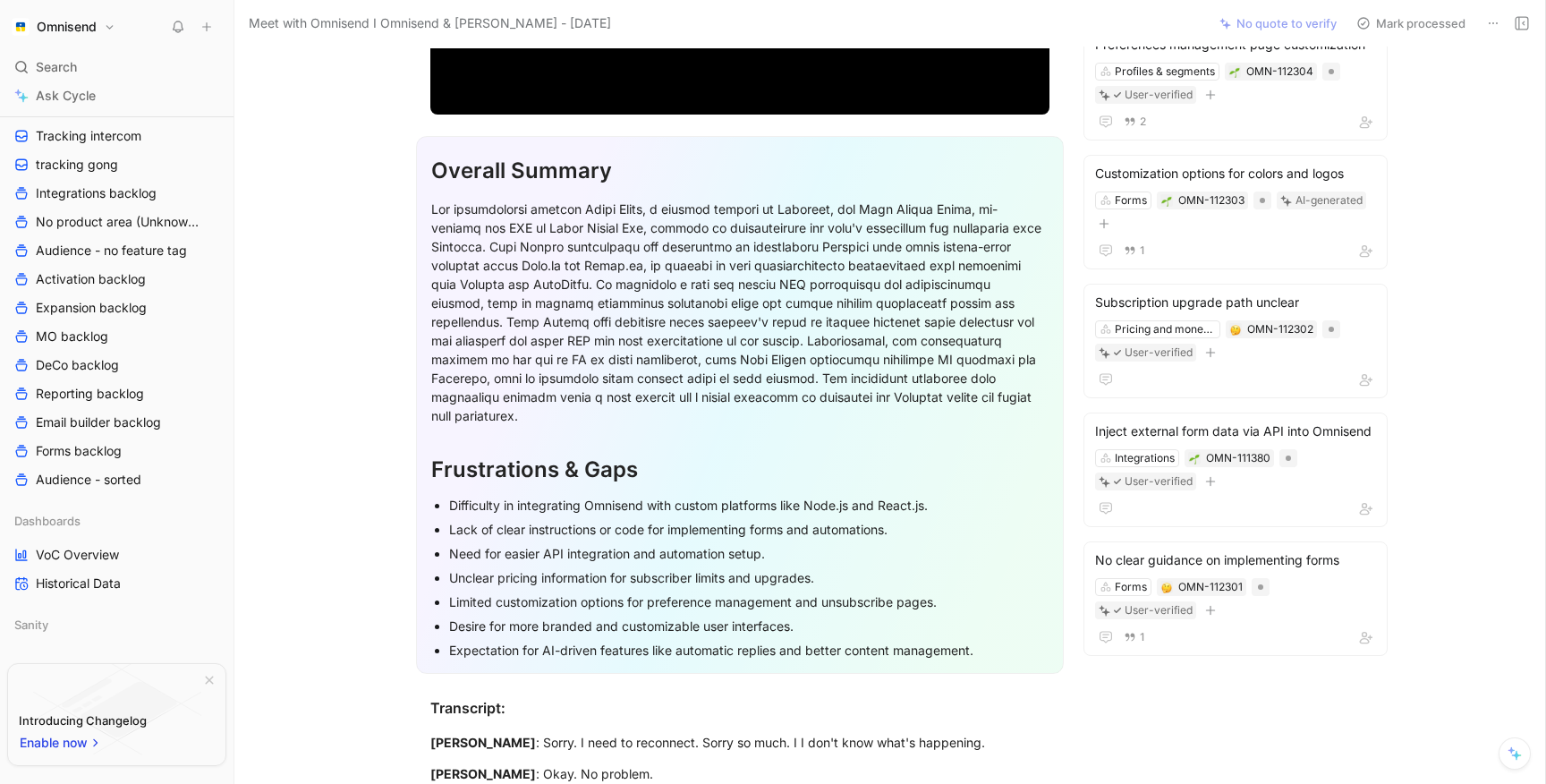
scroll to position [389, 0]
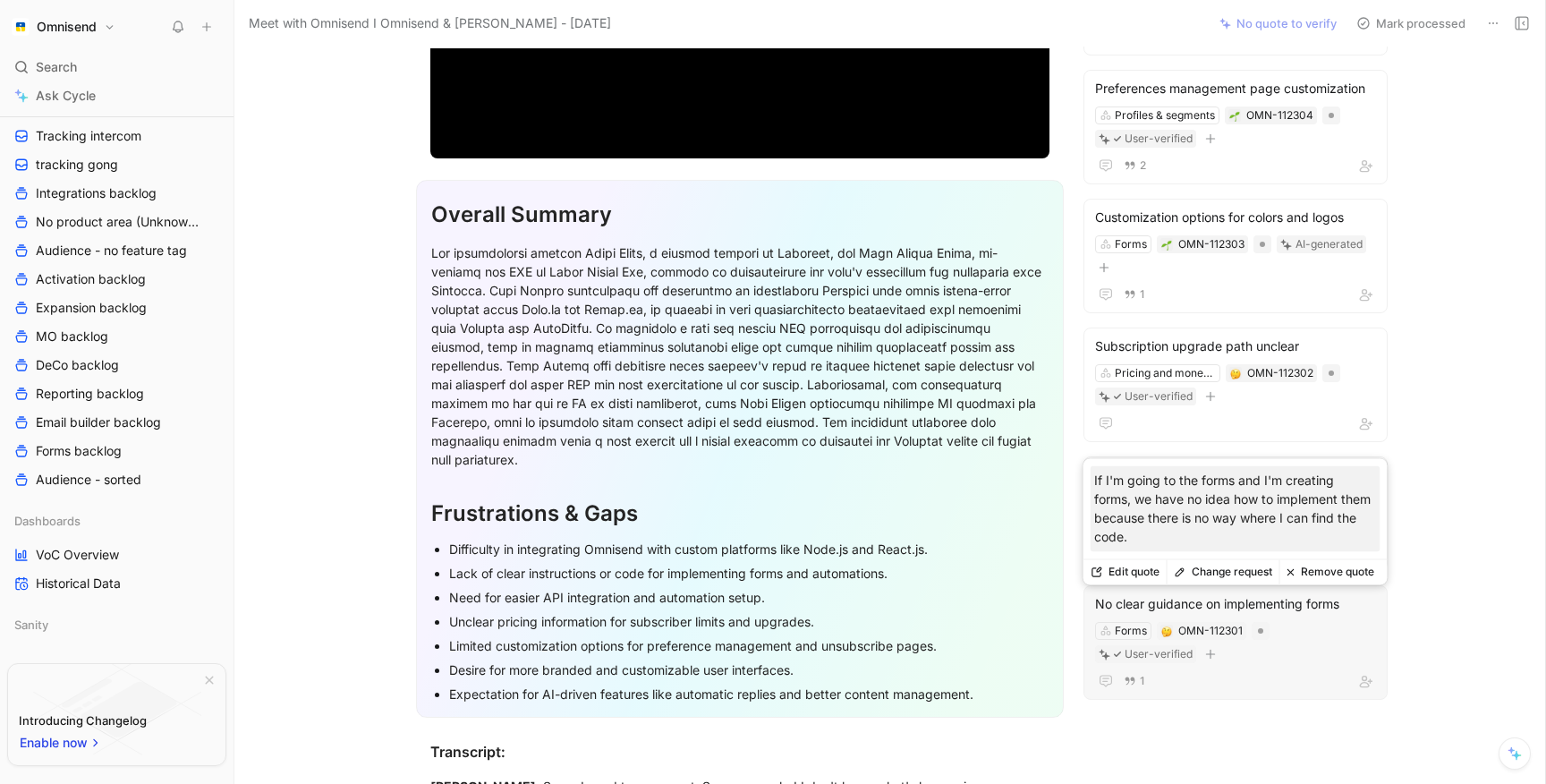
click at [1117, 593] on div "No clear guidance on implementing forms" at bounding box center [1235, 604] width 281 height 21
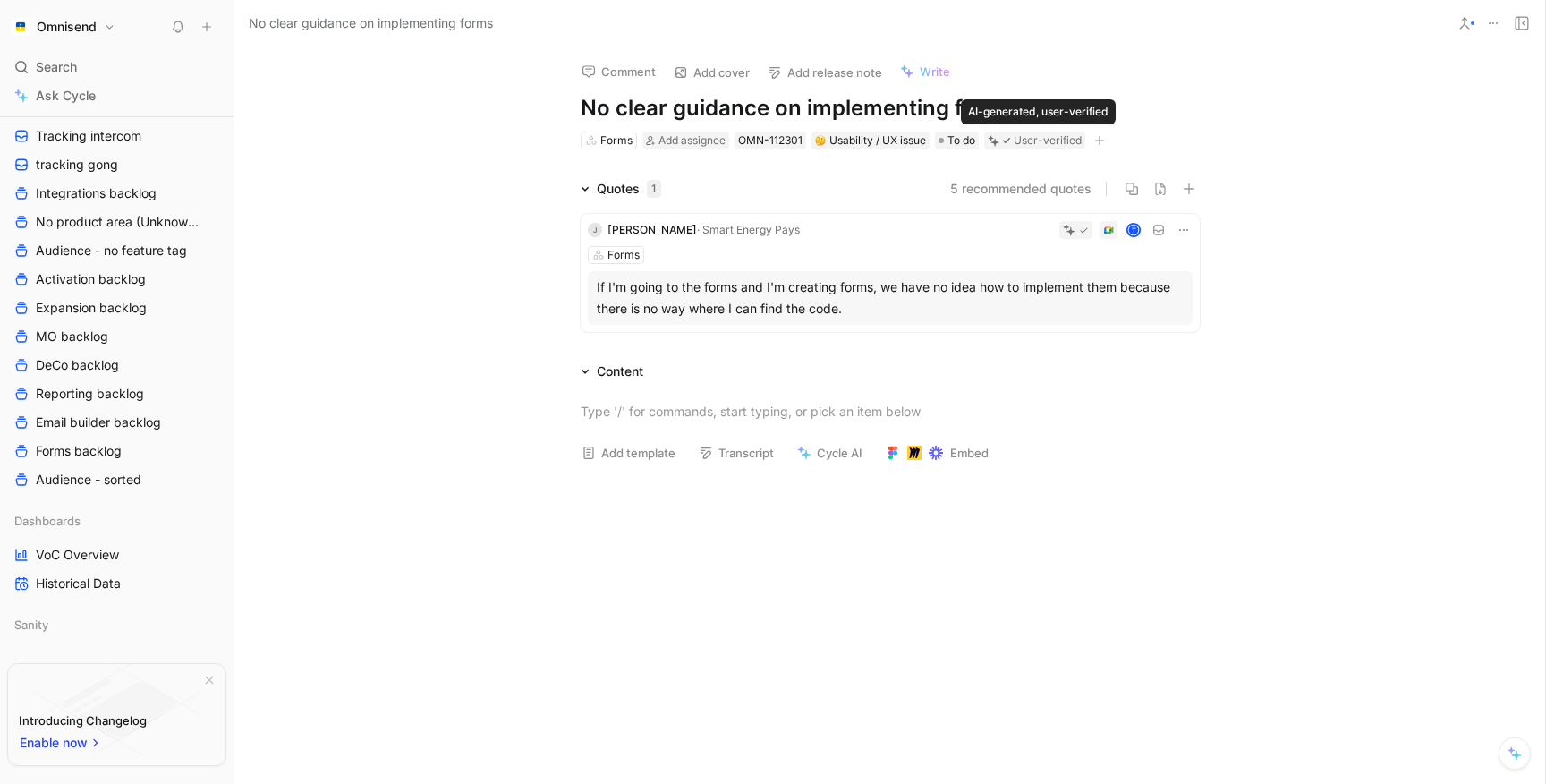
click at [1040, 139] on div "User-verified" at bounding box center [1047, 140] width 68 height 18
click at [825, 107] on h1 "No clear guidance on implementing forms" at bounding box center [890, 108] width 619 height 29
drag, startPoint x: 804, startPoint y: 103, endPoint x: 1057, endPoint y: 100, distance: 253.0
click at [1057, 100] on h1 "No clear guidance on implementing forms" at bounding box center [890, 108] width 619 height 29
click at [806, 107] on h1 "No clear guidance on implementing forms" at bounding box center [890, 108] width 619 height 29
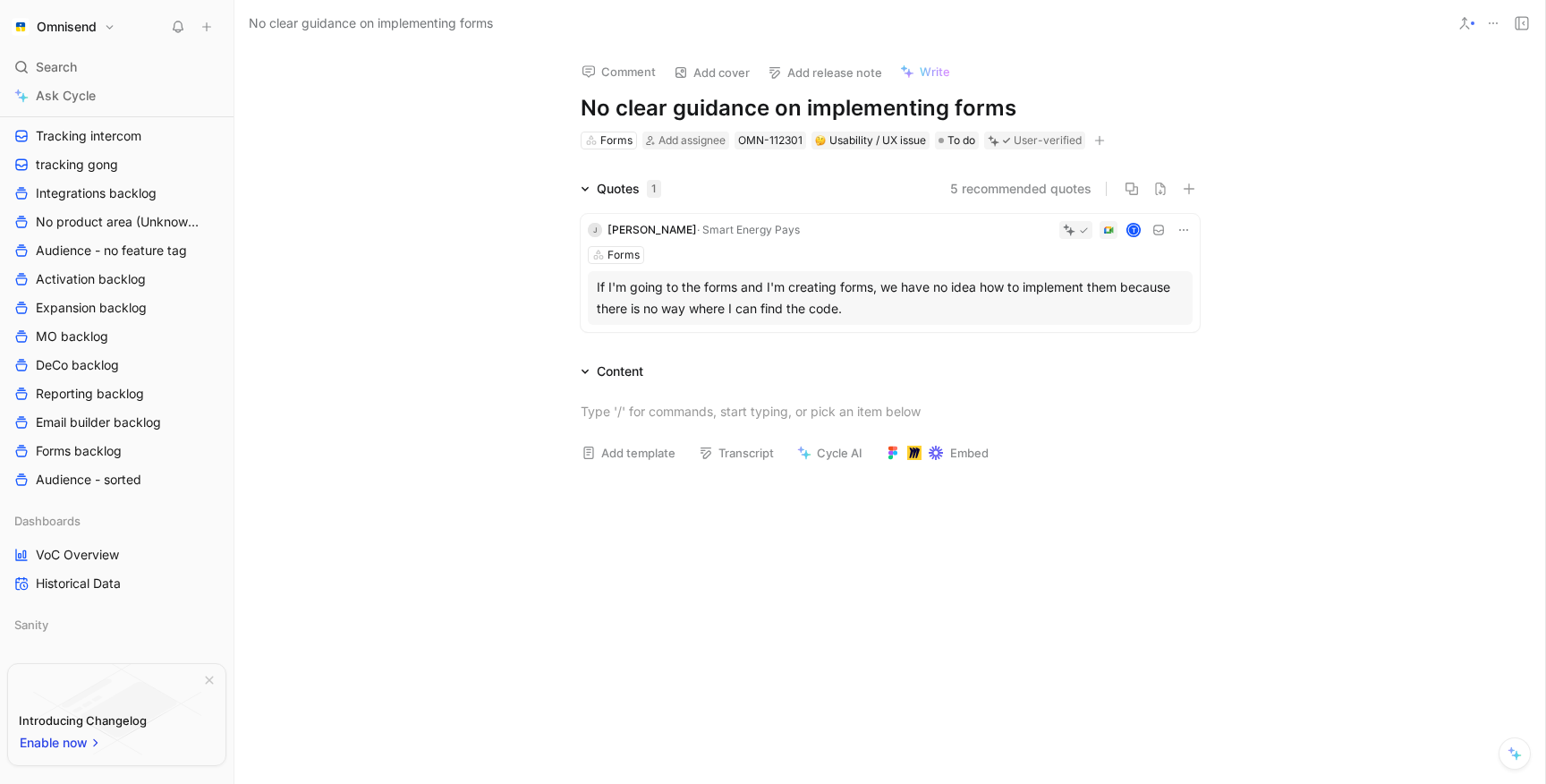
click at [1025, 105] on h1 "No clear guidance on implementing forms" at bounding box center [890, 108] width 619 height 29
click at [564, 280] on div "J [PERSON_NAME] · Smart Energy Pays T Forms If I'm going to the forms and I'm c…" at bounding box center [891, 269] width 687 height 139
click at [528, 220] on div "Quotes 1 5 recommended quotes J [PERSON_NAME] · Smart Energy Pays T Forms If I'…" at bounding box center [890, 259] width 1311 height 161
click at [868, 139] on div "Usability / UX issue" at bounding box center [870, 140] width 111 height 18
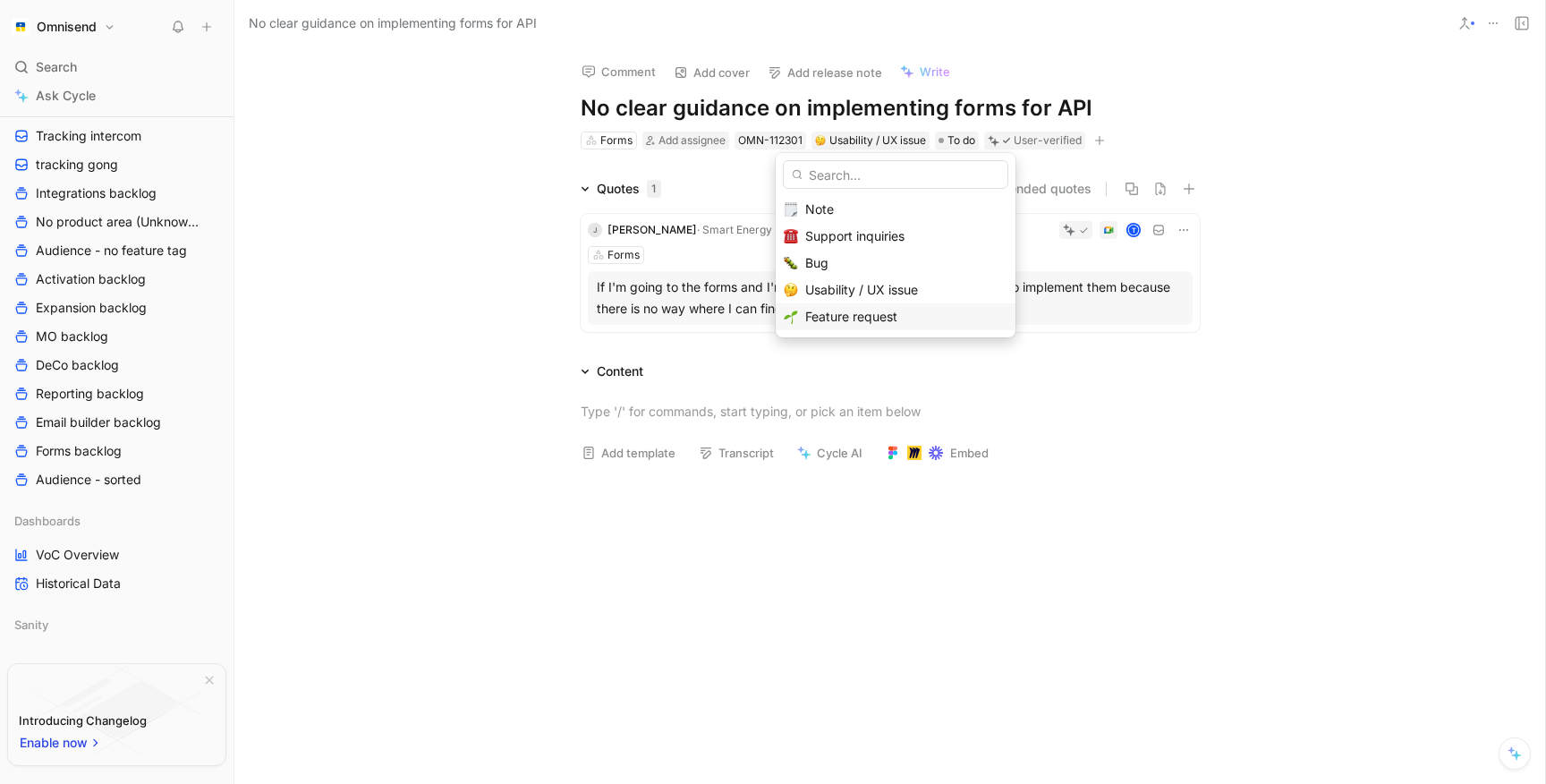
click at [840, 321] on span "Feature request" at bounding box center [851, 317] width 92 height 15
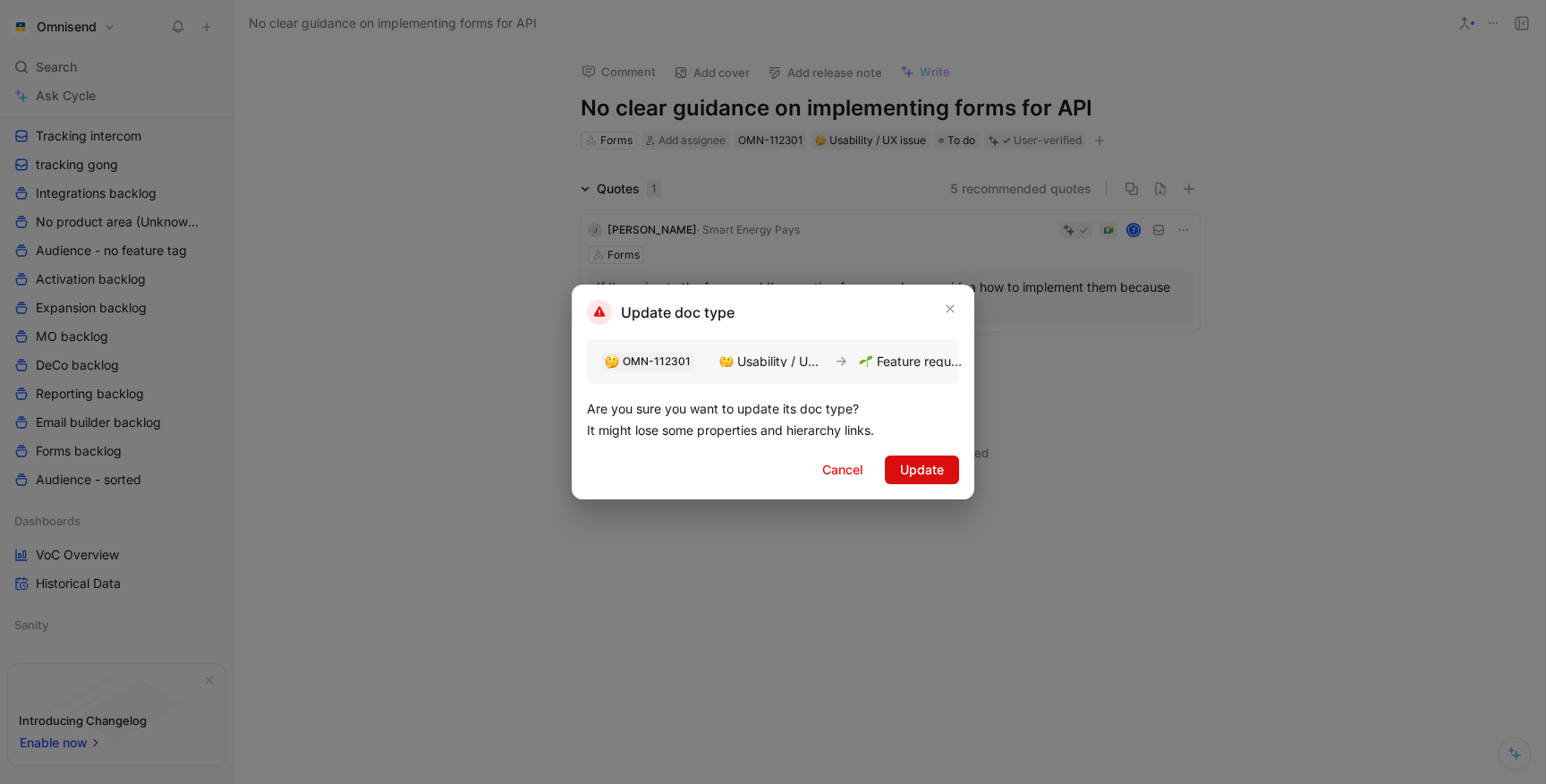
click at [917, 464] on span "Update" at bounding box center [922, 469] width 44 height 21
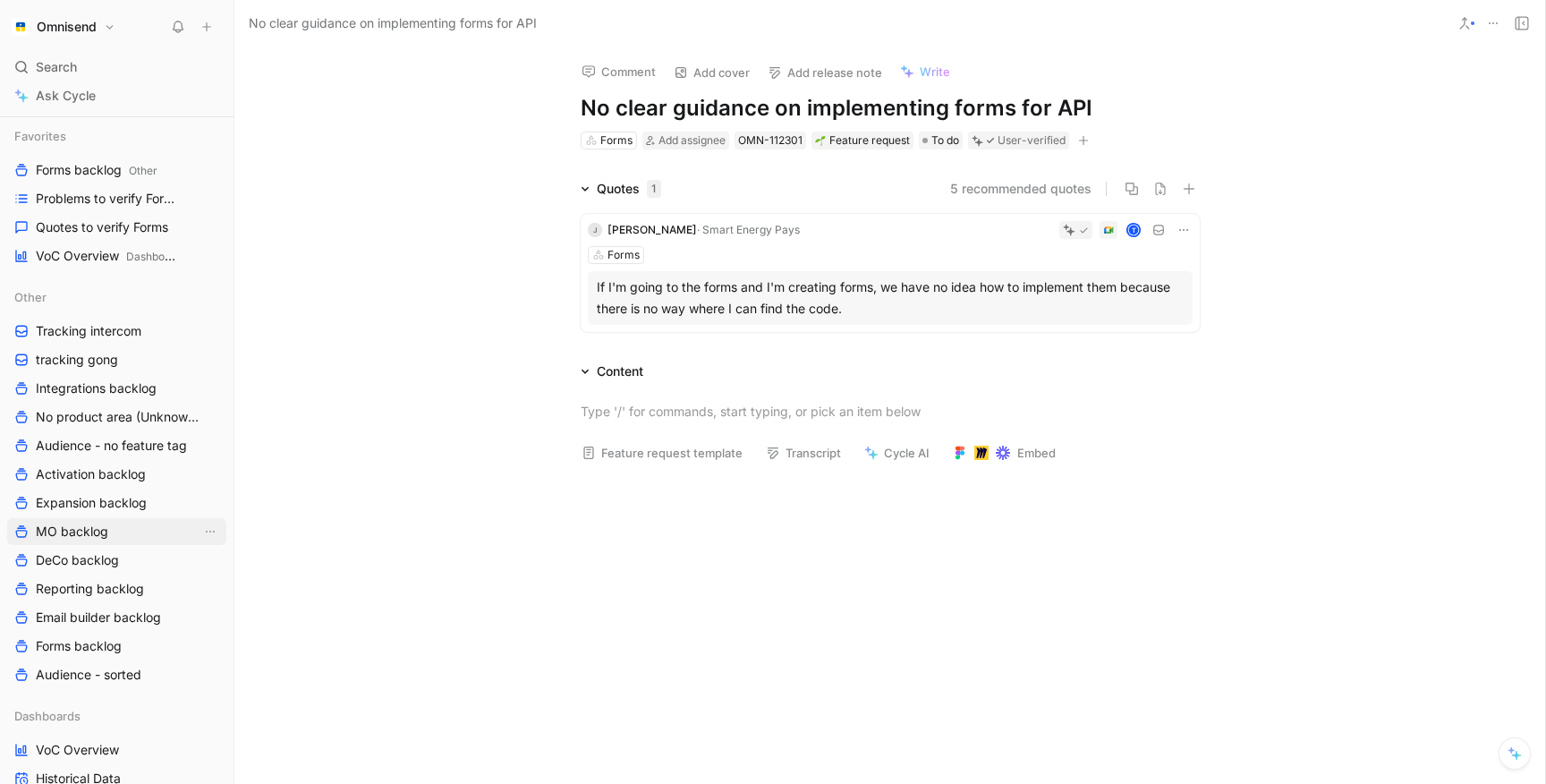
scroll to position [51, 0]
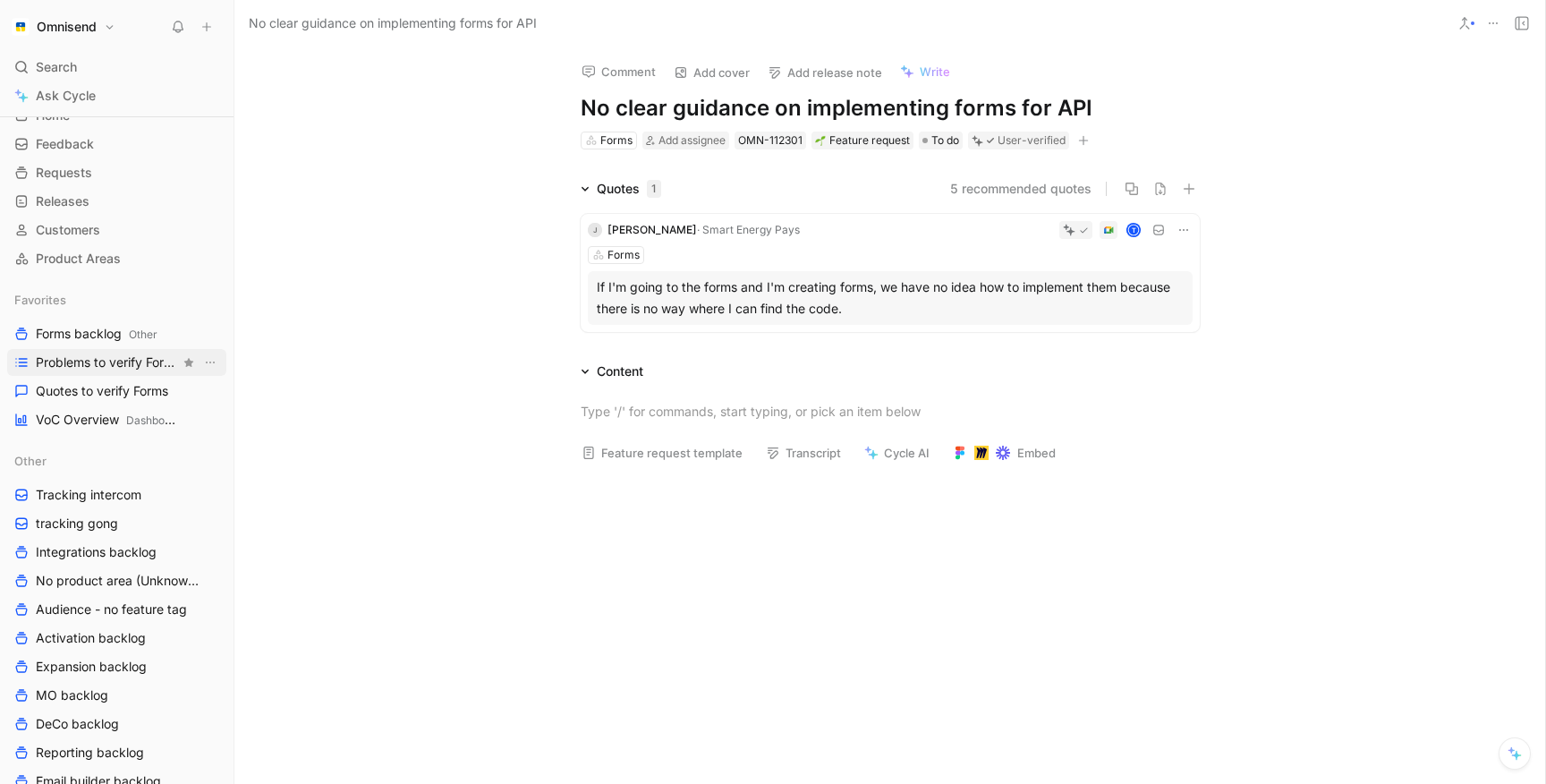
click at [126, 358] on span "Problems to verify Forms" at bounding box center [107, 362] width 144 height 18
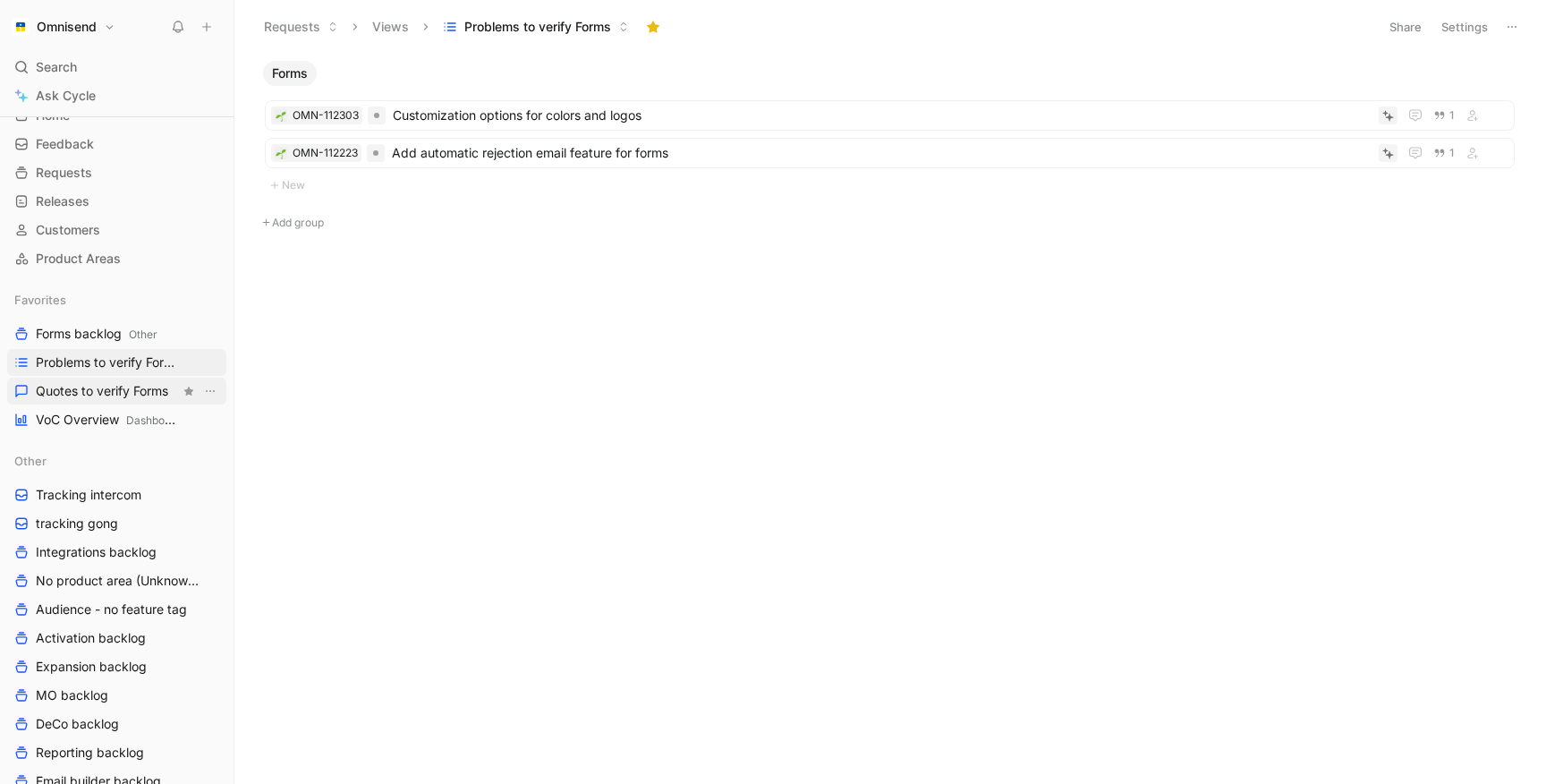
click at [114, 384] on span "Quotes to verify Forms" at bounding box center [102, 391] width 132 height 18
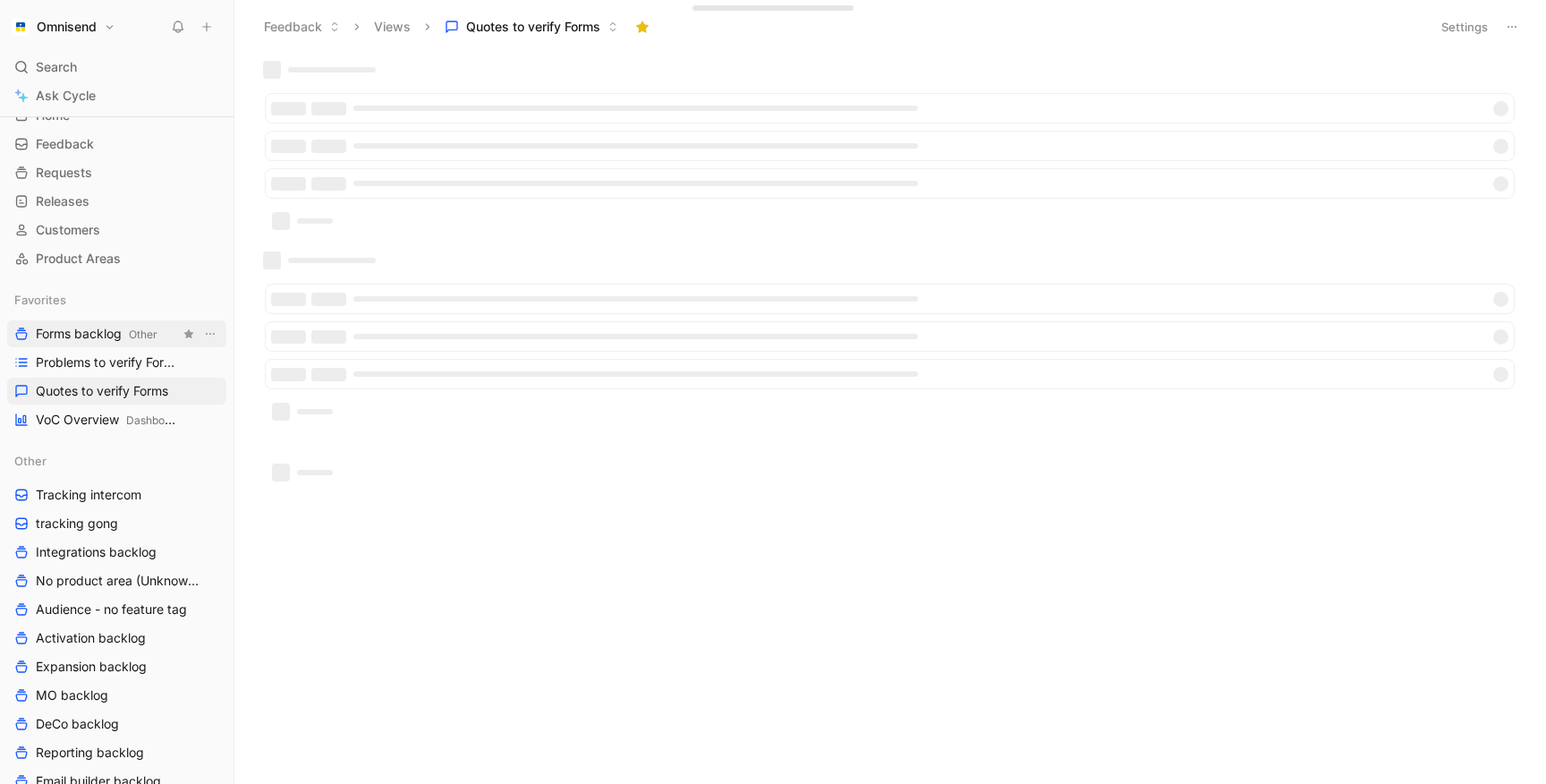
click at [118, 332] on span "Forms backlog Other" at bounding box center [96, 334] width 122 height 19
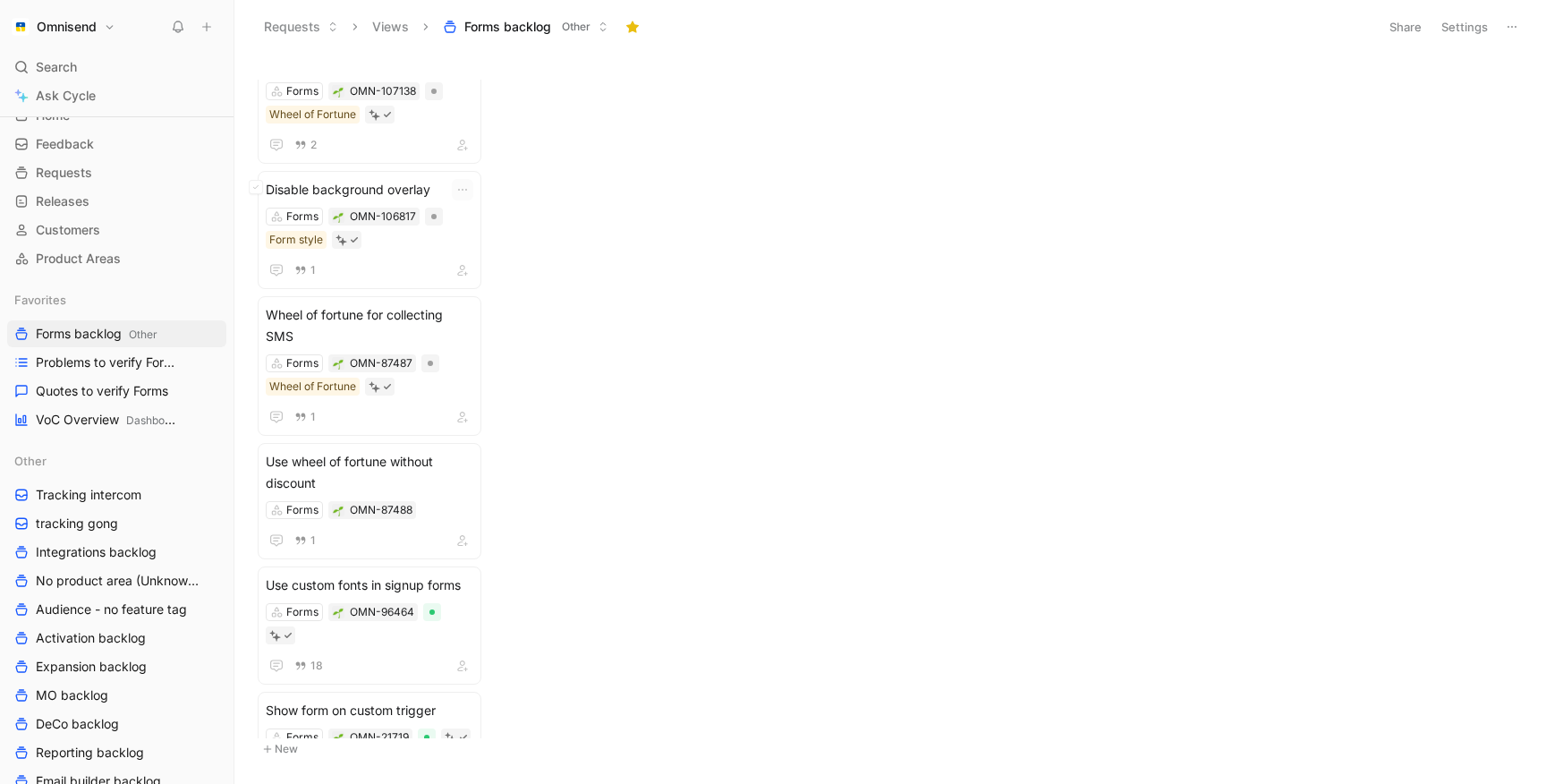
scroll to position [5288, 0]
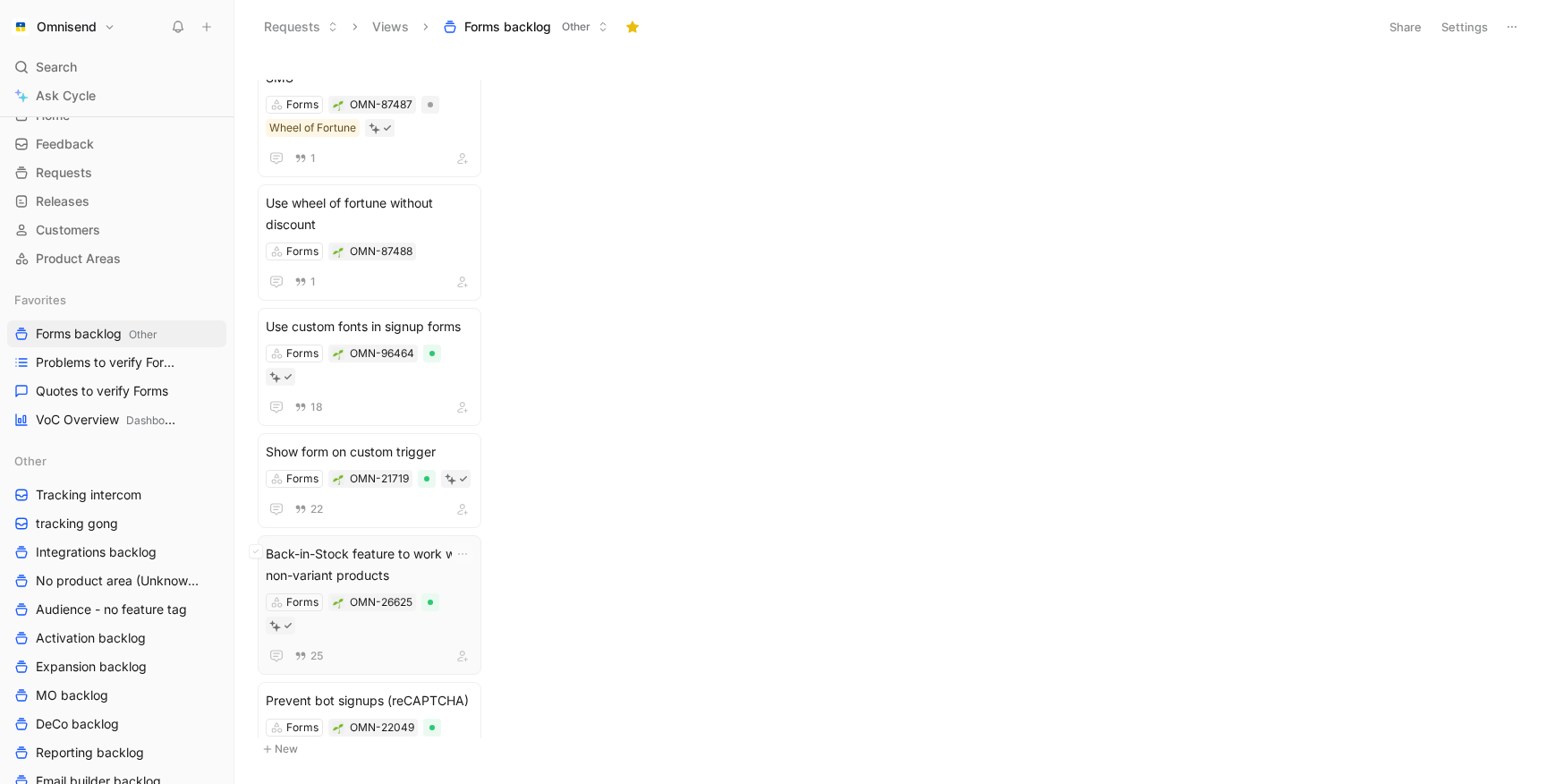
click at [346, 543] on span "Back-in-Stock feature to work with non-variant products" at bounding box center [369, 564] width 207 height 43
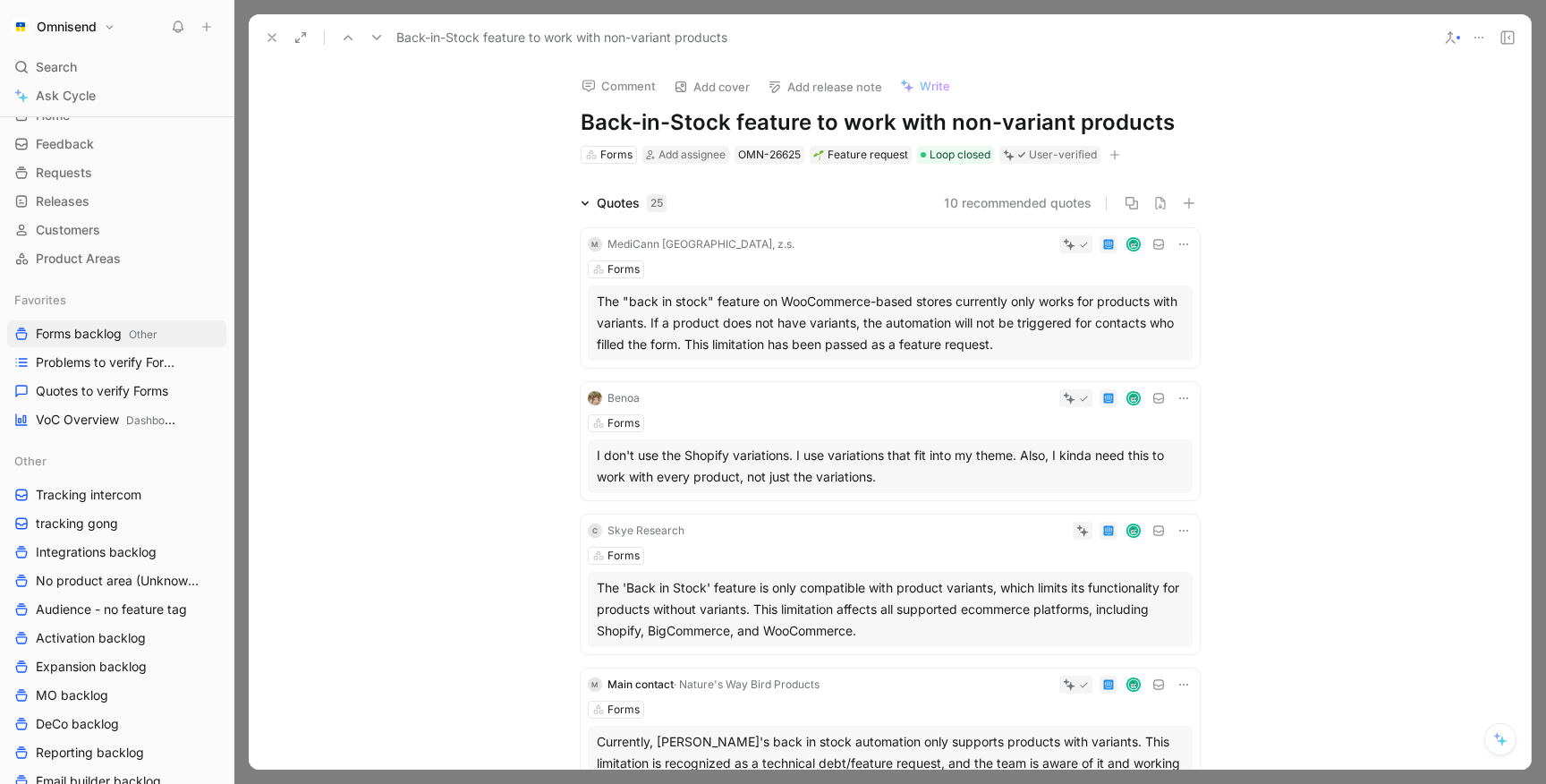
click at [274, 38] on use at bounding box center [272, 36] width 7 height 7
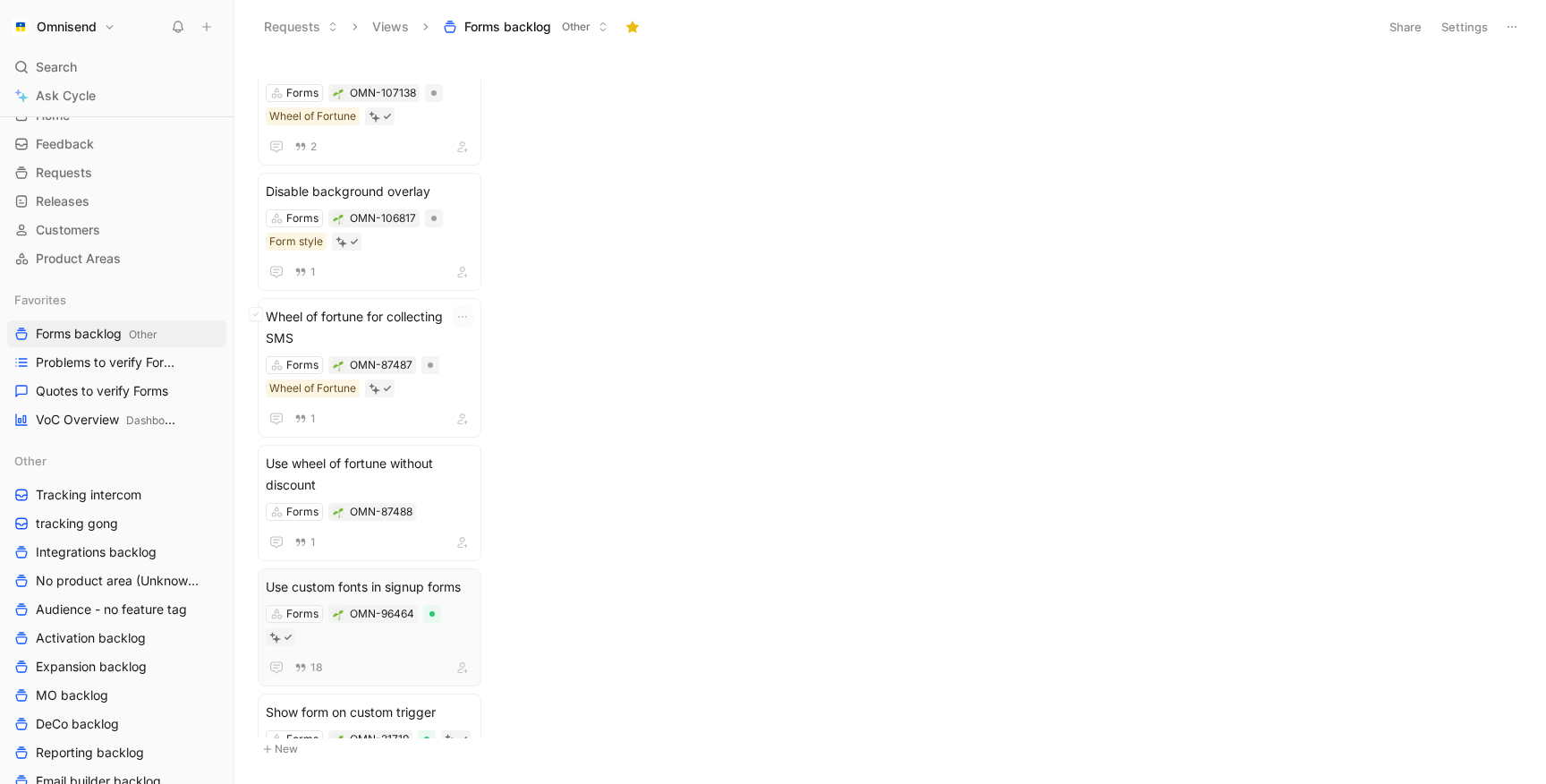
scroll to position [5123, 0]
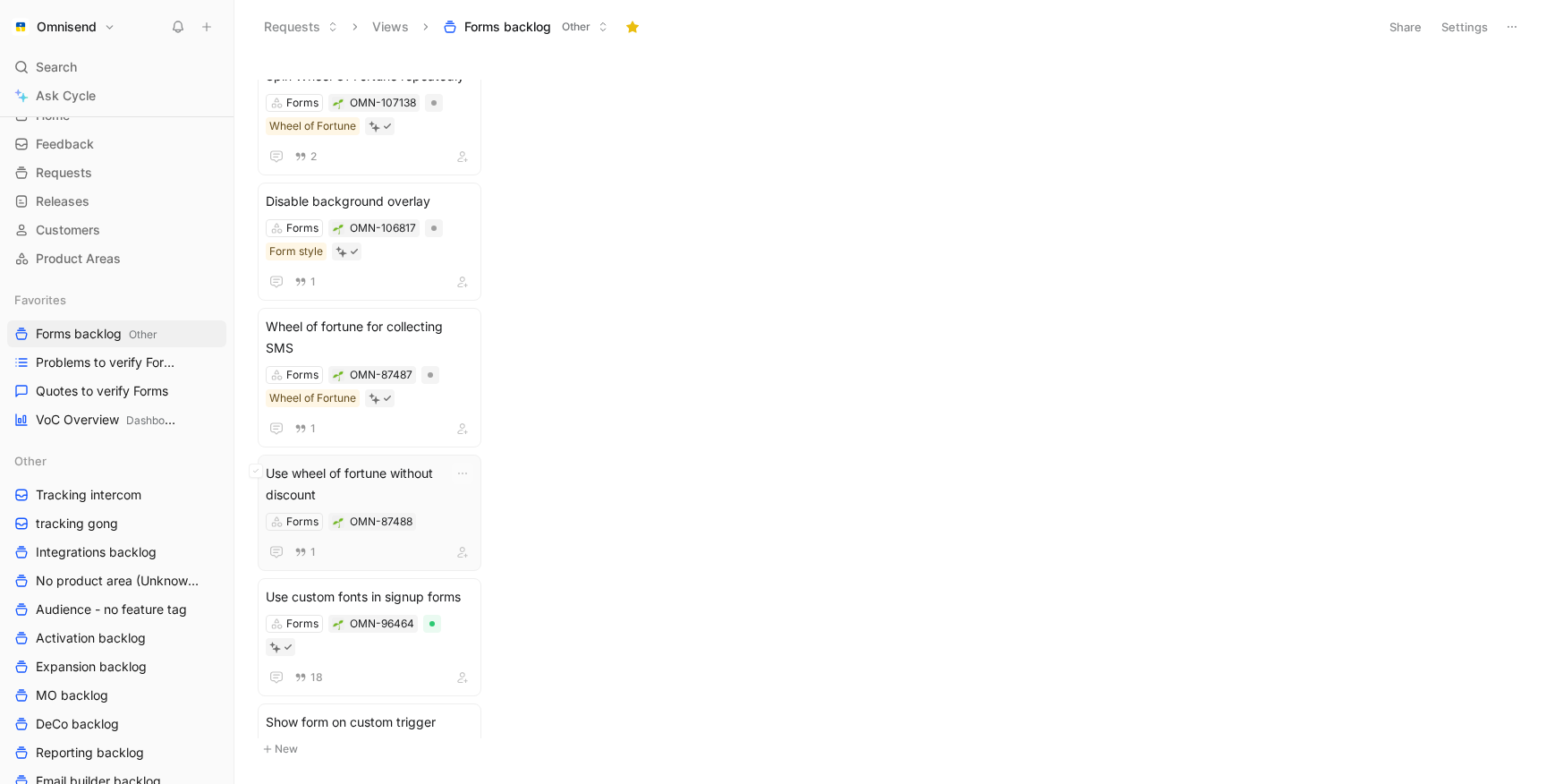
click at [360, 463] on span "Use wheel of fortune without discount" at bounding box center [369, 484] width 207 height 43
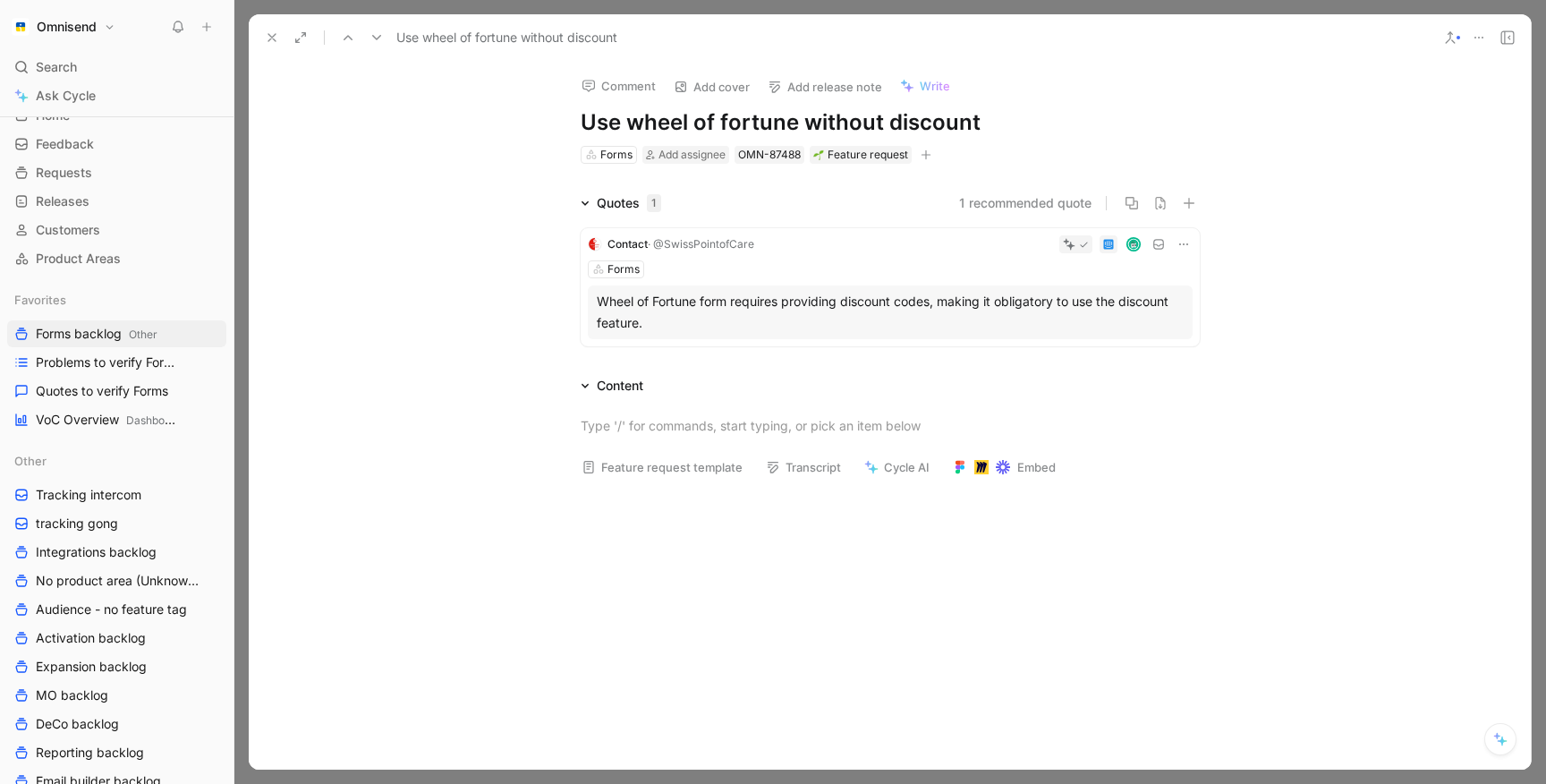
click at [851, 268] on div "Forms" at bounding box center [890, 269] width 605 height 18
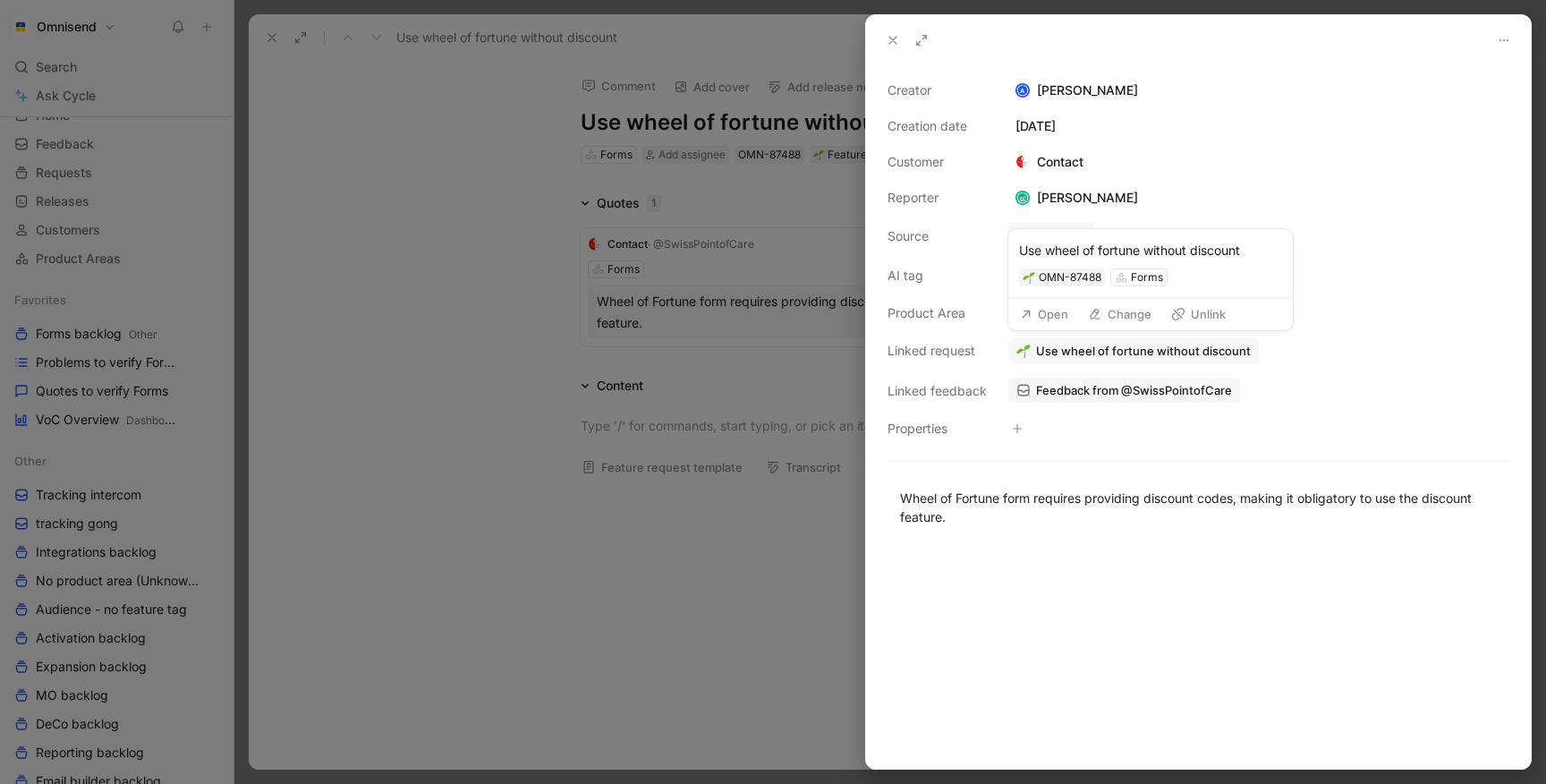
click at [1101, 352] on span "Use wheel of fortune without discount" at bounding box center [1144, 350] width 215 height 16
click at [1072, 390] on span "Feedback from @SwissPointofCare" at bounding box center [1134, 390] width 196 height 16
click at [361, 213] on div at bounding box center [773, 392] width 1546 height 784
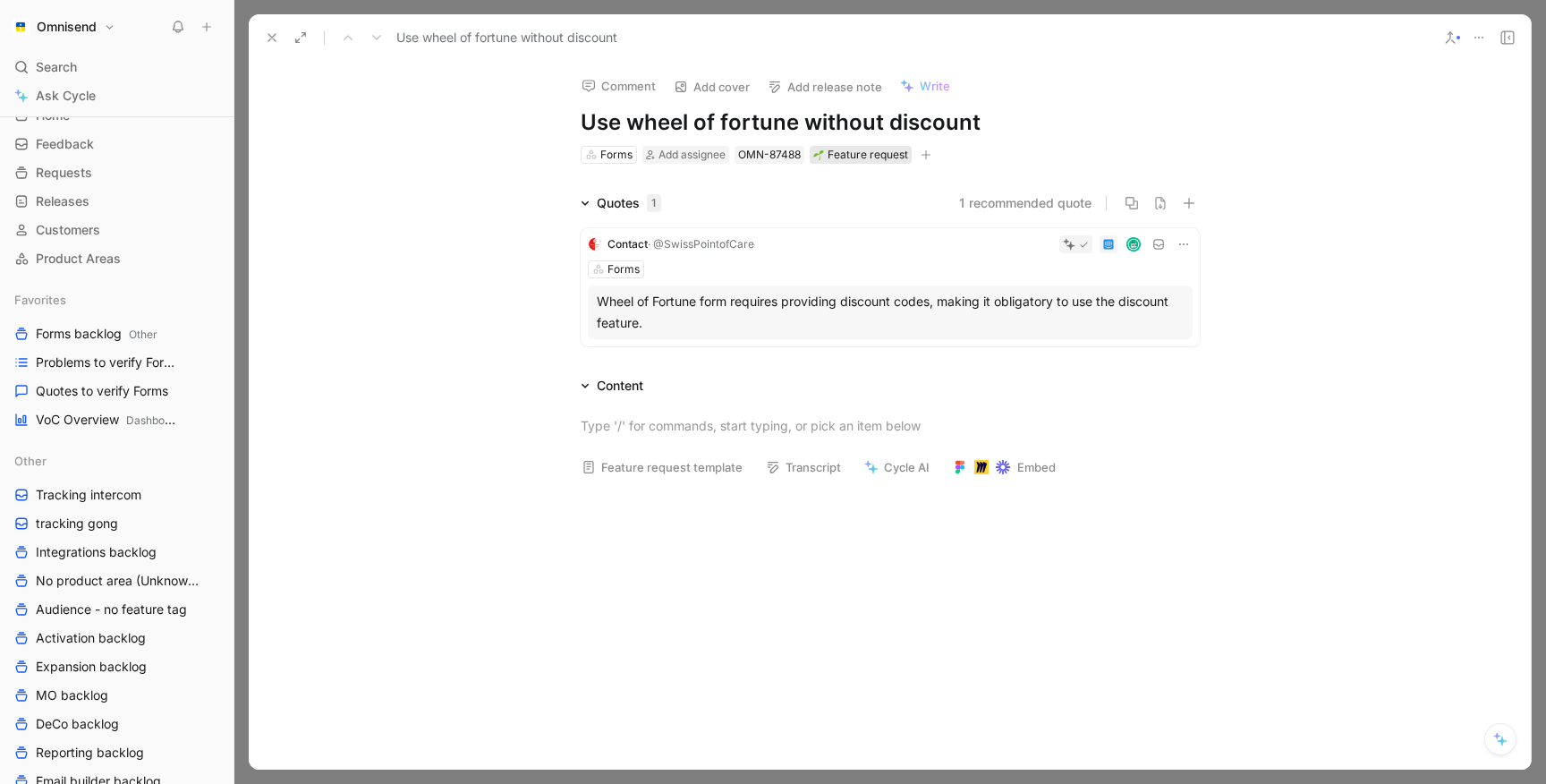
click at [844, 156] on div "Feature request" at bounding box center [860, 154] width 95 height 18
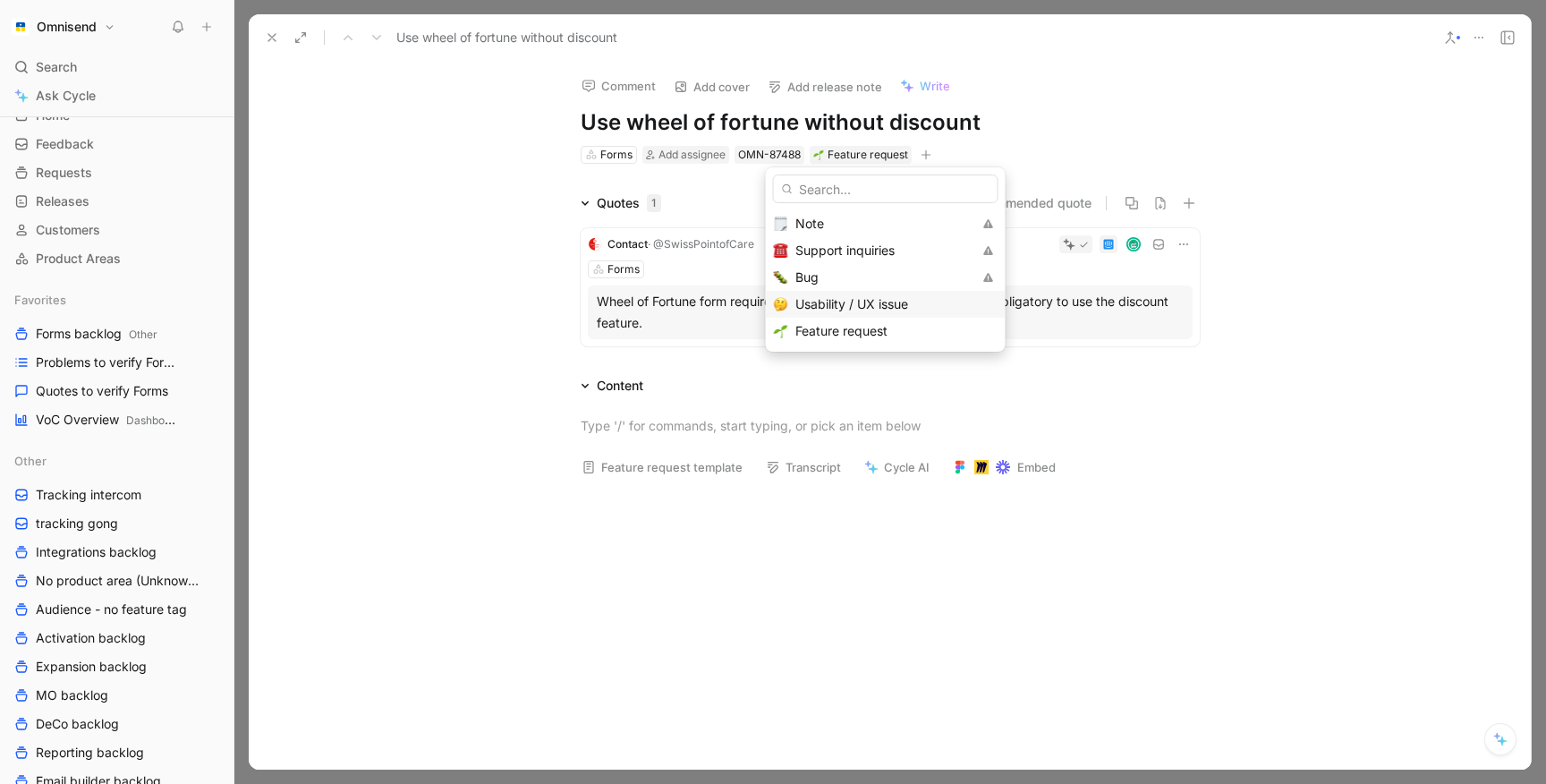
click at [818, 298] on span "Usability / UX issue" at bounding box center [851, 304] width 112 height 15
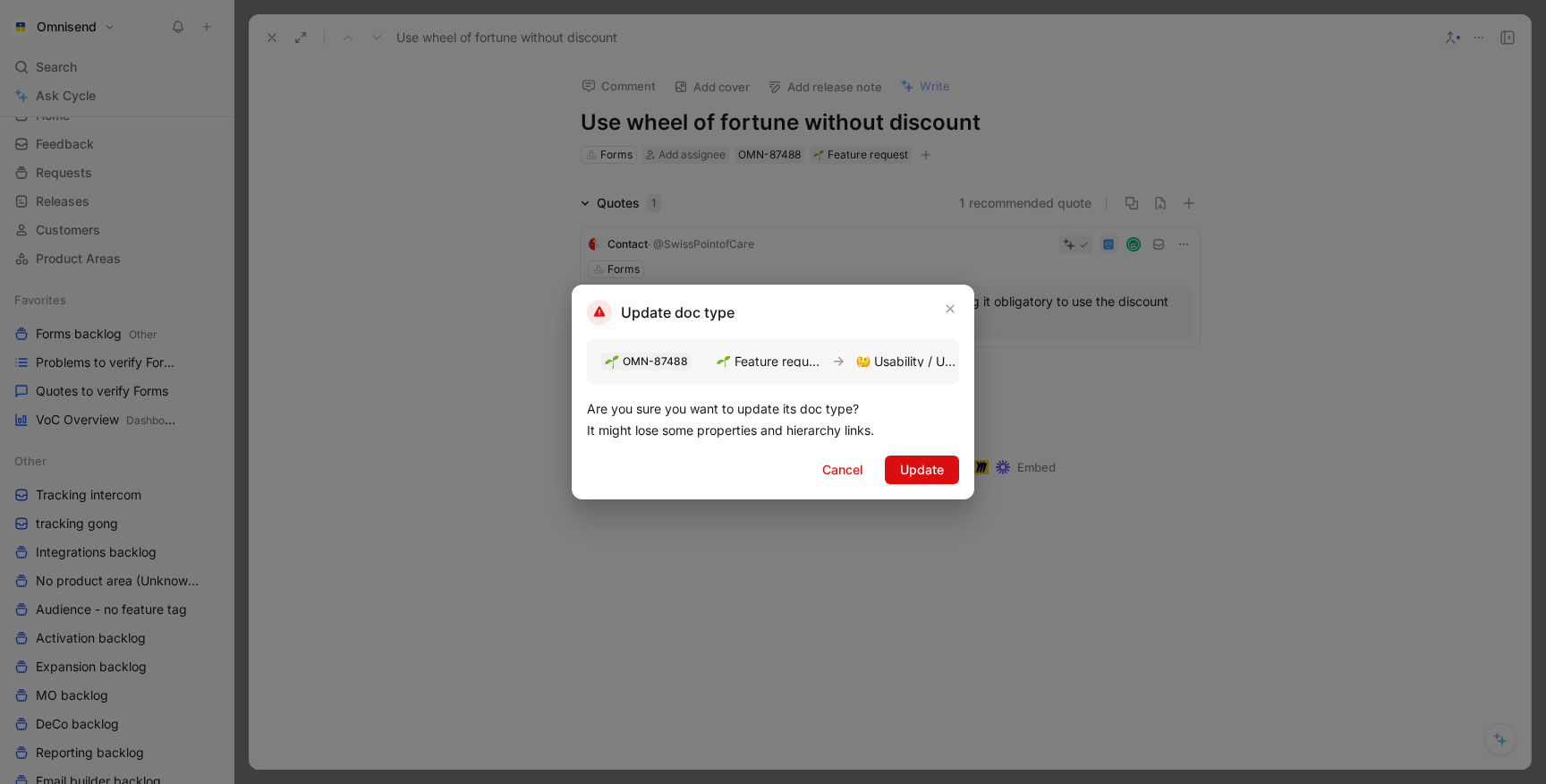
click at [929, 468] on span "Update" at bounding box center [922, 469] width 44 height 21
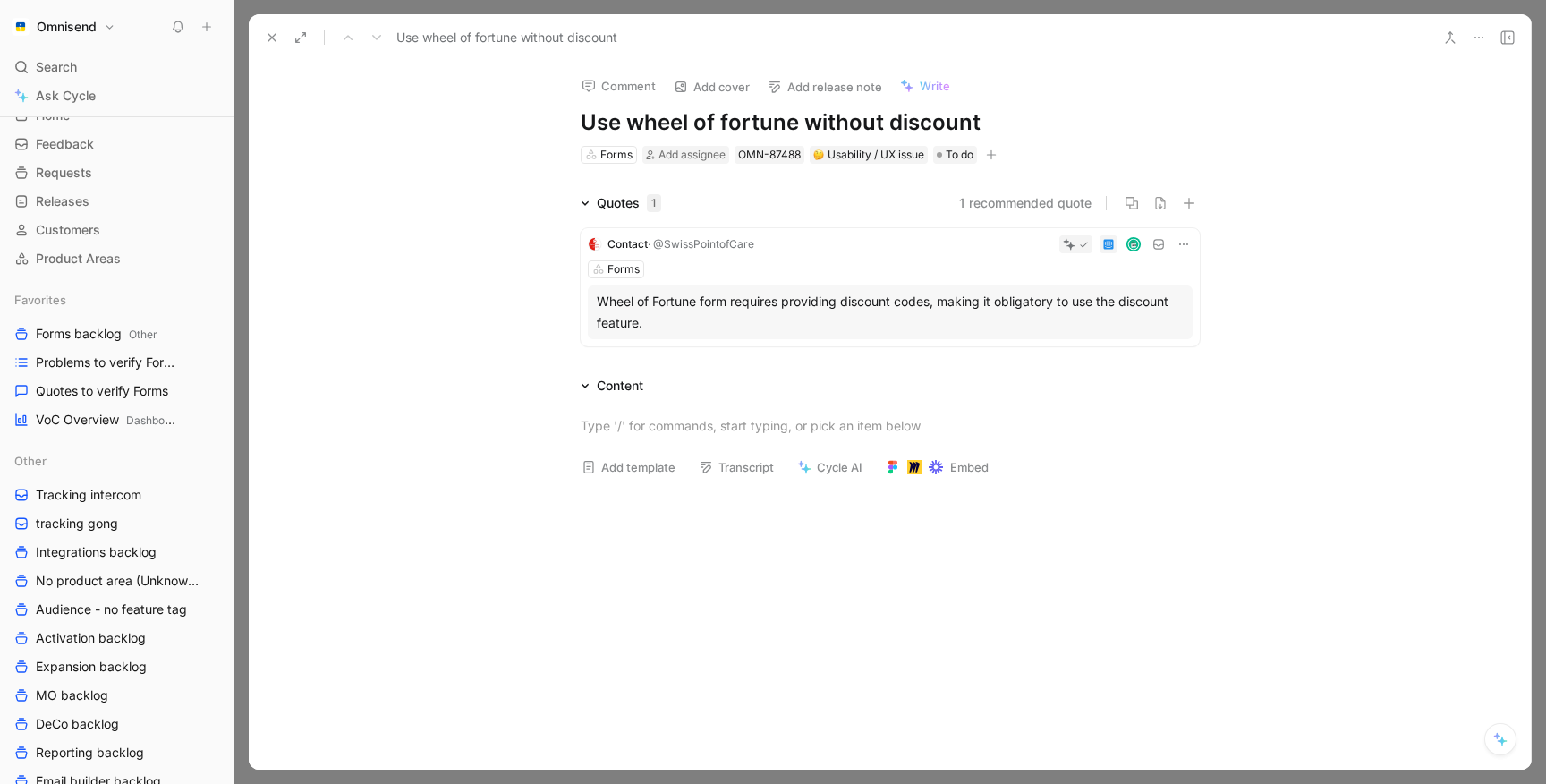
click at [275, 46] on button at bounding box center [272, 37] width 25 height 25
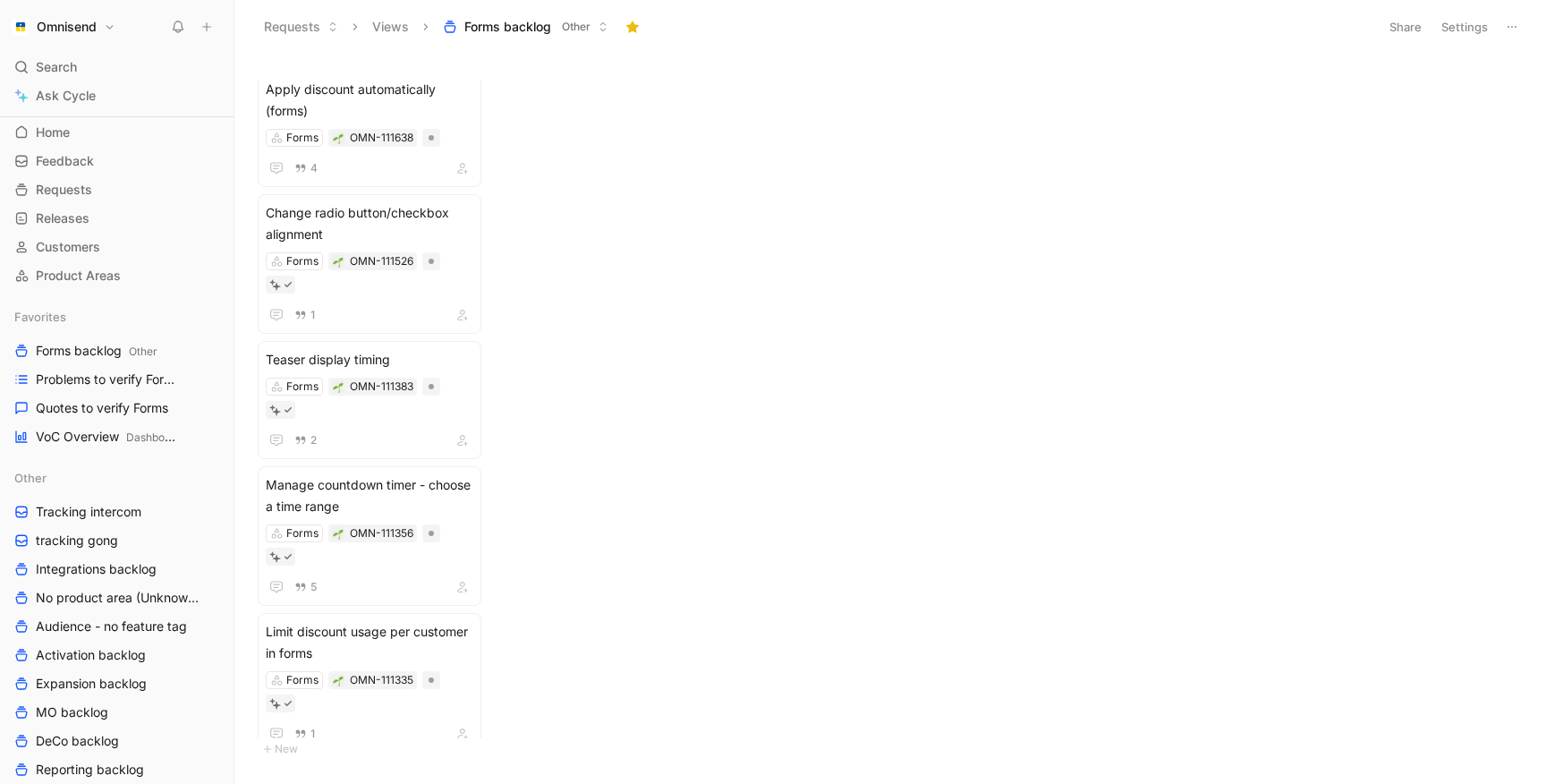
scroll to position [7, 0]
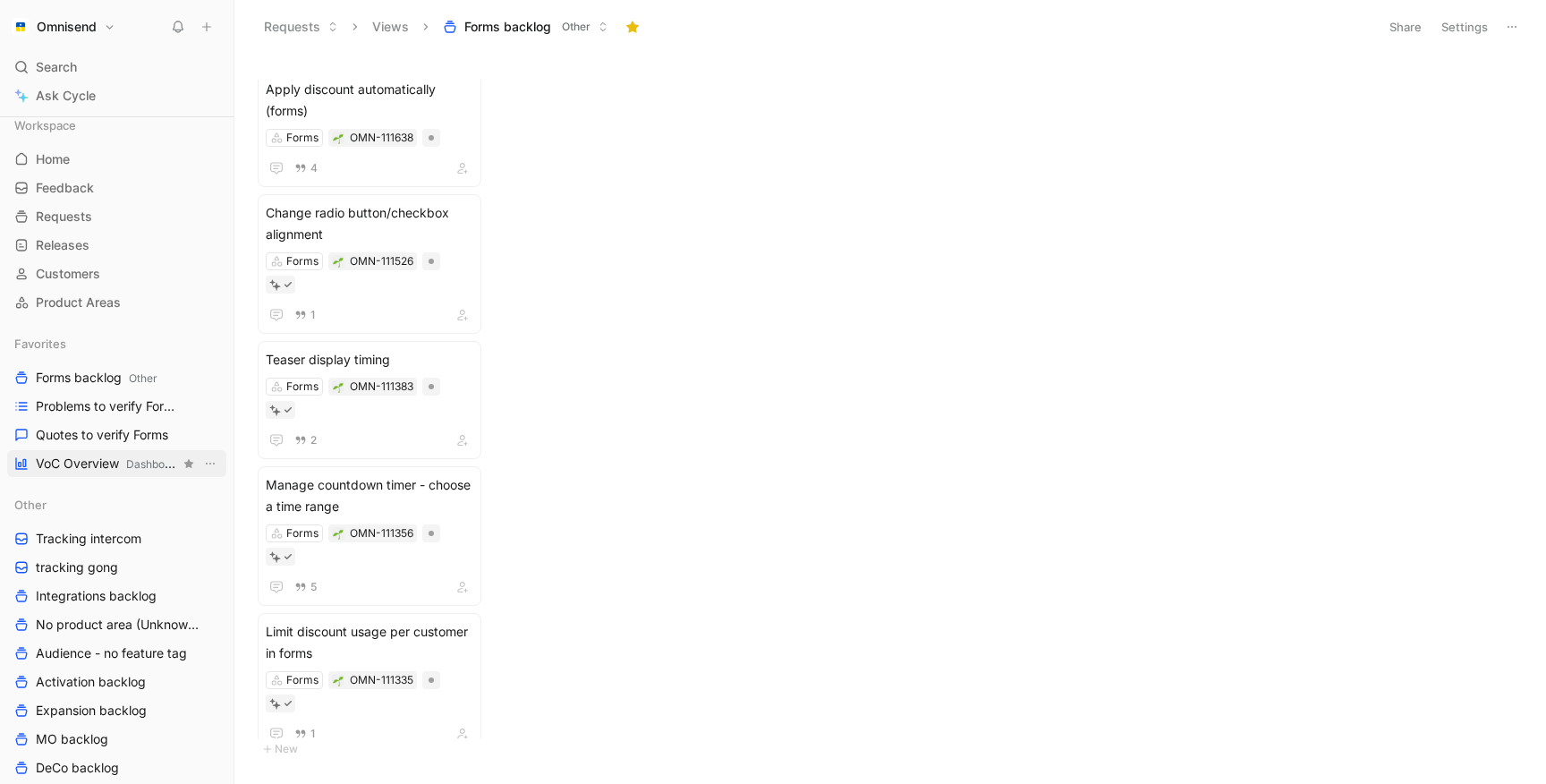
click at [102, 462] on span "VoC Overview Dashboards" at bounding box center [107, 464] width 144 height 19
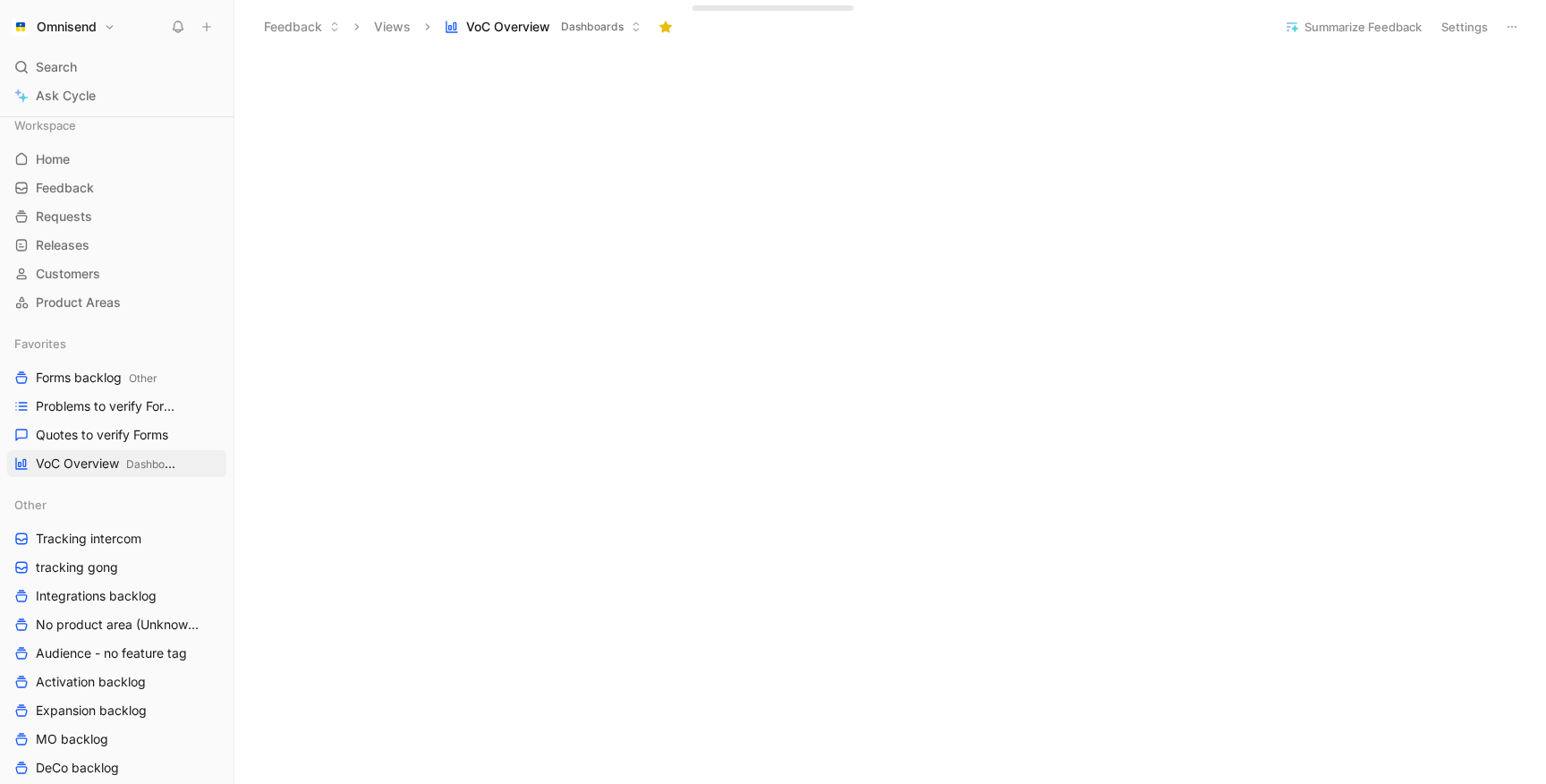
scroll to position [1267, 0]
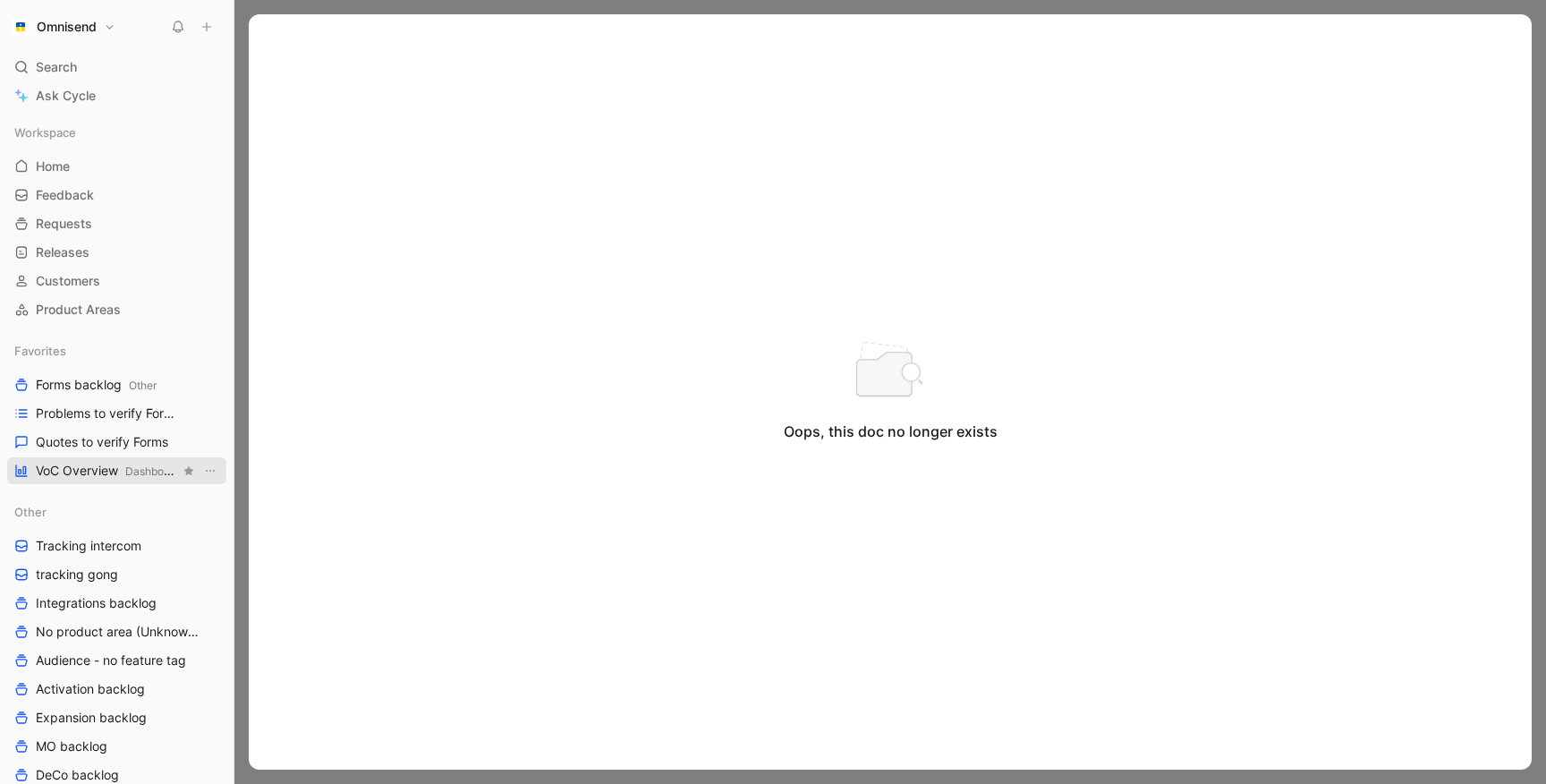
click at [131, 464] on span "Dashboards" at bounding box center [155, 471] width 59 height 13
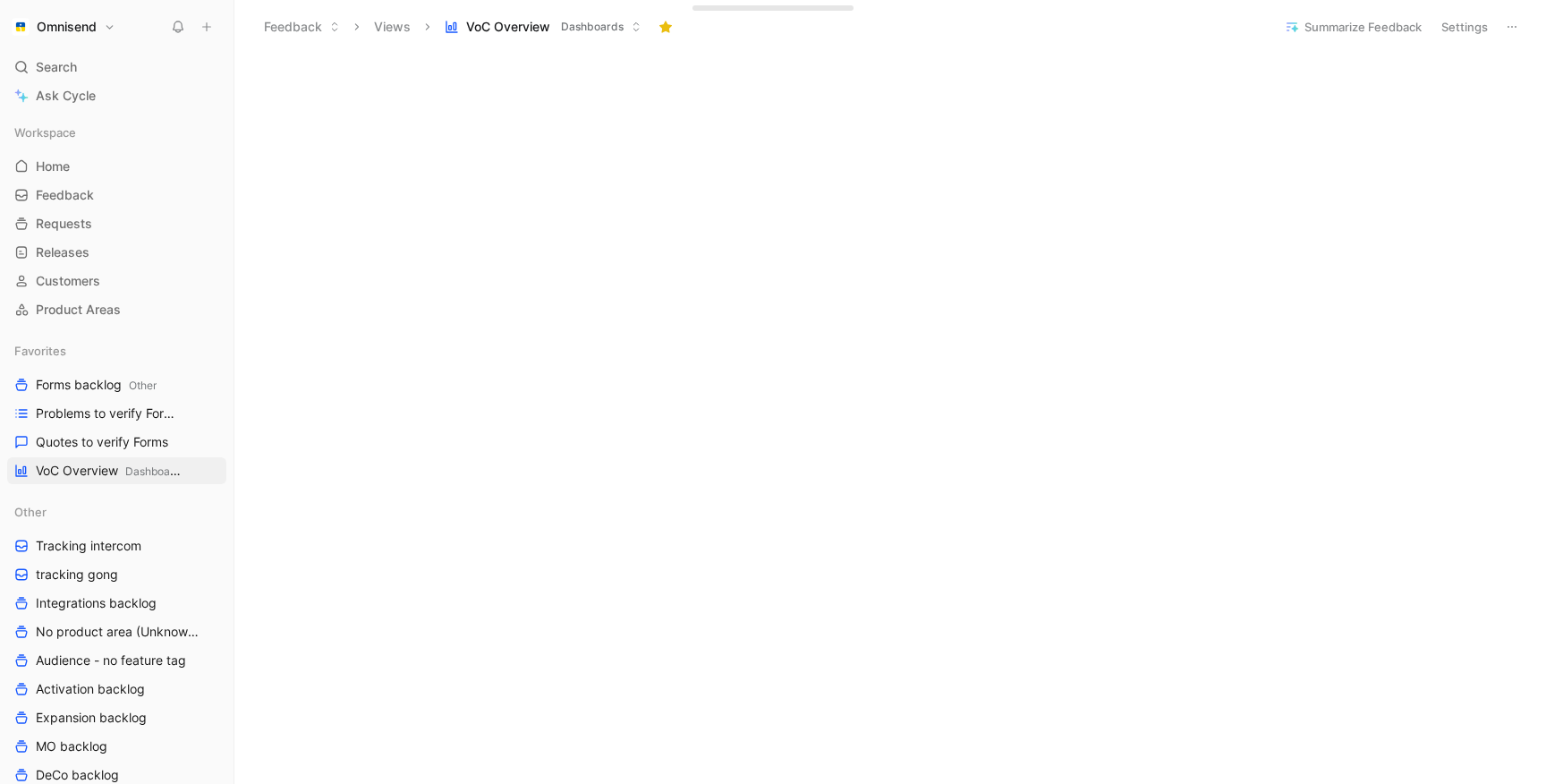
scroll to position [2364, 0]
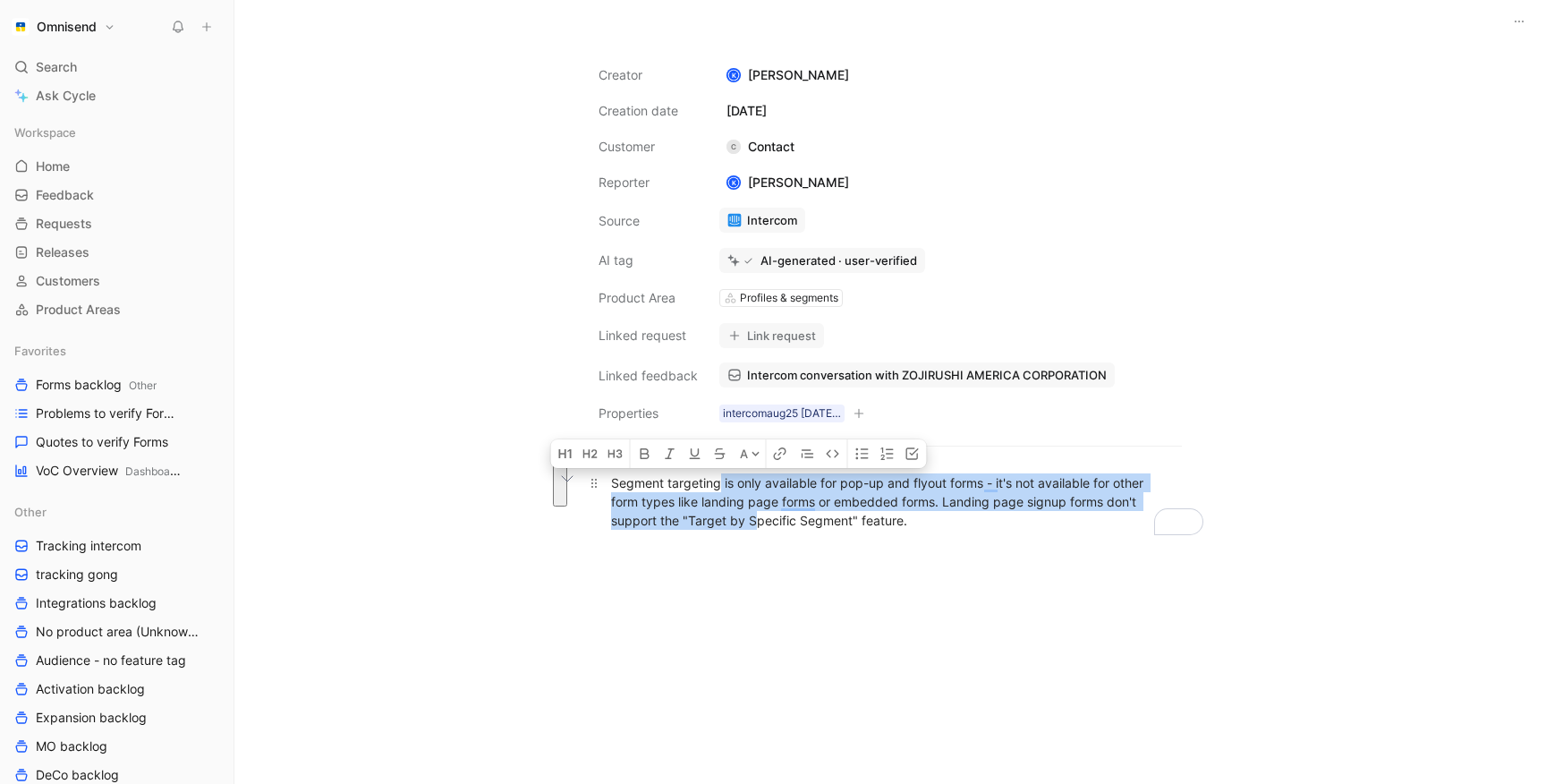
drag, startPoint x: 719, startPoint y: 476, endPoint x: 752, endPoint y: 512, distance: 48.8
click at [752, 512] on div "Segment targeting is only available for pop-up and flyout forms - it's not avai…" at bounding box center [891, 501] width 559 height 57
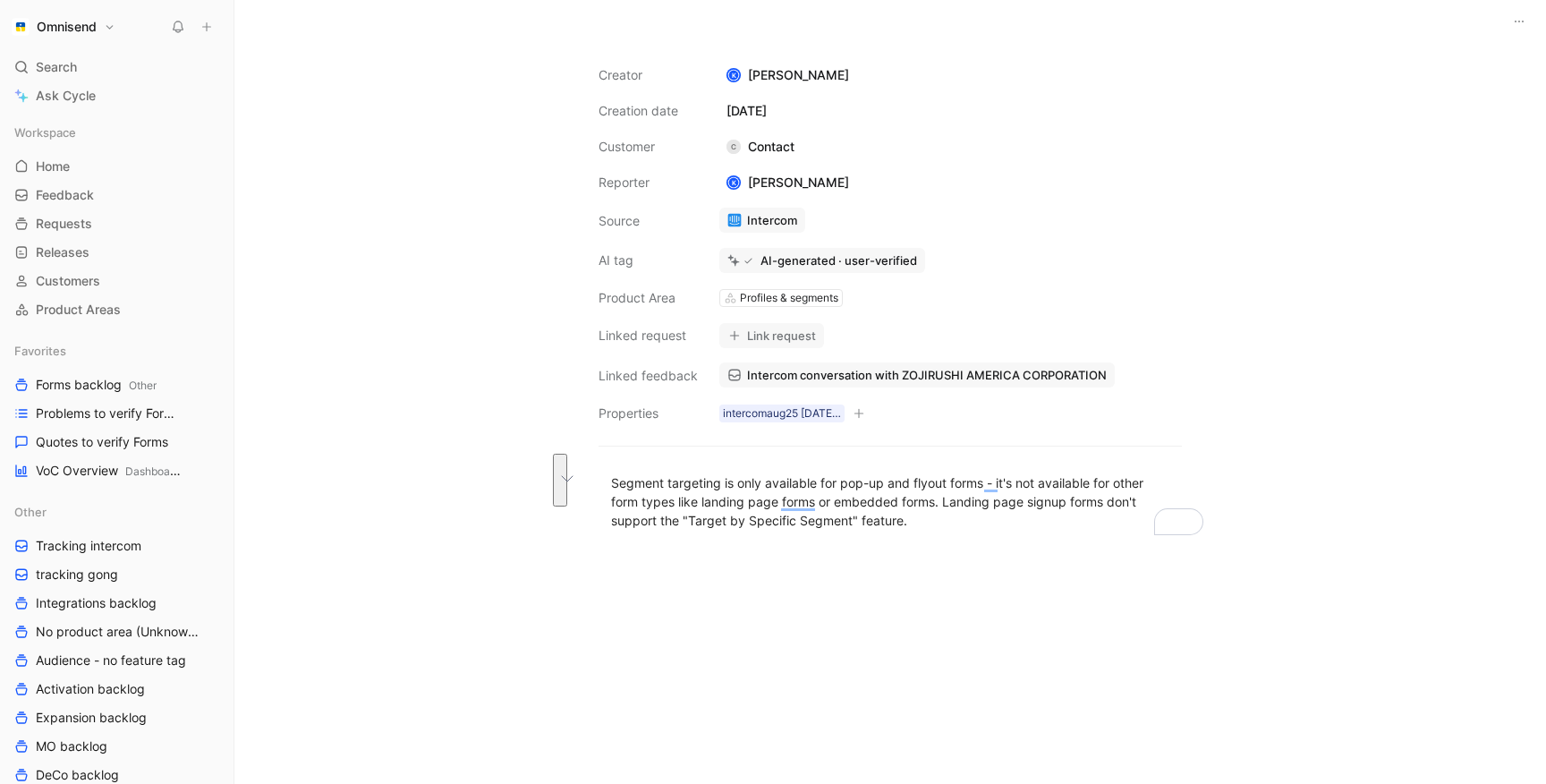
click at [745, 574] on div at bounding box center [890, 662] width 627 height 227
click at [874, 368] on span "Intercom conversation with ZOJIRUSHI AMERICA CORPORATION" at bounding box center [926, 374] width 360 height 16
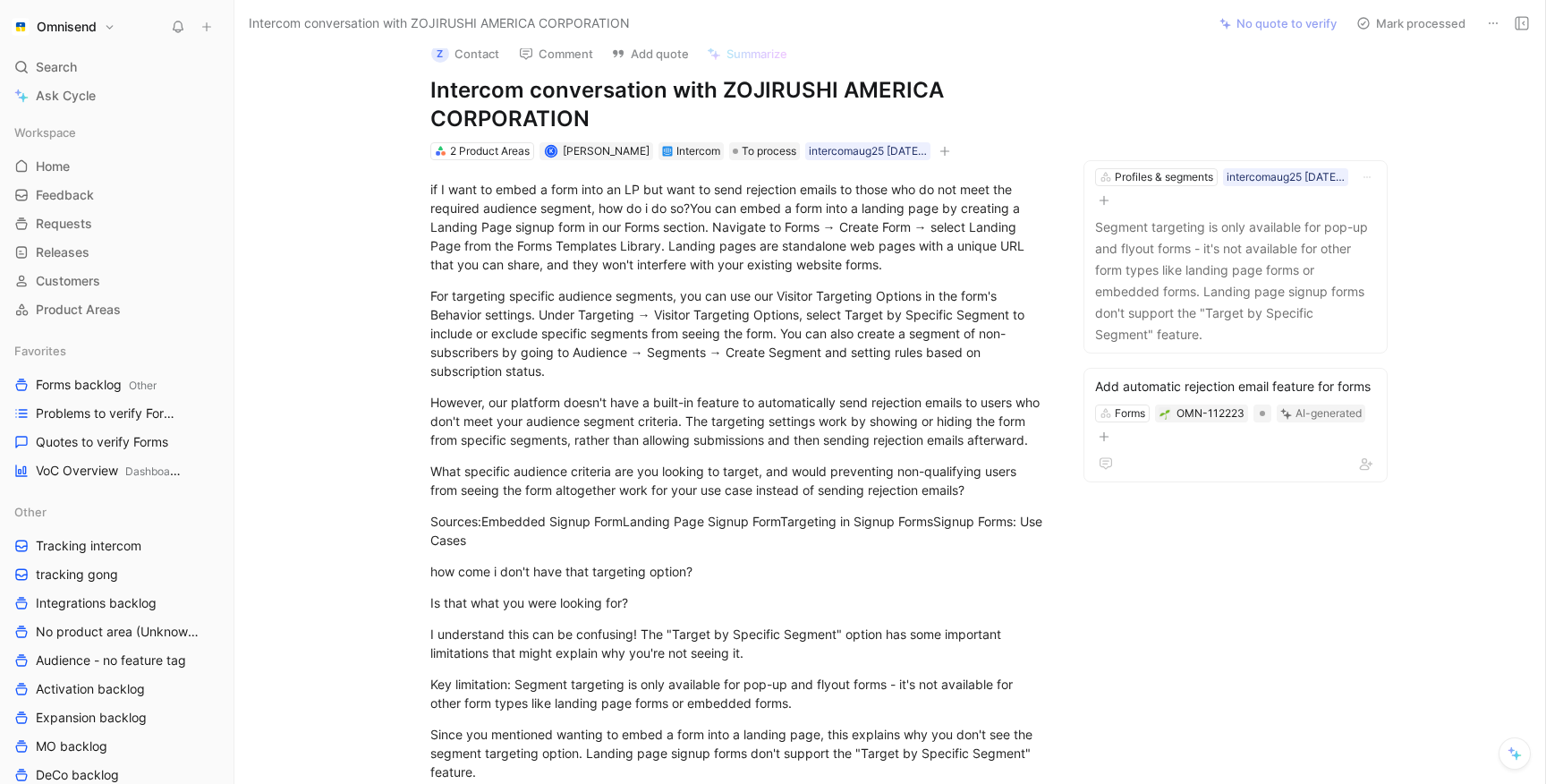
scroll to position [23, 0]
